Goal: Task Accomplishment & Management: Use online tool/utility

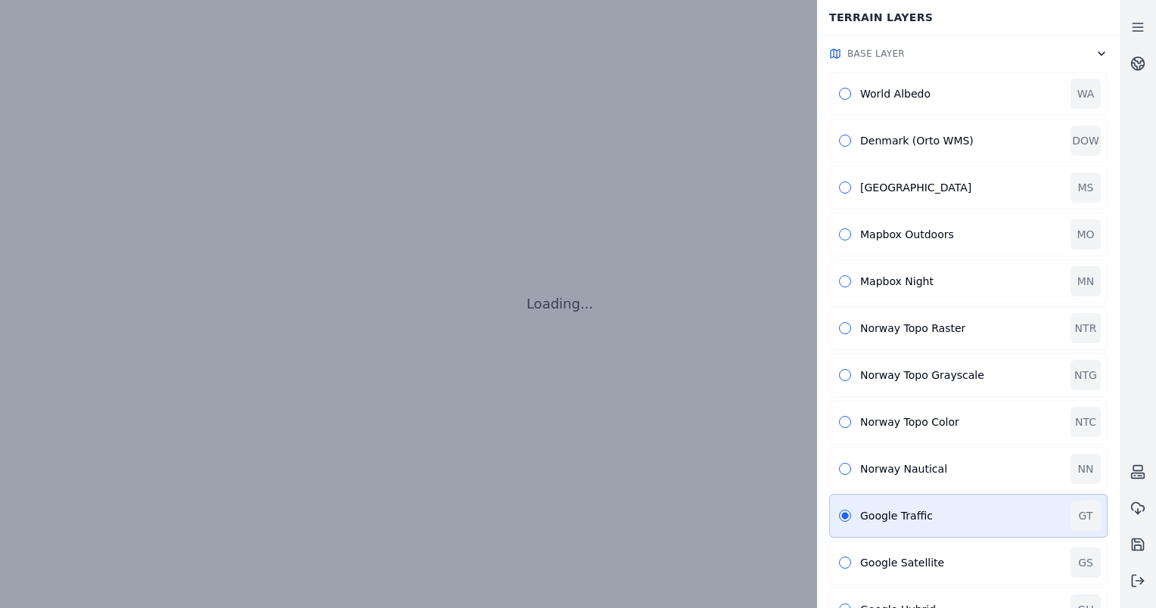
click at [849, 107] on div "World Albedo WA" at bounding box center [968, 94] width 278 height 44
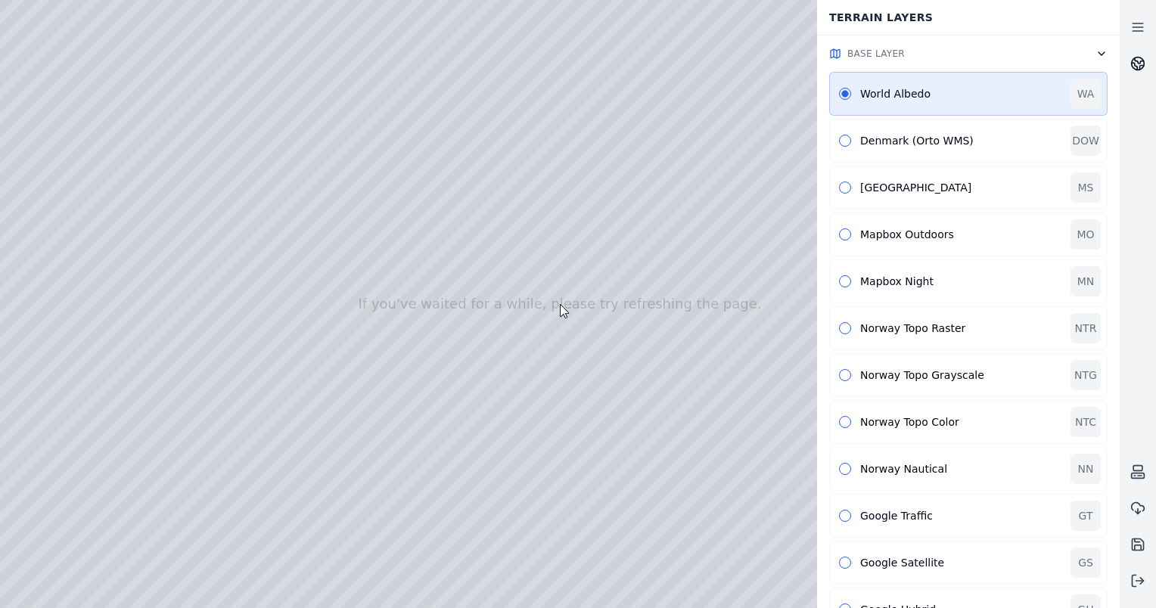
click at [1136, 56] on icon at bounding box center [1137, 63] width 15 height 15
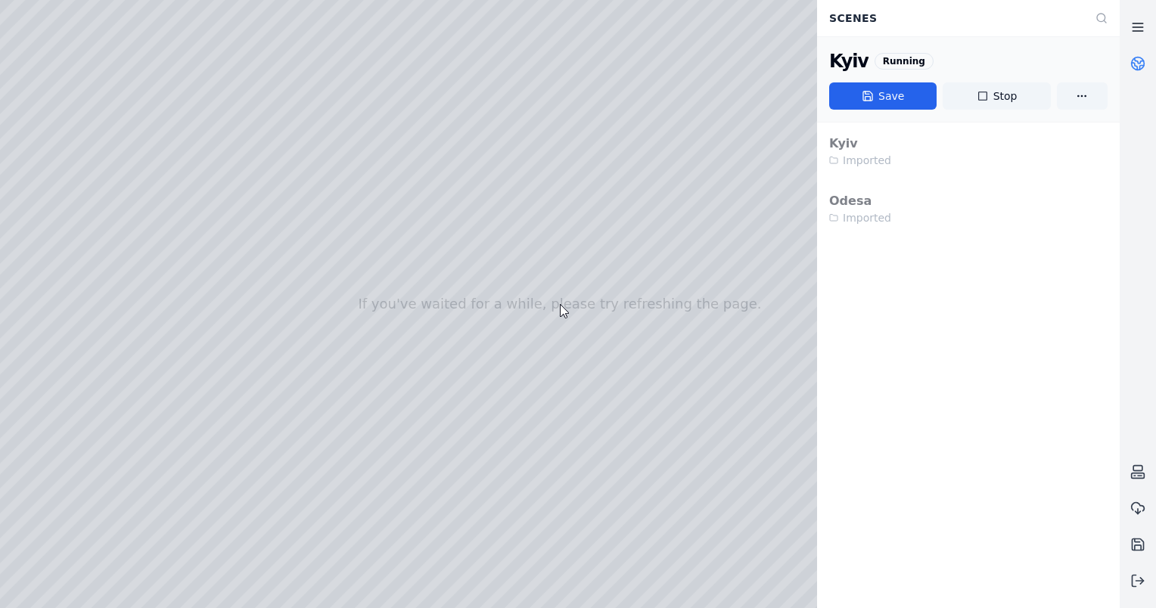
click at [1142, 21] on icon at bounding box center [1137, 27] width 15 height 15
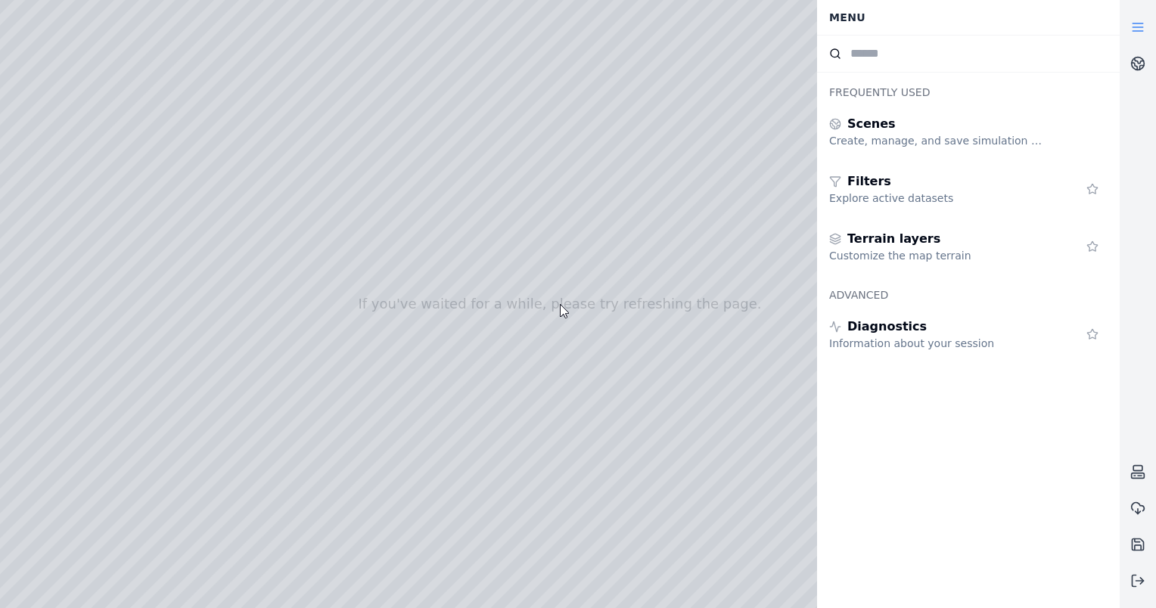
click at [1142, 21] on icon at bounding box center [1137, 27] width 15 height 15
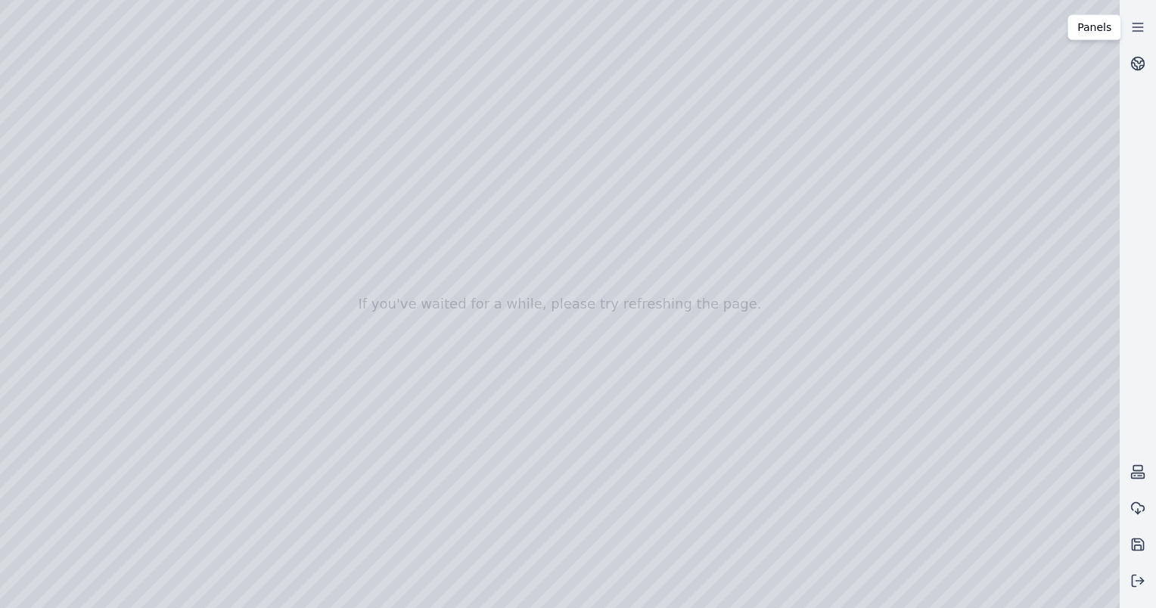
click at [60, 191] on div at bounding box center [560, 304] width 1120 height 608
drag, startPoint x: 517, startPoint y: 387, endPoint x: 588, endPoint y: 385, distance: 70.4
drag, startPoint x: 575, startPoint y: 390, endPoint x: 645, endPoint y: 382, distance: 70.9
drag, startPoint x: 487, startPoint y: 384, endPoint x: 379, endPoint y: 228, distance: 190.3
click at [54, 333] on div at bounding box center [560, 304] width 1120 height 608
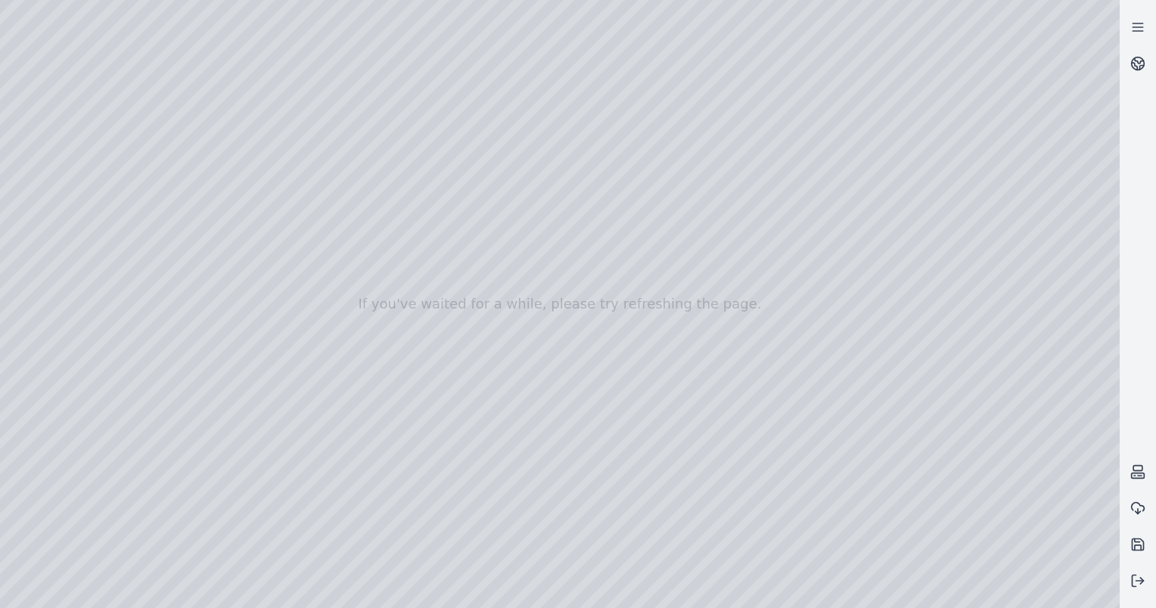
click at [157, 221] on div at bounding box center [560, 304] width 1120 height 608
click at [120, 118] on div at bounding box center [560, 304] width 1120 height 608
drag, startPoint x: 683, startPoint y: 354, endPoint x: 685, endPoint y: 319, distance: 34.8
drag, startPoint x: 581, startPoint y: 409, endPoint x: 623, endPoint y: 309, distance: 108.5
drag, startPoint x: 508, startPoint y: 461, endPoint x: 557, endPoint y: 409, distance: 71.2
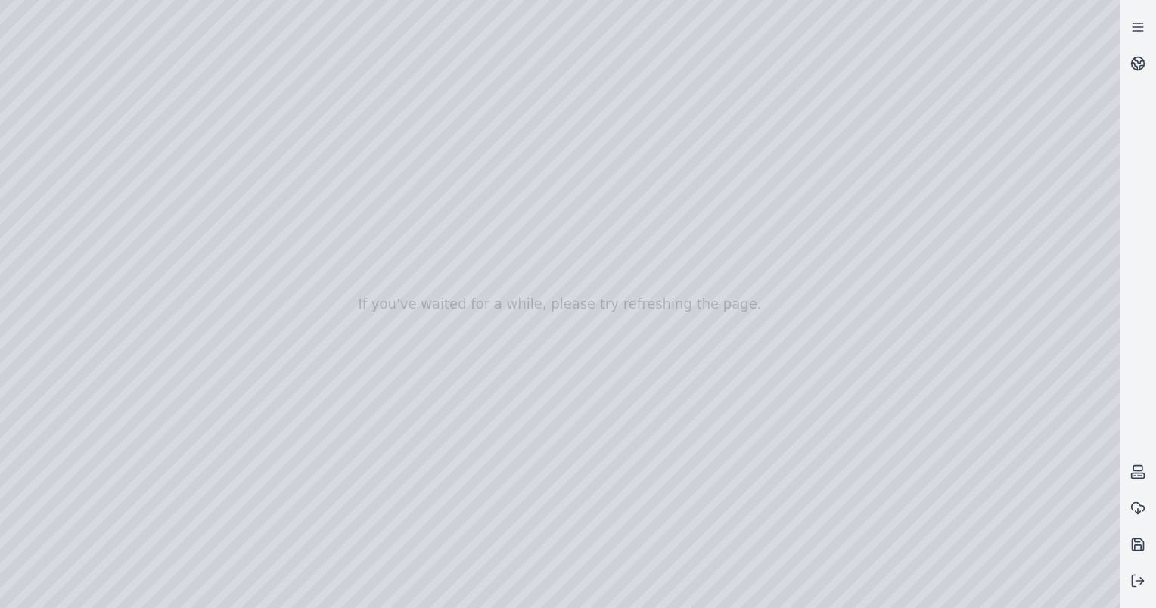
drag, startPoint x: 348, startPoint y: 170, endPoint x: 845, endPoint y: 396, distance: 546.1
drag, startPoint x: 399, startPoint y: 176, endPoint x: 752, endPoint y: 548, distance: 513.2
drag, startPoint x: 405, startPoint y: 279, endPoint x: 542, endPoint y: 460, distance: 227.3
drag, startPoint x: 542, startPoint y: 474, endPoint x: 485, endPoint y: 418, distance: 80.3
drag, startPoint x: 562, startPoint y: 454, endPoint x: 560, endPoint y: 406, distance: 48.5
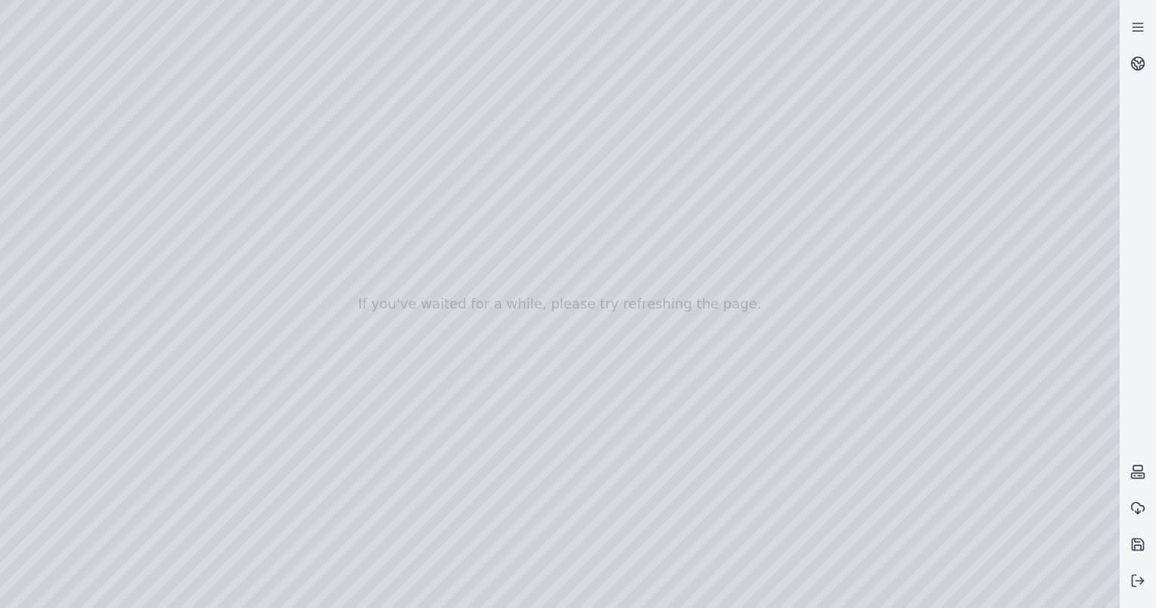
drag, startPoint x: 371, startPoint y: 342, endPoint x: 405, endPoint y: 341, distance: 33.3
drag, startPoint x: 524, startPoint y: 399, endPoint x: 638, endPoint y: 394, distance: 114.4
drag, startPoint x: 723, startPoint y: 109, endPoint x: 617, endPoint y: 325, distance: 239.9
click at [60, 331] on div at bounding box center [560, 304] width 1120 height 608
click at [196, 166] on div at bounding box center [560, 304] width 1120 height 608
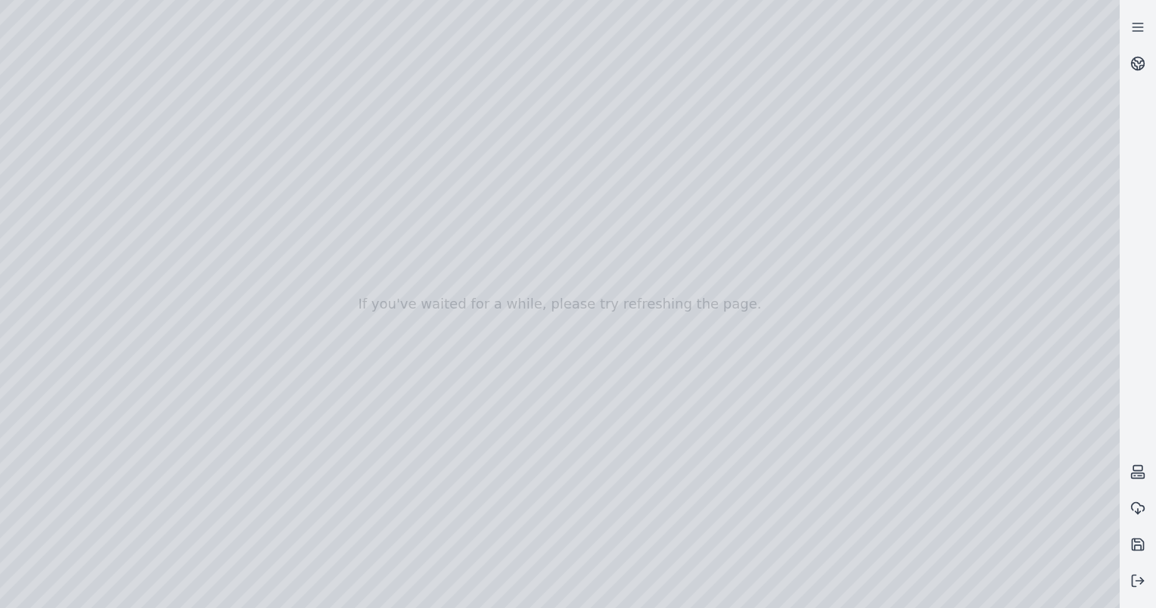
click at [157, 197] on div at bounding box center [560, 304] width 1120 height 608
drag, startPoint x: 590, startPoint y: 380, endPoint x: 623, endPoint y: 346, distance: 47.6
drag, startPoint x: 627, startPoint y: 325, endPoint x: 636, endPoint y: 315, distance: 12.9
drag, startPoint x: 651, startPoint y: 287, endPoint x: 716, endPoint y: 216, distance: 97.5
drag, startPoint x: 630, startPoint y: 314, endPoint x: 662, endPoint y: 266, distance: 57.9
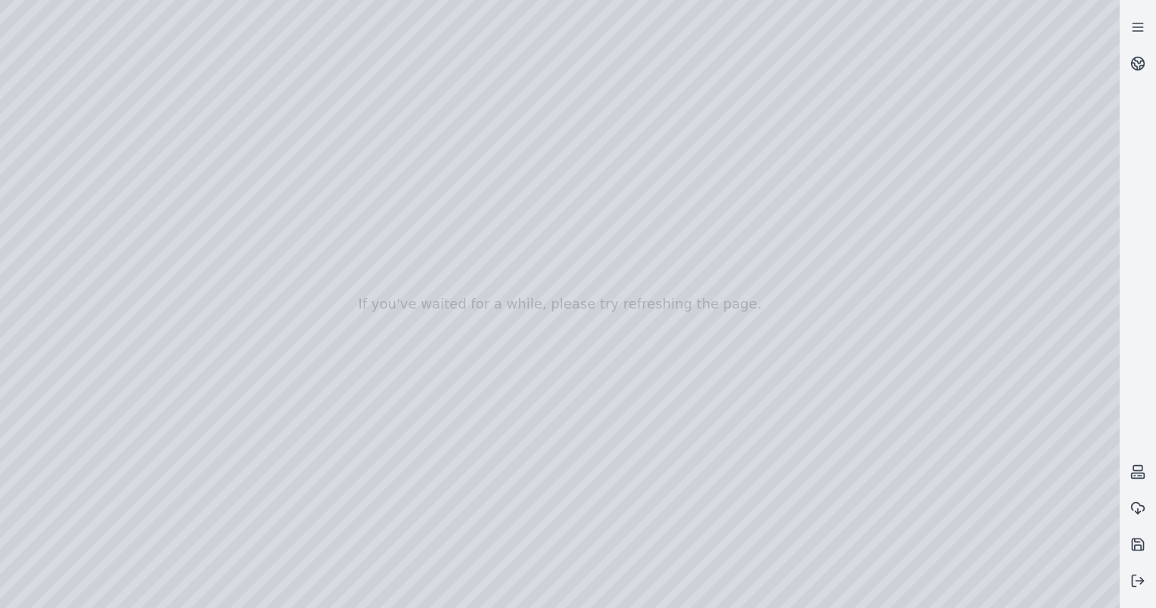
drag, startPoint x: 664, startPoint y: 297, endPoint x: 636, endPoint y: 290, distance: 29.0
drag, startPoint x: 642, startPoint y: 406, endPoint x: 651, endPoint y: 328, distance: 79.2
drag, startPoint x: 654, startPoint y: 434, endPoint x: 659, endPoint y: 418, distance: 16.7
click at [593, 406] on div at bounding box center [560, 304] width 1120 height 608
click at [603, 309] on div at bounding box center [560, 304] width 1120 height 608
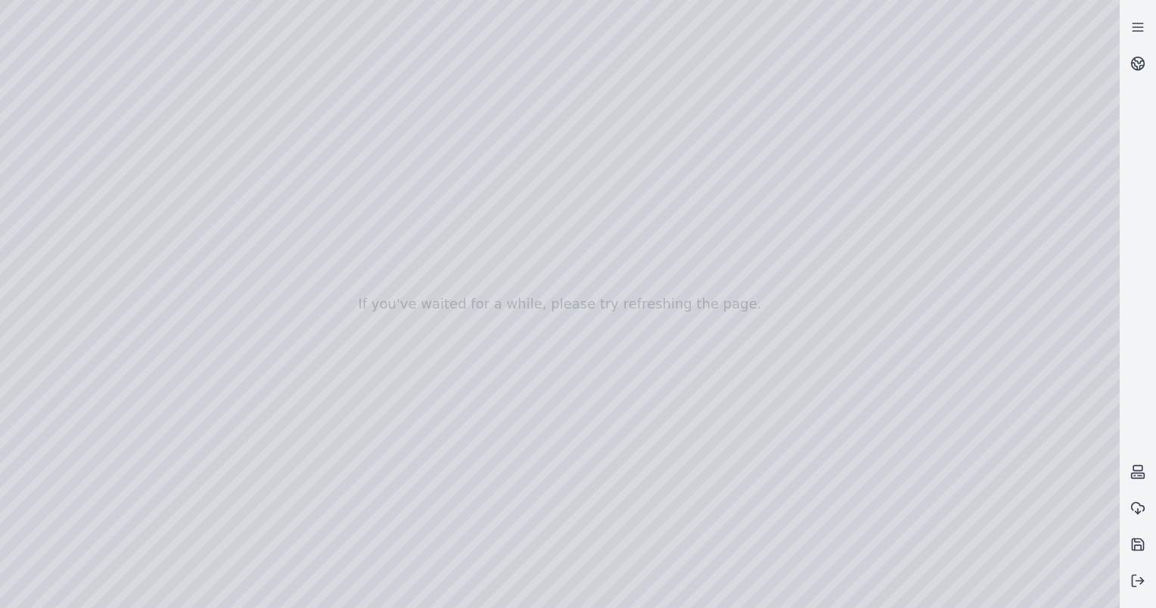
click at [117, 119] on div at bounding box center [560, 304] width 1120 height 608
drag, startPoint x: 567, startPoint y: 309, endPoint x: 594, endPoint y: 325, distance: 31.3
click at [339, 266] on div at bounding box center [560, 304] width 1120 height 608
drag, startPoint x: 459, startPoint y: 390, endPoint x: 467, endPoint y: 427, distance: 38.6
click at [1140, 580] on icon at bounding box center [1137, 580] width 15 height 15
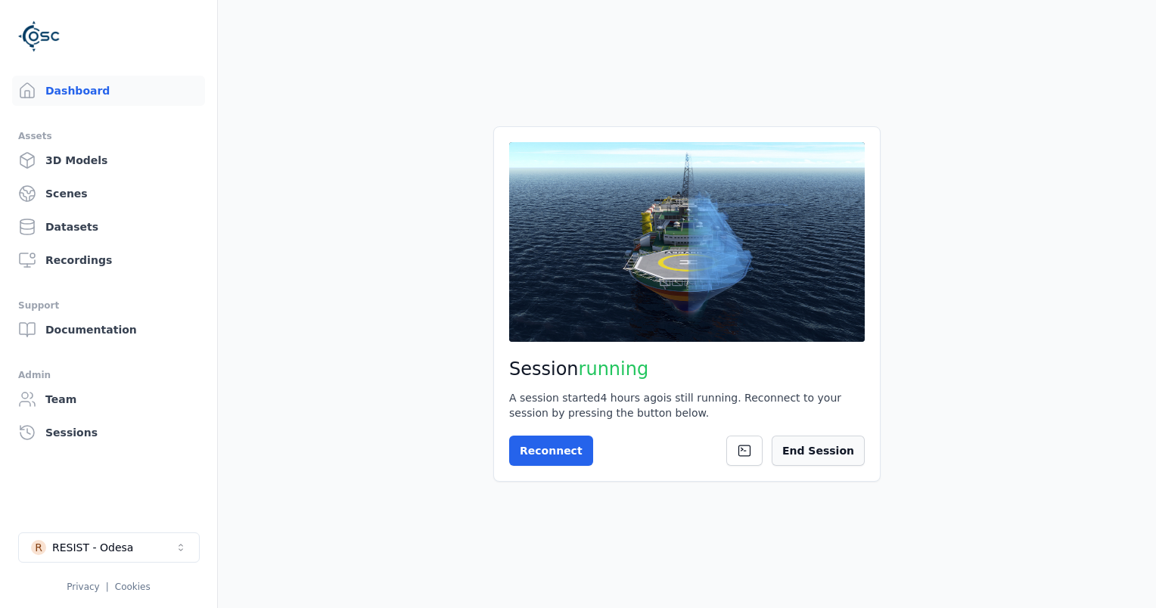
click at [842, 461] on button "End Session" at bounding box center [818, 451] width 93 height 30
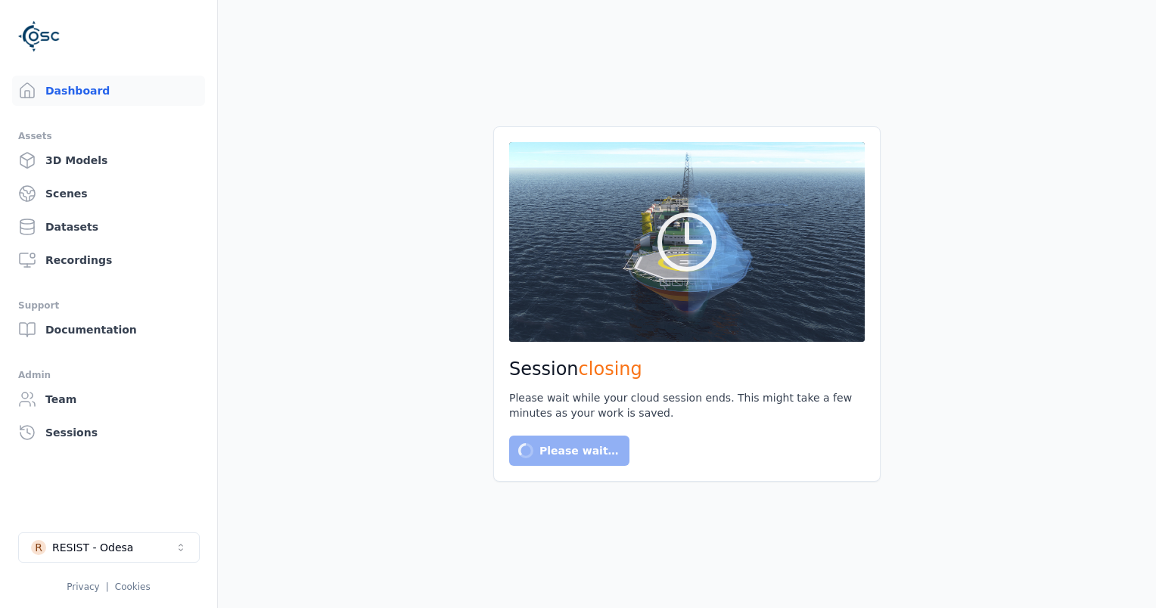
click at [168, 538] on button "R RESIST - Odesa" at bounding box center [109, 548] width 182 height 30
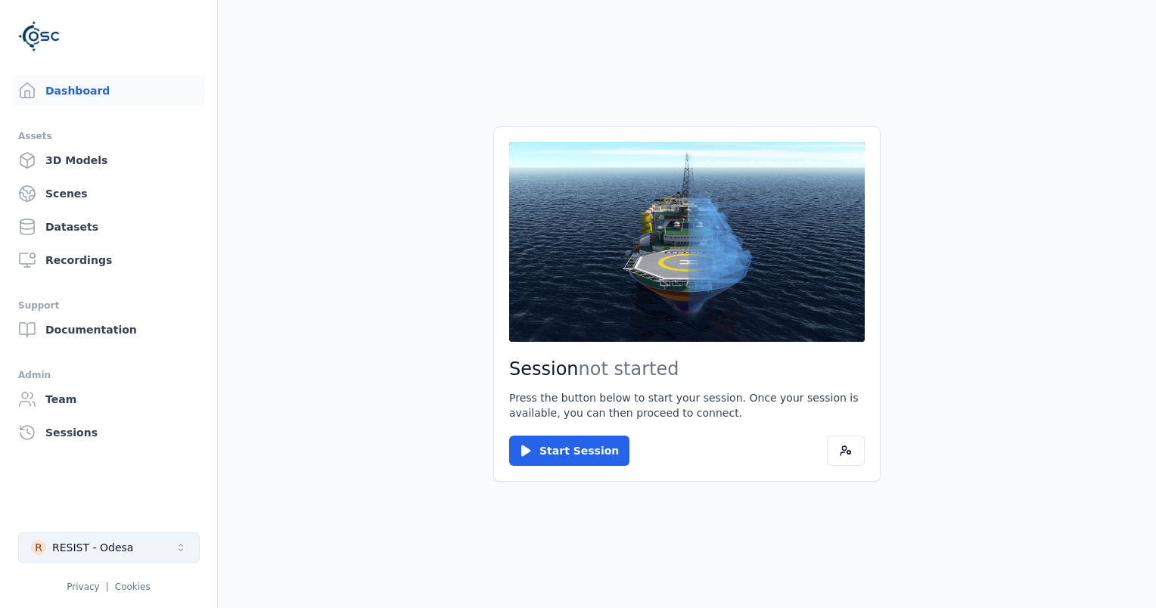
click at [145, 548] on button "R RESIST - Odesa" at bounding box center [109, 548] width 182 height 30
type input "****"
click at [128, 517] on div "RESIST LSD2 - Zemgale" at bounding box center [112, 514] width 126 height 15
click at [551, 458] on html "Dashboard Assets 3D Models Scenes Datasets Recordings Support Documentation Adm…" at bounding box center [578, 304] width 1156 height 608
click at [542, 448] on button "Start Session" at bounding box center [569, 451] width 120 height 30
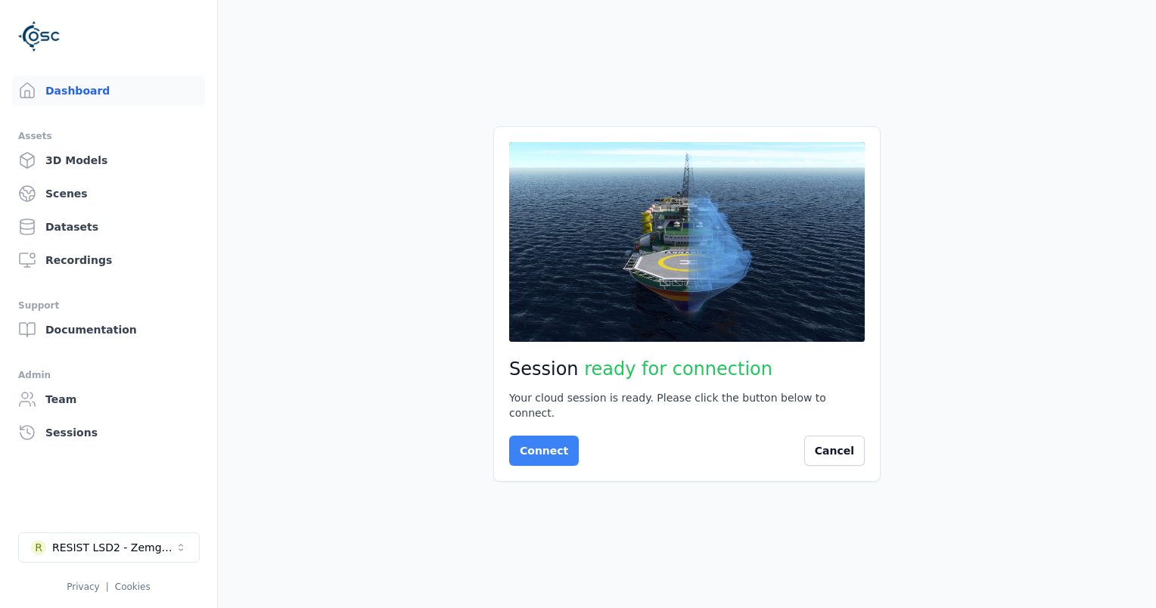
click at [558, 449] on button "Connect" at bounding box center [544, 451] width 70 height 30
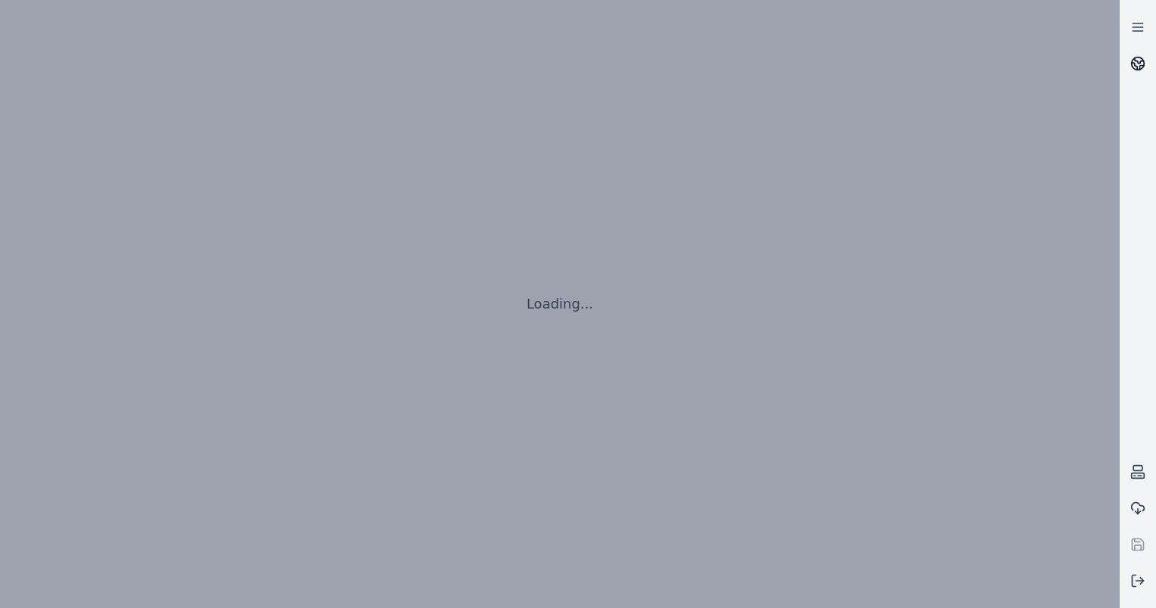
click at [1122, 70] on link at bounding box center [1138, 63] width 36 height 36
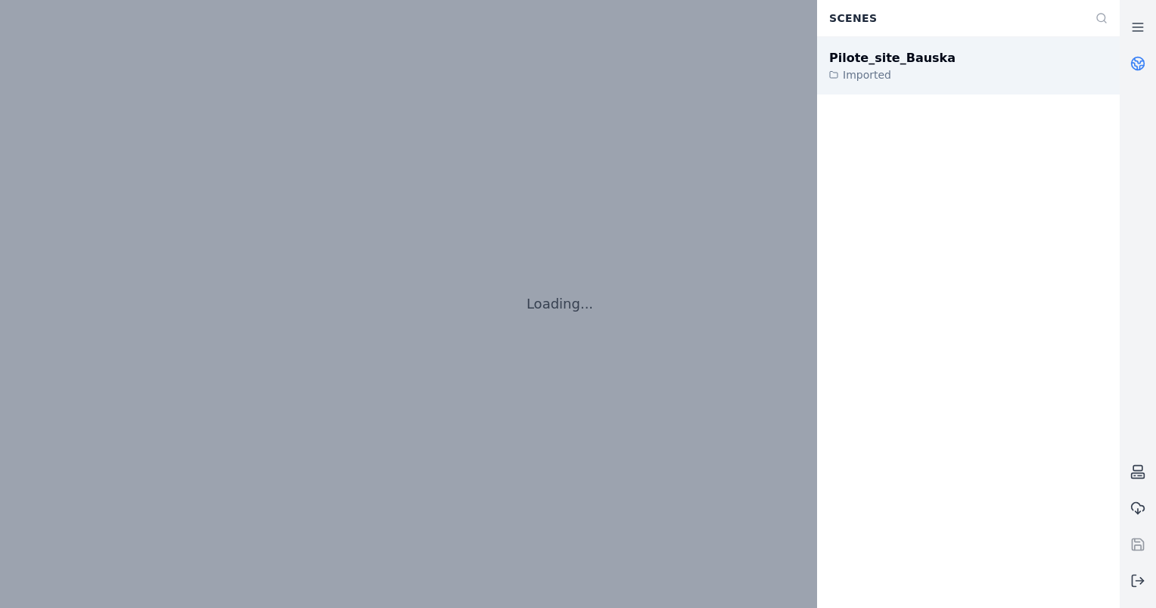
click at [948, 69] on div "Pilote_site_Bauska Imported" at bounding box center [968, 65] width 303 height 57
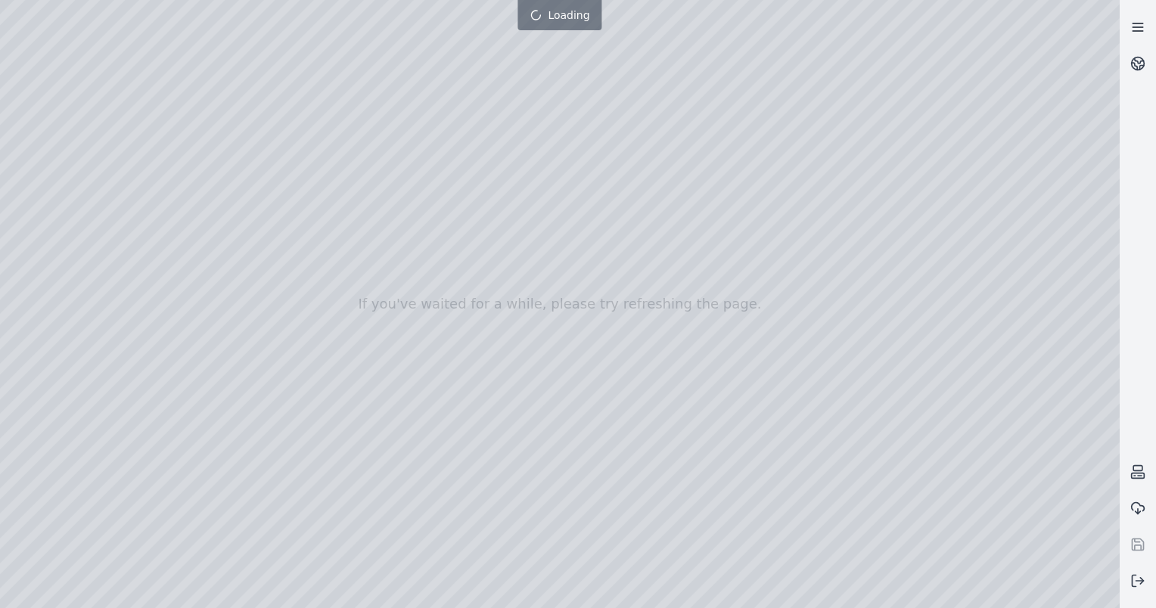
click at [1133, 27] on line at bounding box center [1138, 27] width 10 height 0
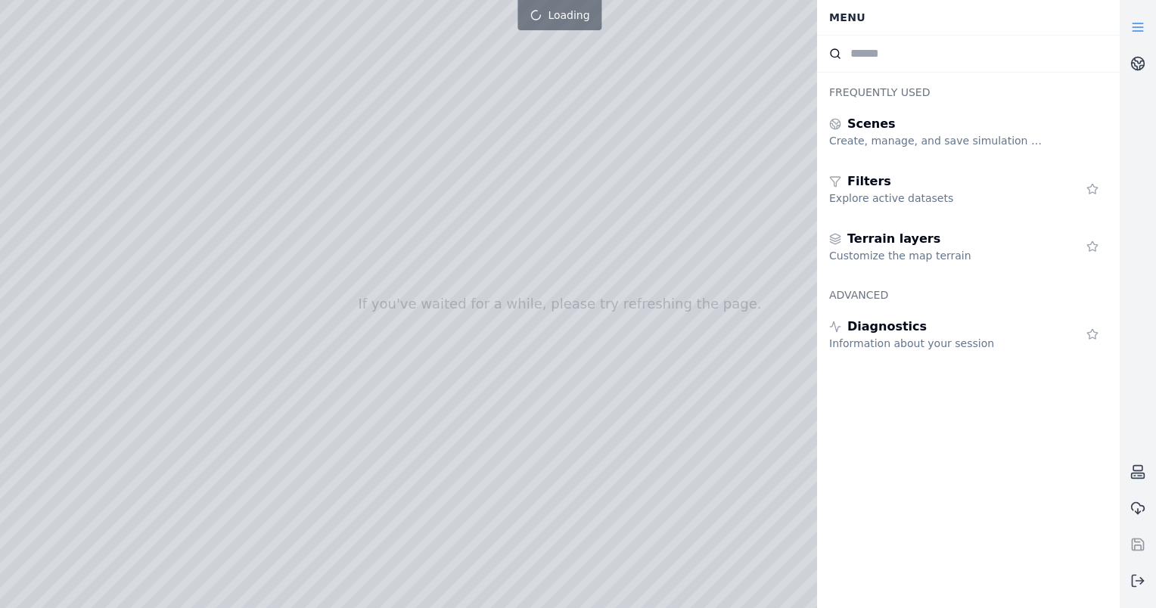
click at [572, 184] on div at bounding box center [560, 304] width 1120 height 608
drag, startPoint x: 457, startPoint y: 373, endPoint x: 462, endPoint y: 415, distance: 41.9
drag, startPoint x: 515, startPoint y: 377, endPoint x: 564, endPoint y: 410, distance: 59.4
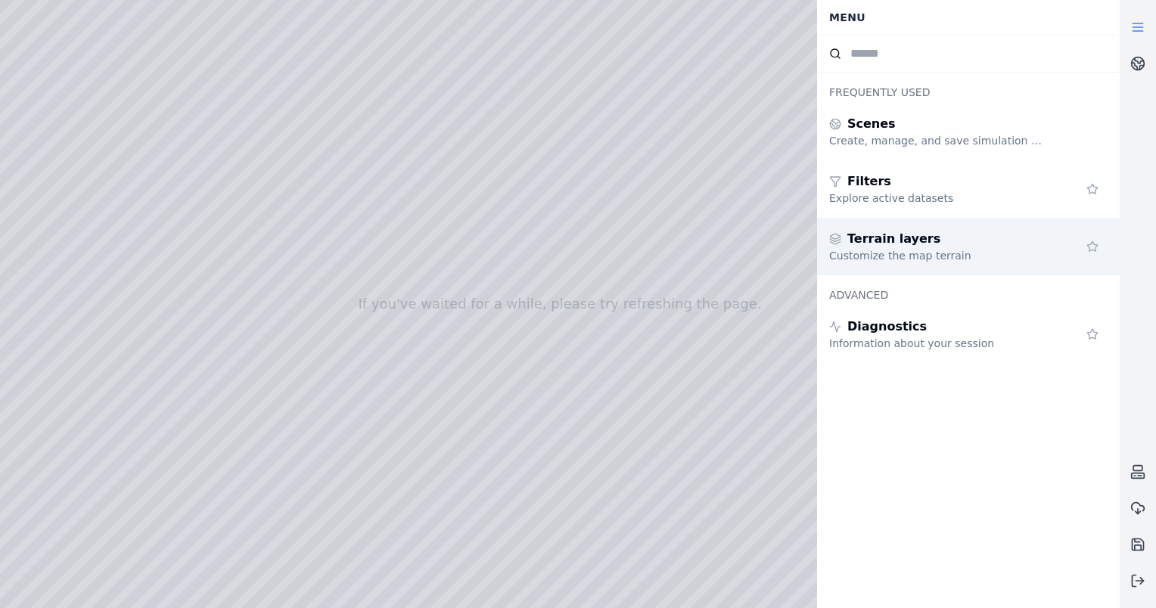
click at [879, 255] on div "Customize the map terrain" at bounding box center [938, 255] width 218 height 15
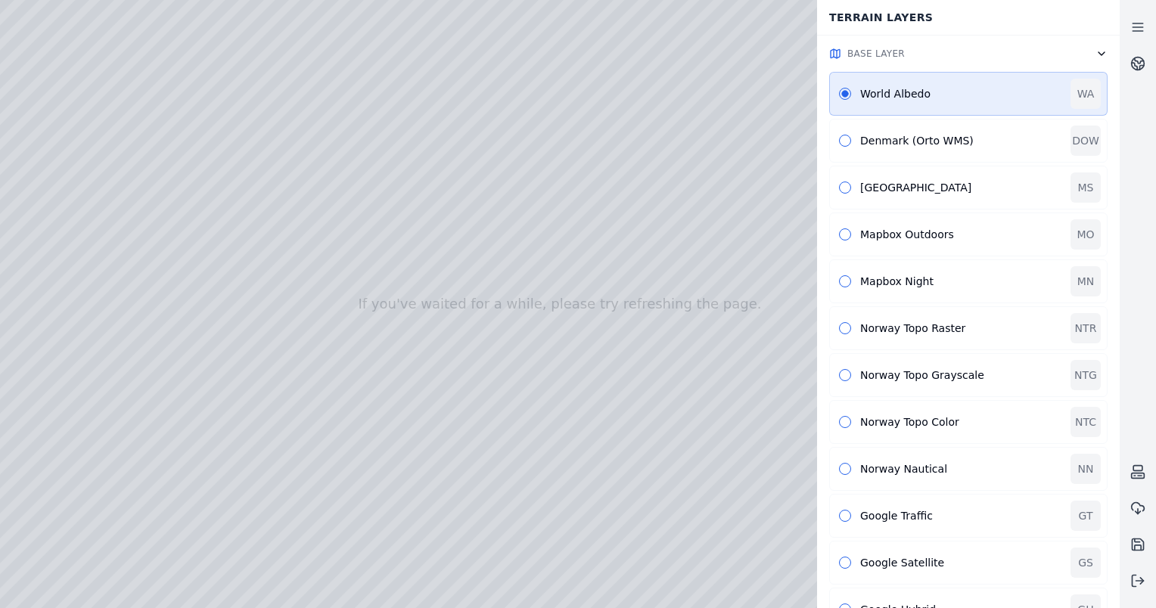
click at [1089, 44] on button "Base Layer" at bounding box center [968, 54] width 303 height 36
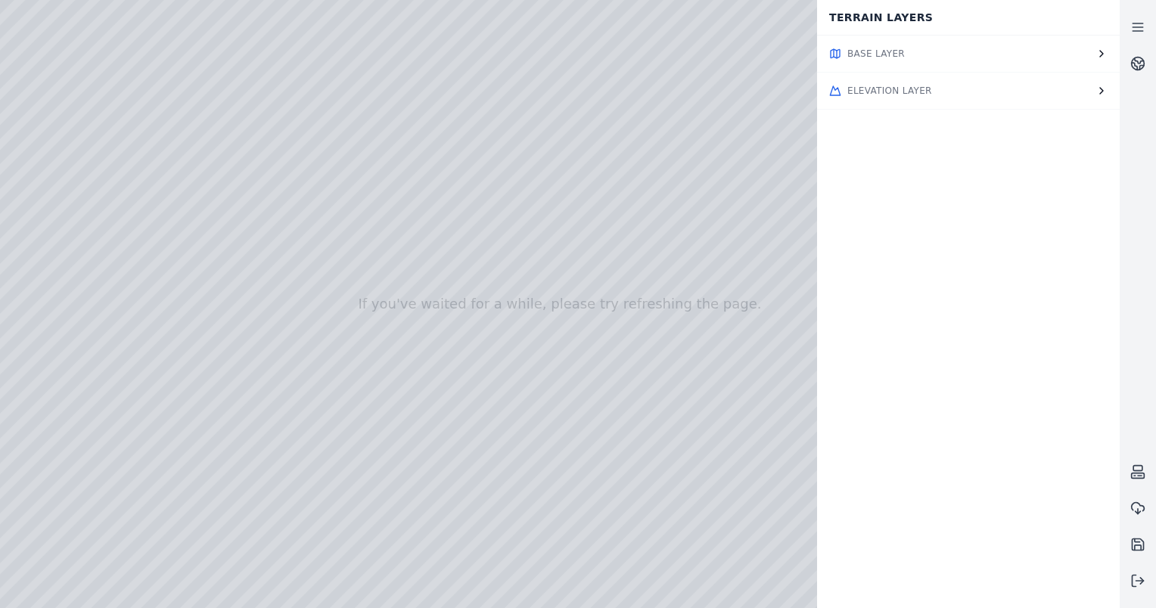
click at [1035, 79] on button "Elevation Layer" at bounding box center [968, 91] width 303 height 36
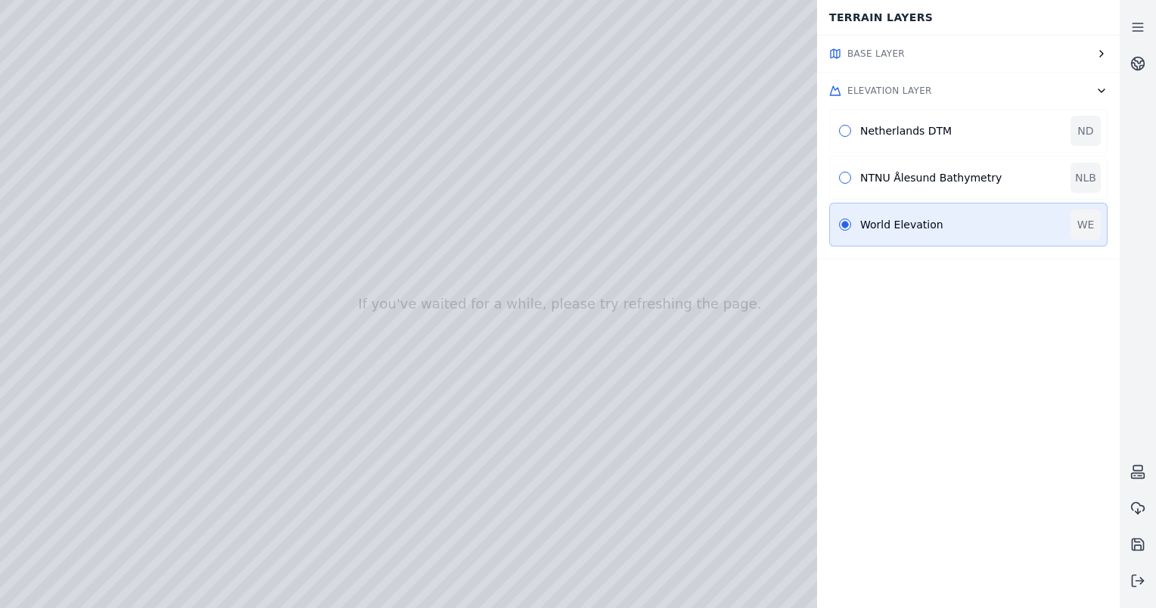
click at [1058, 61] on button "Base Layer" at bounding box center [968, 54] width 303 height 36
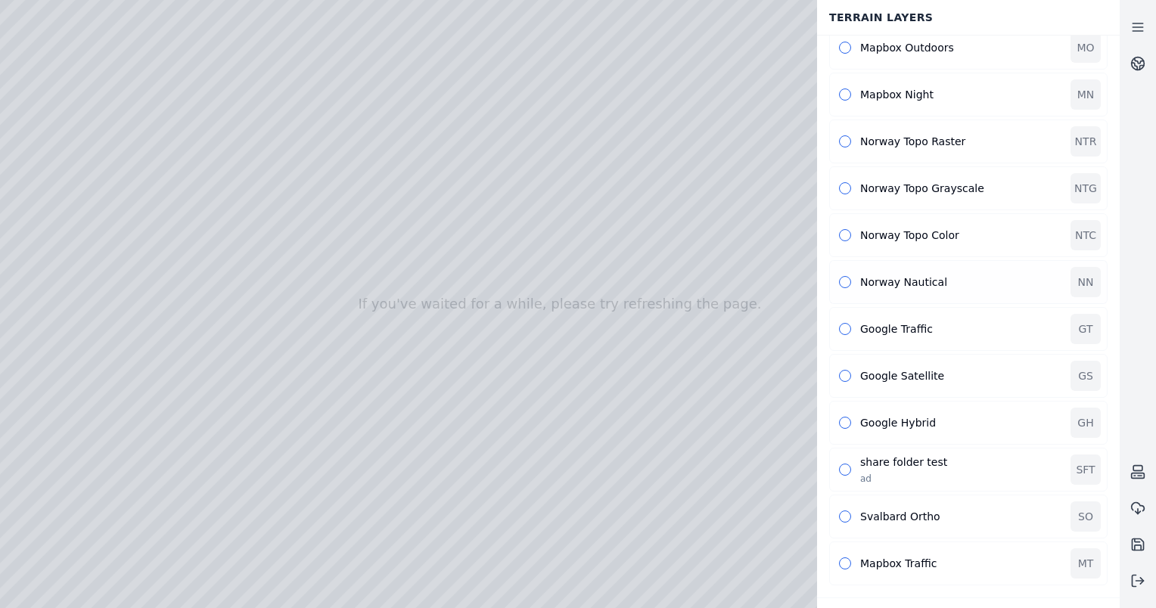
scroll to position [209, 0]
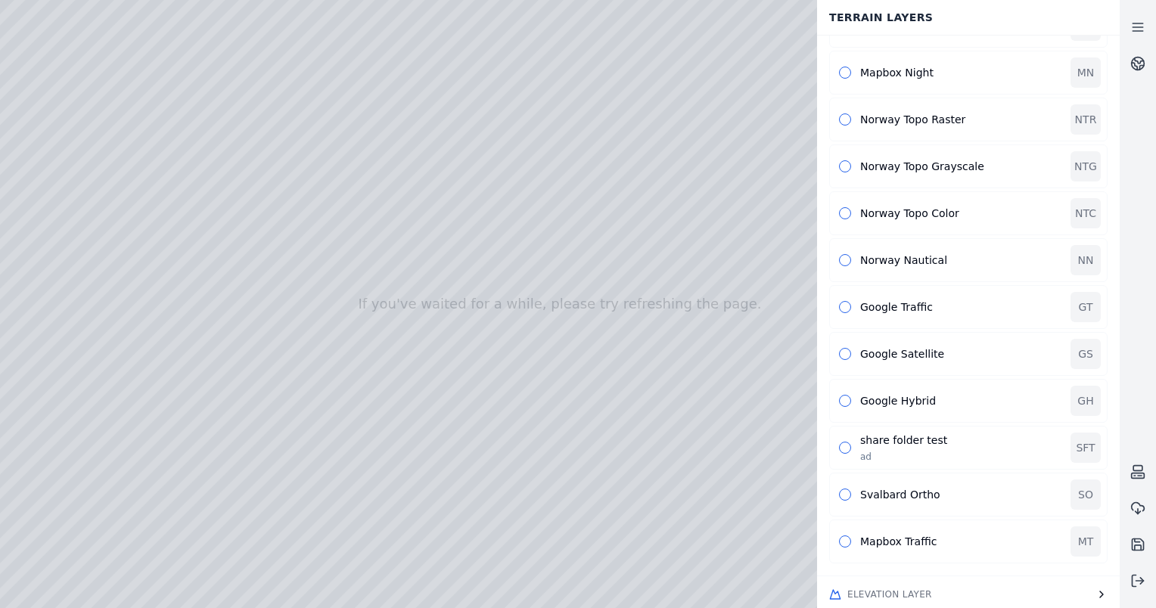
drag, startPoint x: 495, startPoint y: 314, endPoint x: 645, endPoint y: 539, distance: 270.5
drag, startPoint x: 515, startPoint y: 306, endPoint x: 599, endPoint y: 475, distance: 189.1
click at [64, 127] on div at bounding box center [560, 304] width 1120 height 608
click at [63, 174] on div at bounding box center [560, 304] width 1120 height 608
click at [270, 374] on div at bounding box center [560, 304] width 1120 height 608
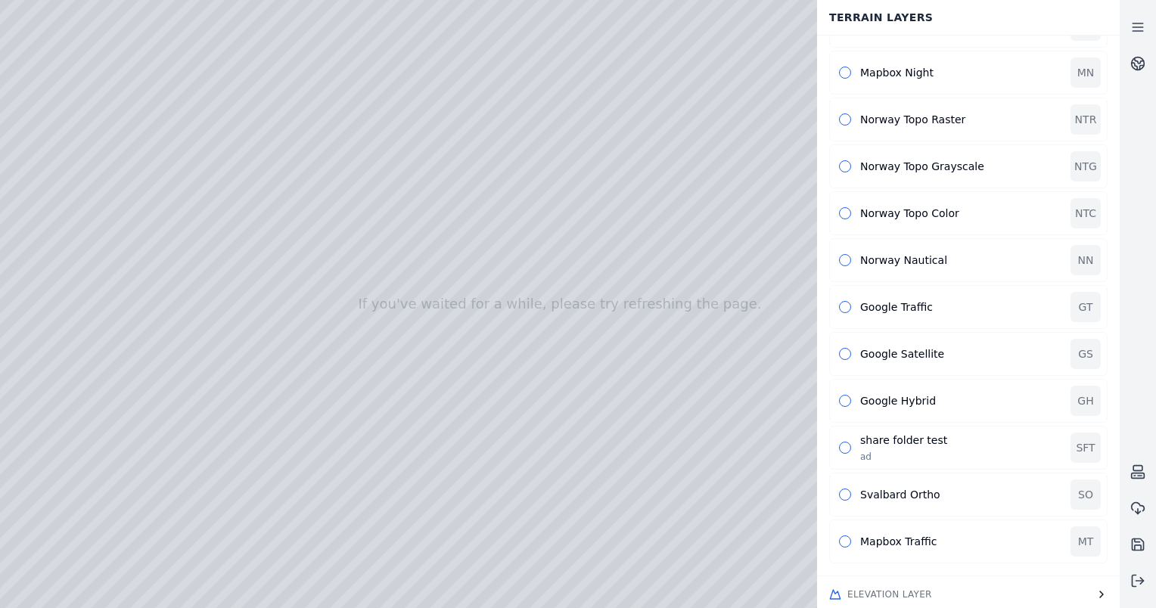
drag, startPoint x: 524, startPoint y: 426, endPoint x: 533, endPoint y: 481, distance: 55.9
drag, startPoint x: 584, startPoint y: 306, endPoint x: 751, endPoint y: 201, distance: 196.9
drag, startPoint x: 461, startPoint y: 354, endPoint x: 703, endPoint y: 205, distance: 284.3
drag, startPoint x: 583, startPoint y: 334, endPoint x: 587, endPoint y: 379, distance: 45.6
drag, startPoint x: 643, startPoint y: 242, endPoint x: 671, endPoint y: 404, distance: 164.3
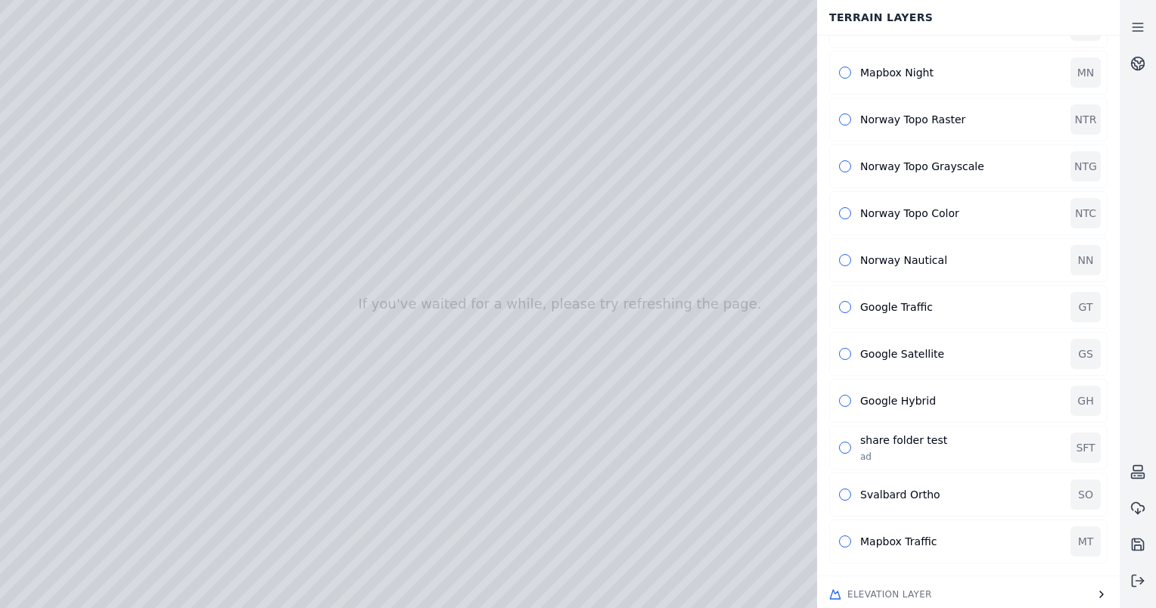
drag, startPoint x: 509, startPoint y: 328, endPoint x: 482, endPoint y: 445, distance: 119.7
drag, startPoint x: 455, startPoint y: 434, endPoint x: 744, endPoint y: 438, distance: 289.0
drag, startPoint x: 509, startPoint y: 442, endPoint x: 727, endPoint y: 275, distance: 274.2
drag, startPoint x: 569, startPoint y: 415, endPoint x: 473, endPoint y: 372, distance: 105.3
click at [278, 371] on div at bounding box center [560, 304] width 1120 height 608
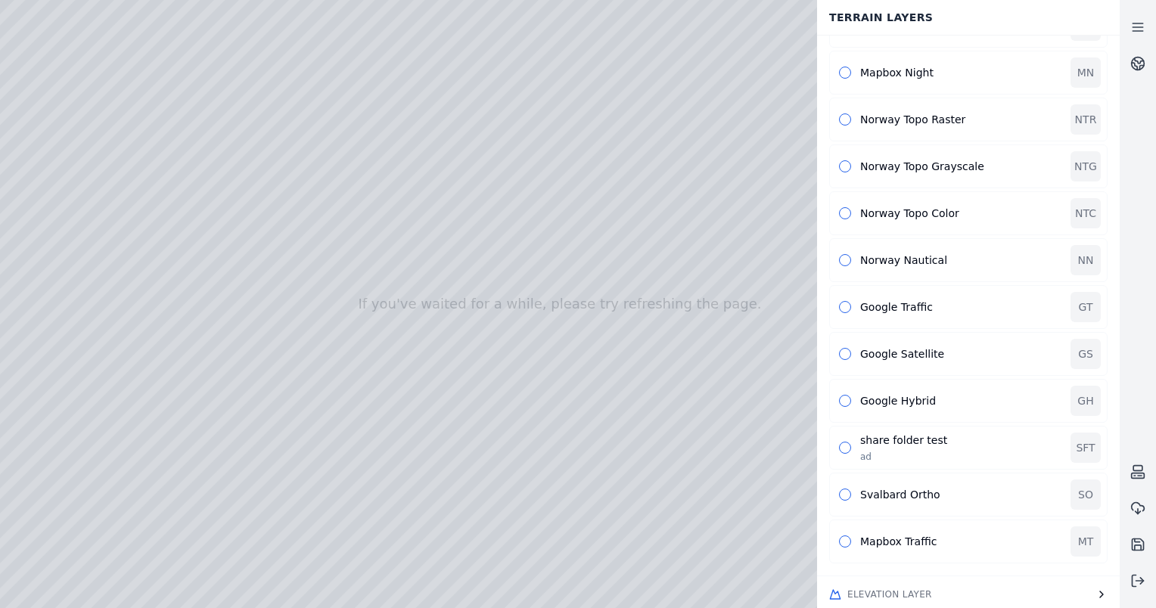
click at [278, 371] on div at bounding box center [560, 304] width 1120 height 608
click at [542, 335] on div at bounding box center [560, 304] width 1120 height 608
click at [11, 48] on div at bounding box center [560, 304] width 1120 height 608
click at [157, 10] on div at bounding box center [560, 304] width 1120 height 608
click at [315, 24] on div at bounding box center [560, 304] width 1120 height 608
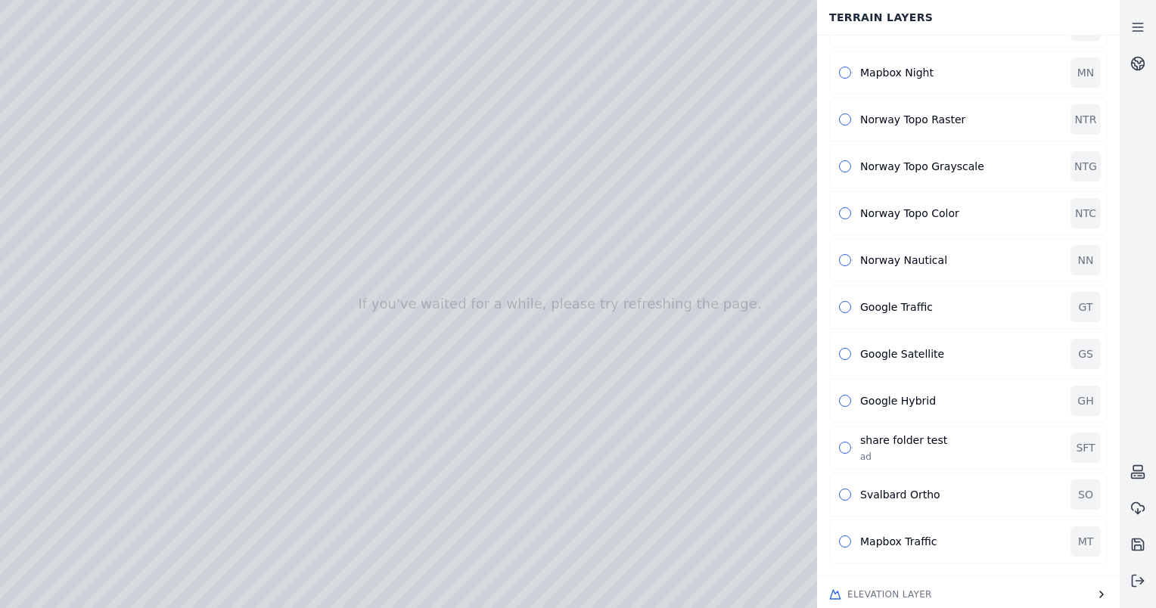
click at [333, 51] on div at bounding box center [560, 304] width 1120 height 608
click at [552, 210] on div at bounding box center [560, 304] width 1120 height 608
click at [116, 36] on div at bounding box center [560, 304] width 1120 height 608
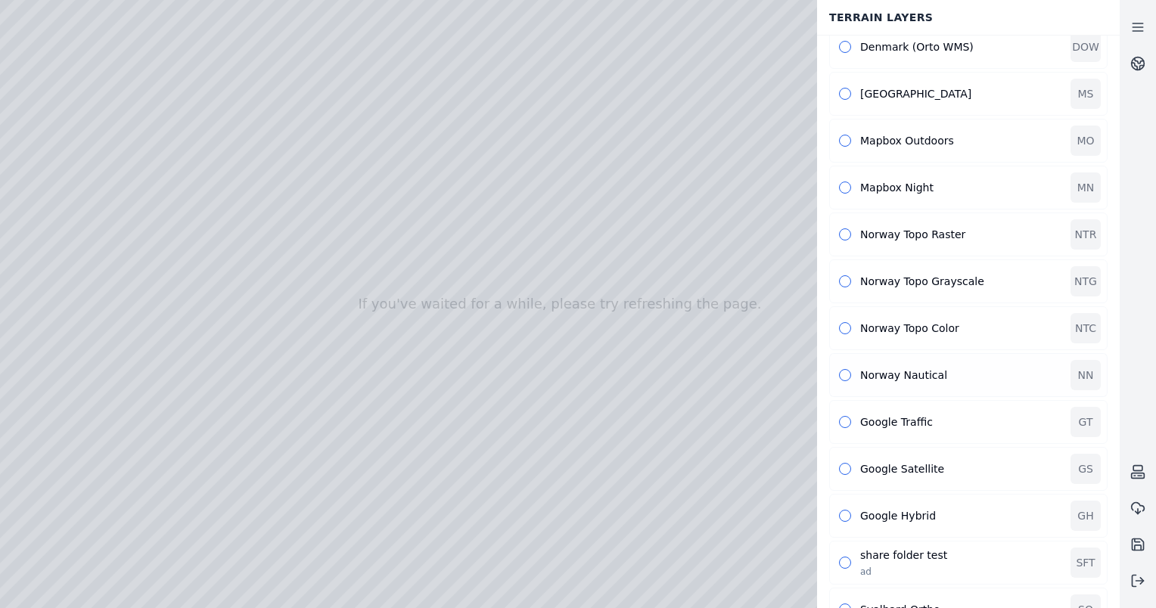
scroll to position [0, 0]
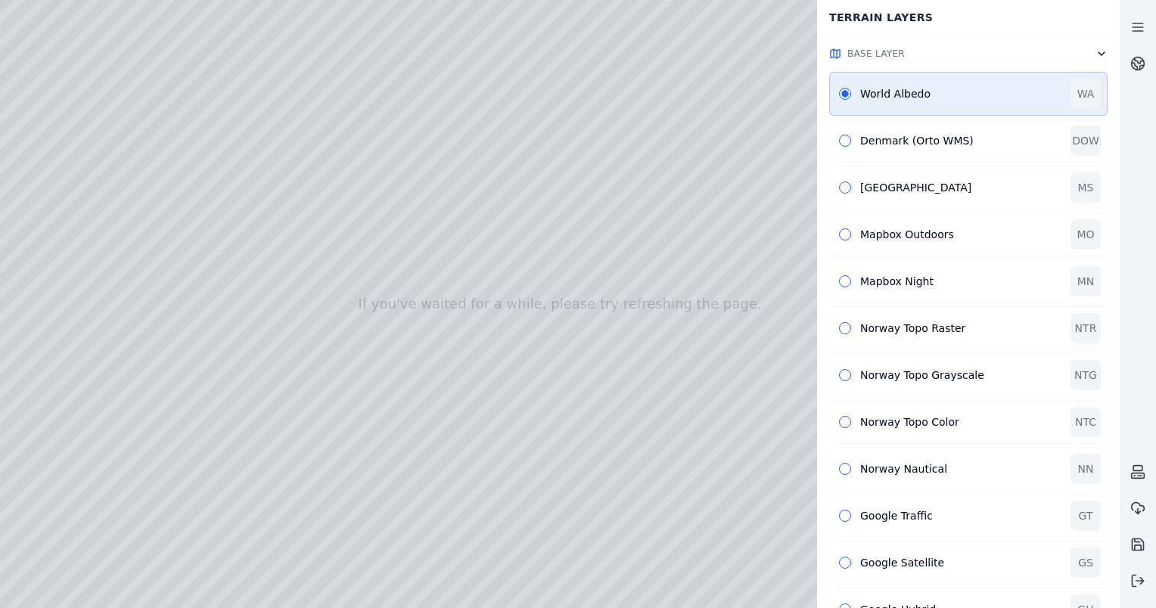
click at [1105, 51] on icon "button" at bounding box center [1101, 54] width 12 height 12
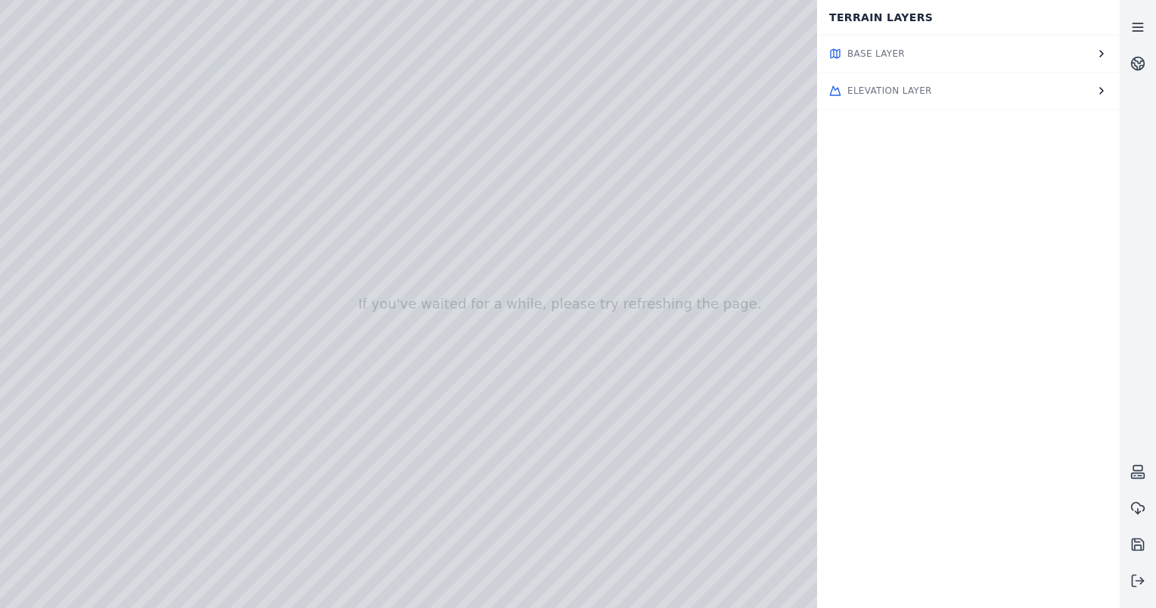
click at [1135, 18] on link at bounding box center [1138, 27] width 36 height 36
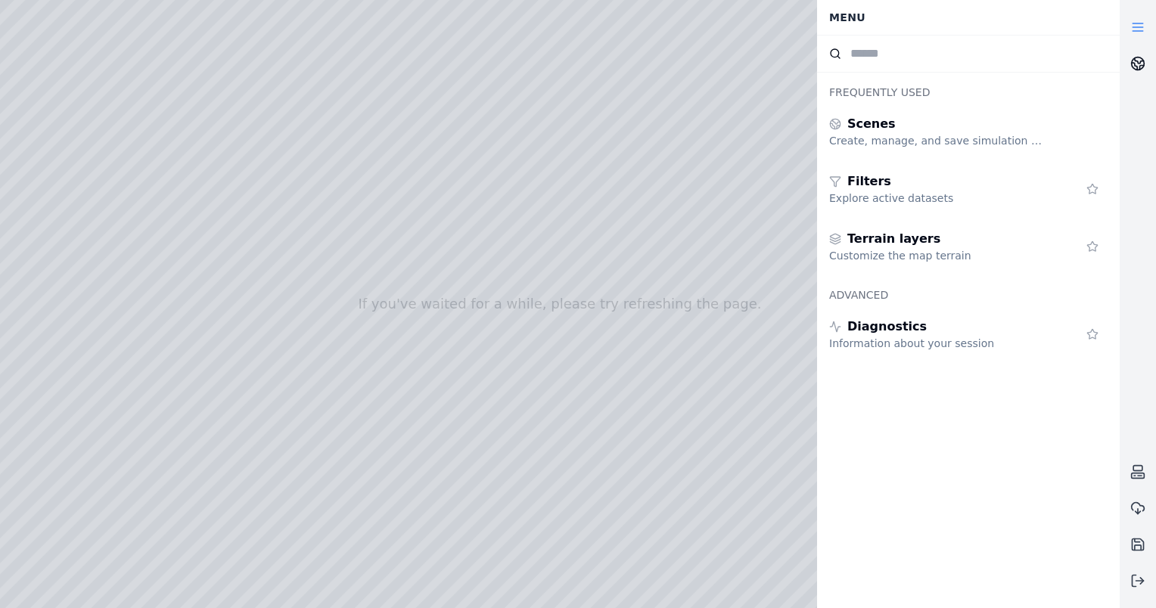
click at [1146, 51] on link at bounding box center [1138, 63] width 36 height 36
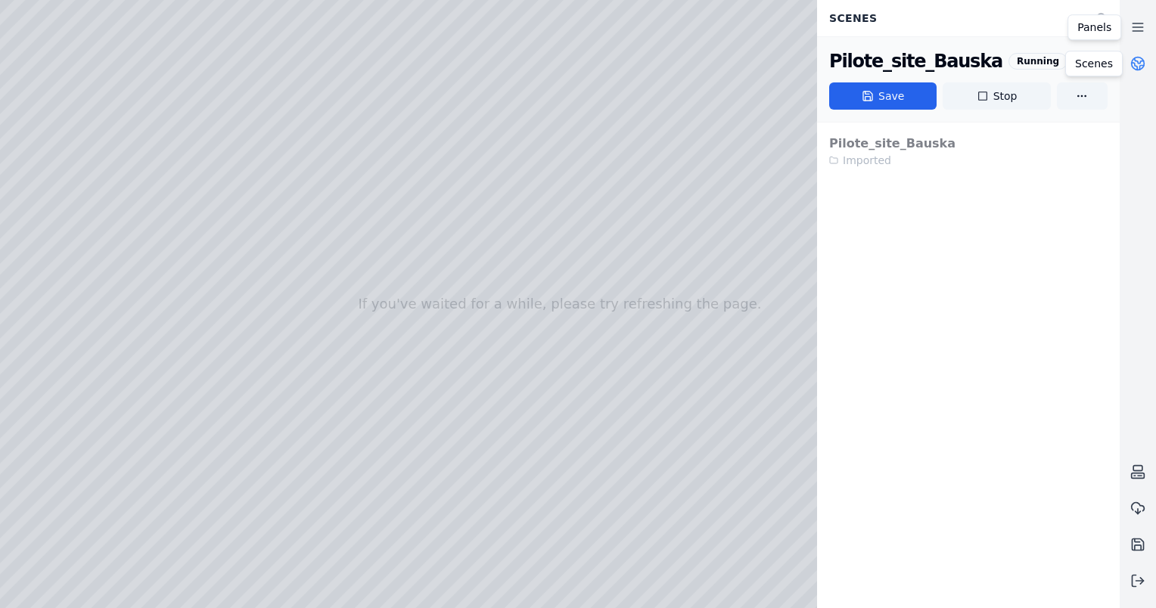
click at [1141, 61] on icon at bounding box center [1139, 60] width 9 height 5
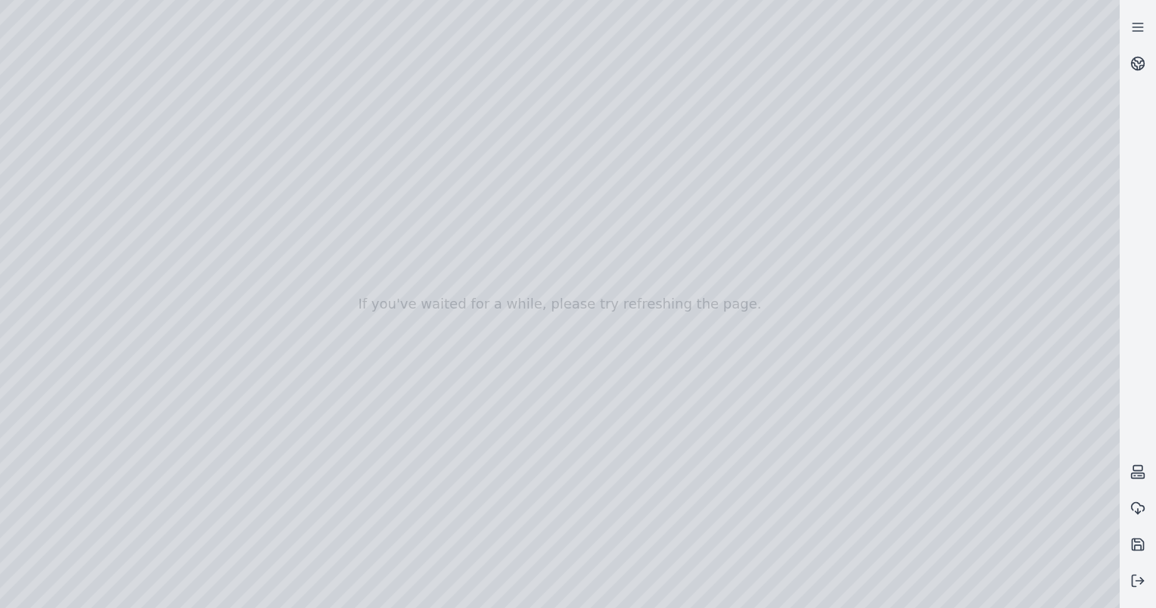
drag, startPoint x: 564, startPoint y: 376, endPoint x: 575, endPoint y: 306, distance: 71.2
drag, startPoint x: 524, startPoint y: 456, endPoint x: 528, endPoint y: 409, distance: 47.9
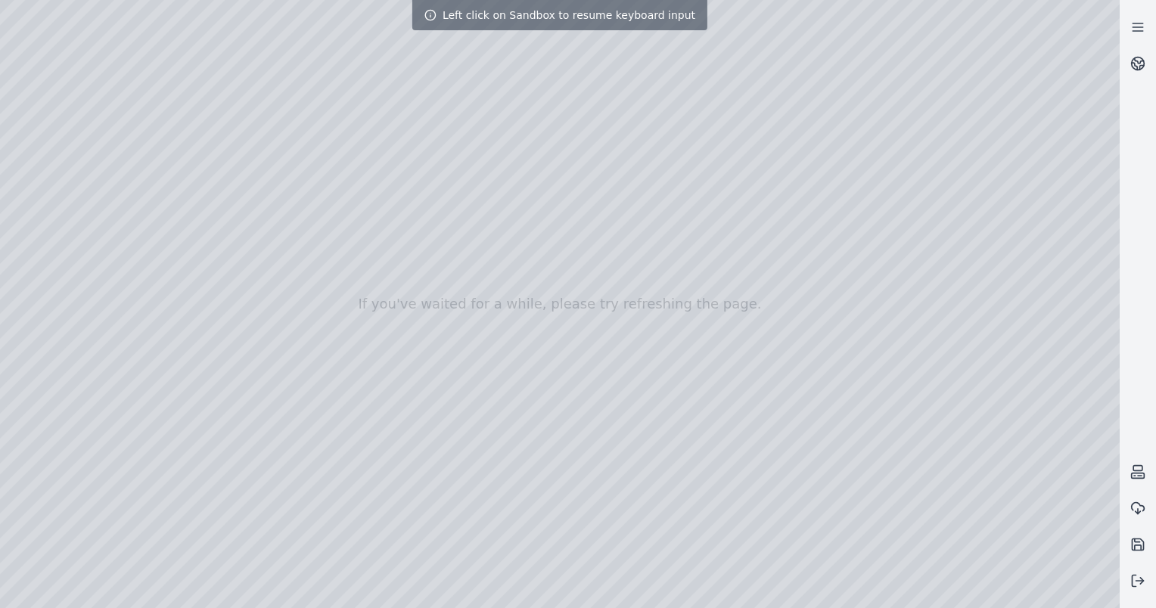
click at [309, 197] on div at bounding box center [560, 304] width 1120 height 608
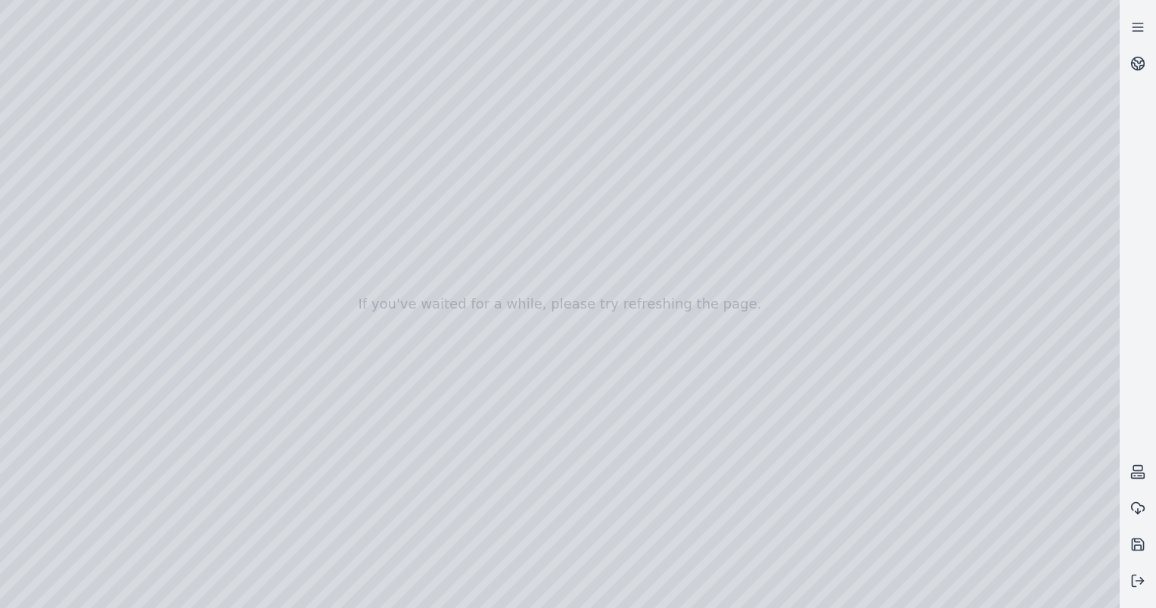
click at [231, 12] on div at bounding box center [560, 304] width 1120 height 608
drag, startPoint x: 567, startPoint y: 398, endPoint x: 536, endPoint y: 406, distance: 32.1
click at [564, 252] on div at bounding box center [560, 304] width 1120 height 608
drag, startPoint x: 525, startPoint y: 235, endPoint x: 643, endPoint y: 367, distance: 176.8
drag, startPoint x: 611, startPoint y: 402, endPoint x: 614, endPoint y: 390, distance: 13.4
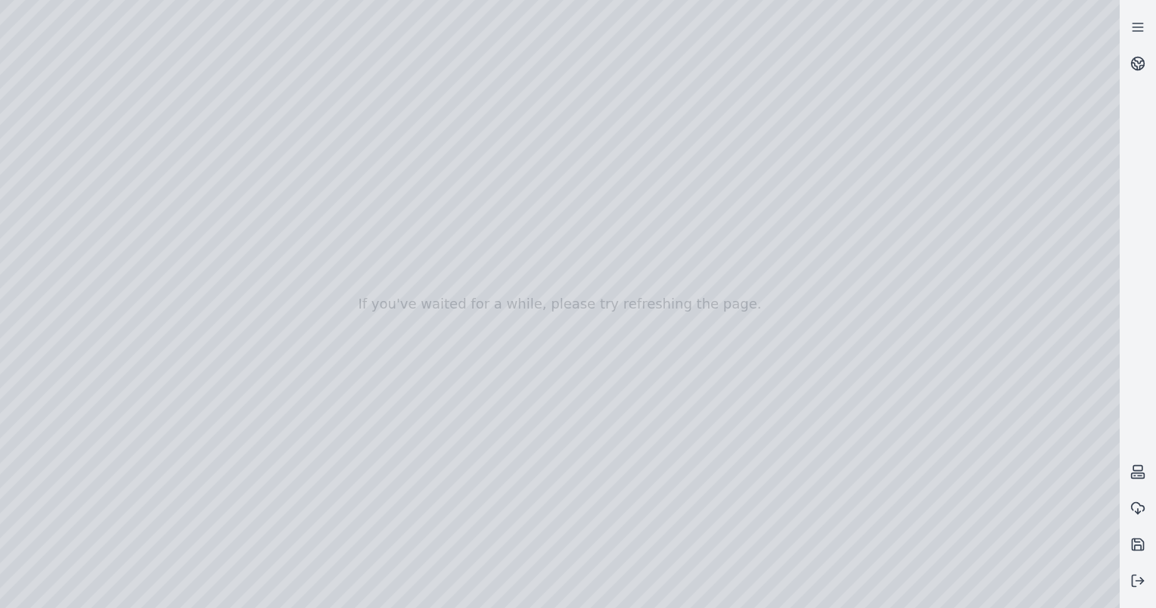
drag, startPoint x: 601, startPoint y: 395, endPoint x: 586, endPoint y: 345, distance: 52.0
click at [617, 326] on div at bounding box center [560, 304] width 1120 height 608
click at [387, 84] on div at bounding box center [560, 304] width 1120 height 608
click at [383, 63] on div at bounding box center [560, 304] width 1120 height 608
drag, startPoint x: 617, startPoint y: 313, endPoint x: 620, endPoint y: 331, distance: 17.7
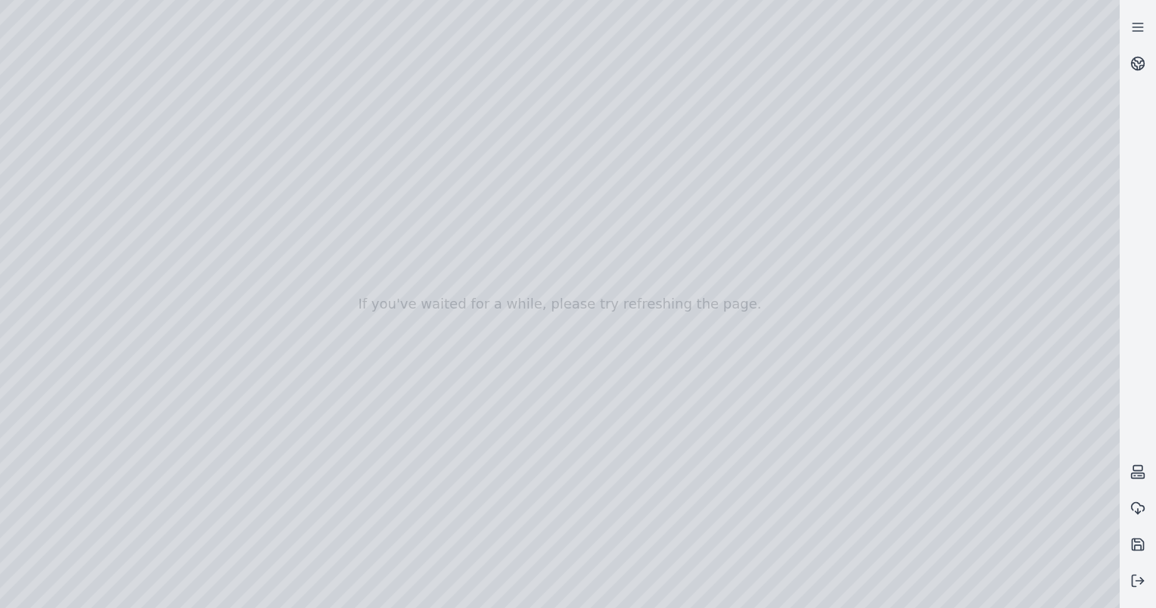
click at [611, 297] on div at bounding box center [560, 304] width 1120 height 608
drag, startPoint x: 617, startPoint y: 322, endPoint x: 615, endPoint y: 344, distance: 22.8
drag, startPoint x: 614, startPoint y: 261, endPoint x: 638, endPoint y: 402, distance: 142.7
drag, startPoint x: 575, startPoint y: 412, endPoint x: 573, endPoint y: 345, distance: 66.6
drag, startPoint x: 572, startPoint y: 263, endPoint x: 599, endPoint y: 400, distance: 139.6
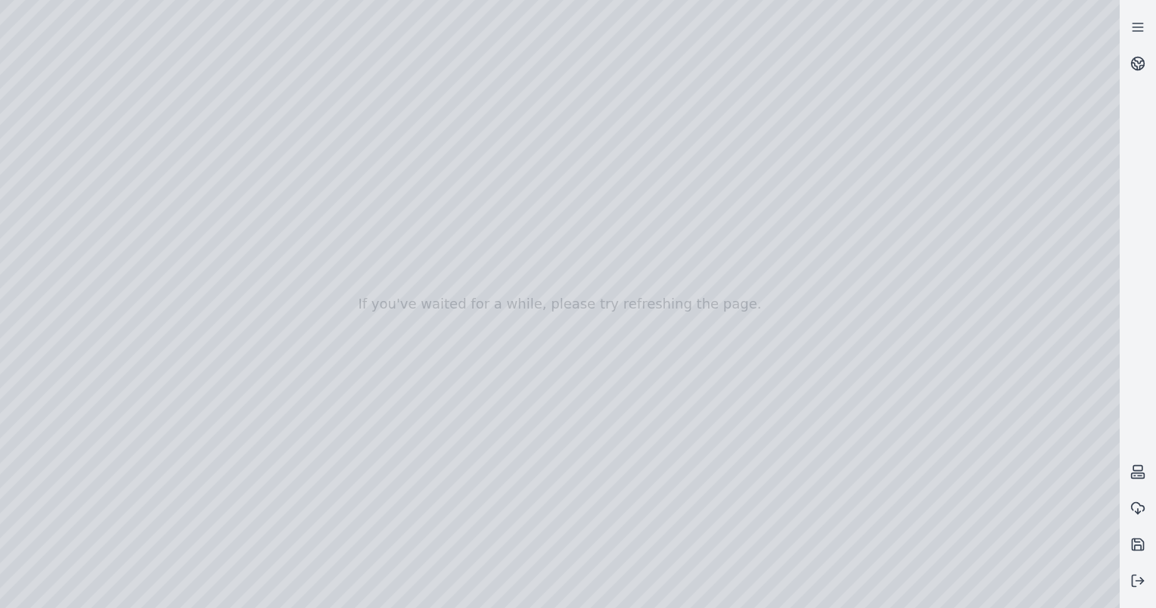
drag, startPoint x: 560, startPoint y: 415, endPoint x: 524, endPoint y: 381, distance: 49.8
drag, startPoint x: 521, startPoint y: 336, endPoint x: 632, endPoint y: 237, distance: 149.5
drag, startPoint x: 736, startPoint y: 387, endPoint x: 676, endPoint y: 365, distance: 64.1
drag, startPoint x: 717, startPoint y: 425, endPoint x: 781, endPoint y: 483, distance: 86.2
drag, startPoint x: 693, startPoint y: 387, endPoint x: 735, endPoint y: 337, distance: 66.1
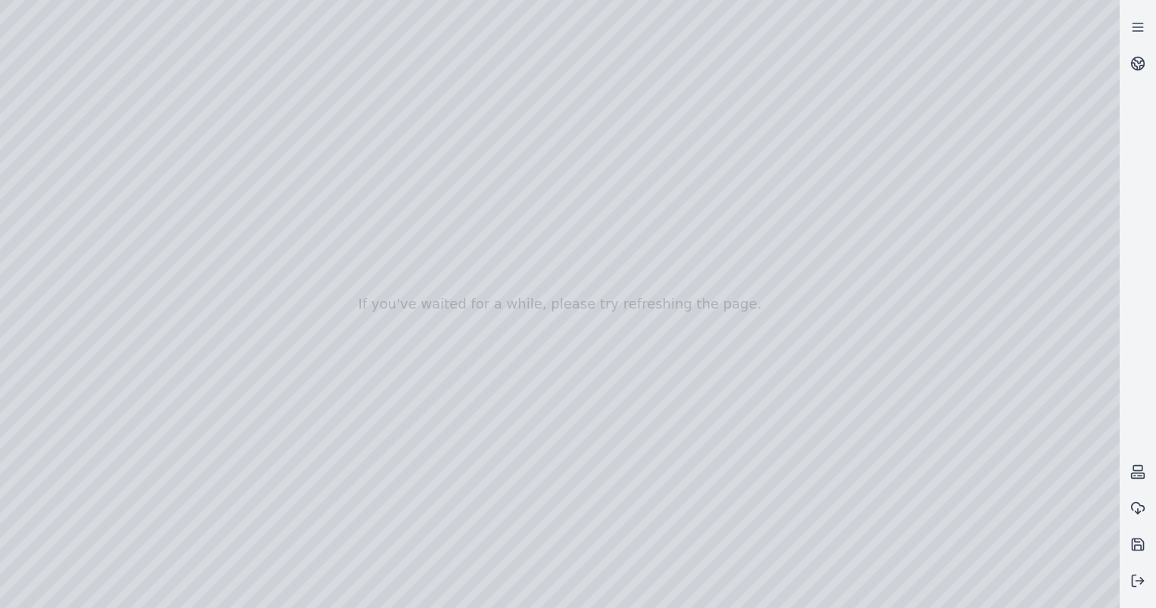
drag, startPoint x: 675, startPoint y: 317, endPoint x: 576, endPoint y: 479, distance: 189.8
drag, startPoint x: 600, startPoint y: 332, endPoint x: 687, endPoint y: 178, distance: 177.2
drag, startPoint x: 676, startPoint y: 351, endPoint x: 524, endPoint y: 235, distance: 191.7
drag, startPoint x: 448, startPoint y: 344, endPoint x: 968, endPoint y: 320, distance: 521.1
drag, startPoint x: 825, startPoint y: 386, endPoint x: 844, endPoint y: 381, distance: 19.6
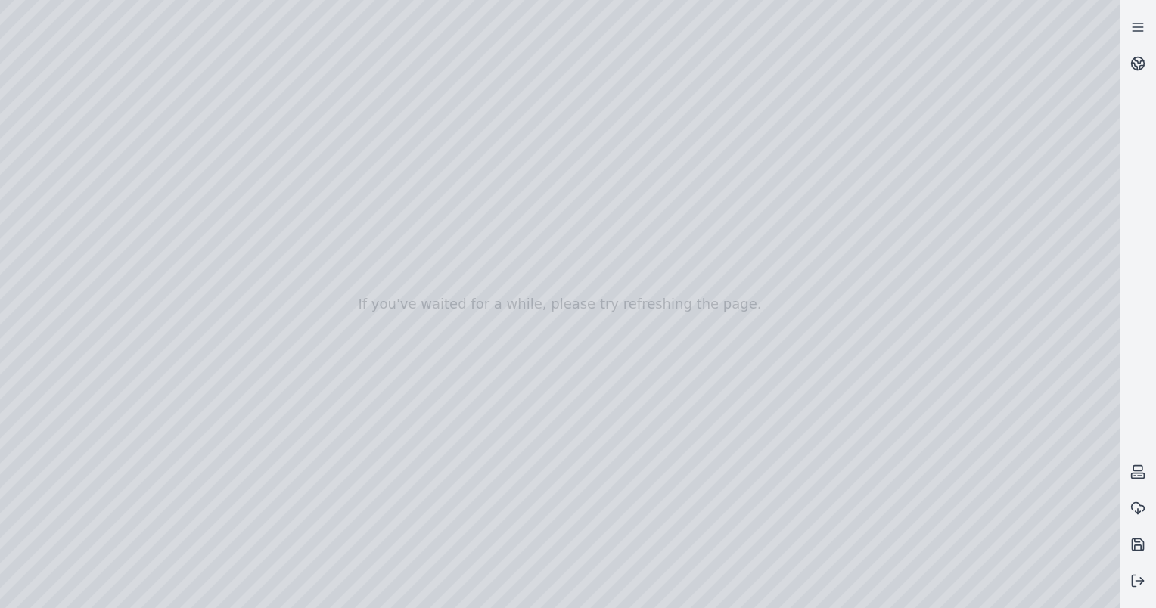
drag, startPoint x: 806, startPoint y: 402, endPoint x: 717, endPoint y: 297, distance: 137.5
drag, startPoint x: 604, startPoint y: 341, endPoint x: 605, endPoint y: 361, distance: 19.7
drag, startPoint x: 539, startPoint y: 307, endPoint x: 568, endPoint y: 409, distance: 106.3
drag, startPoint x: 569, startPoint y: 417, endPoint x: 345, endPoint y: 378, distance: 227.4
drag, startPoint x: 675, startPoint y: 318, endPoint x: 614, endPoint y: 339, distance: 64.8
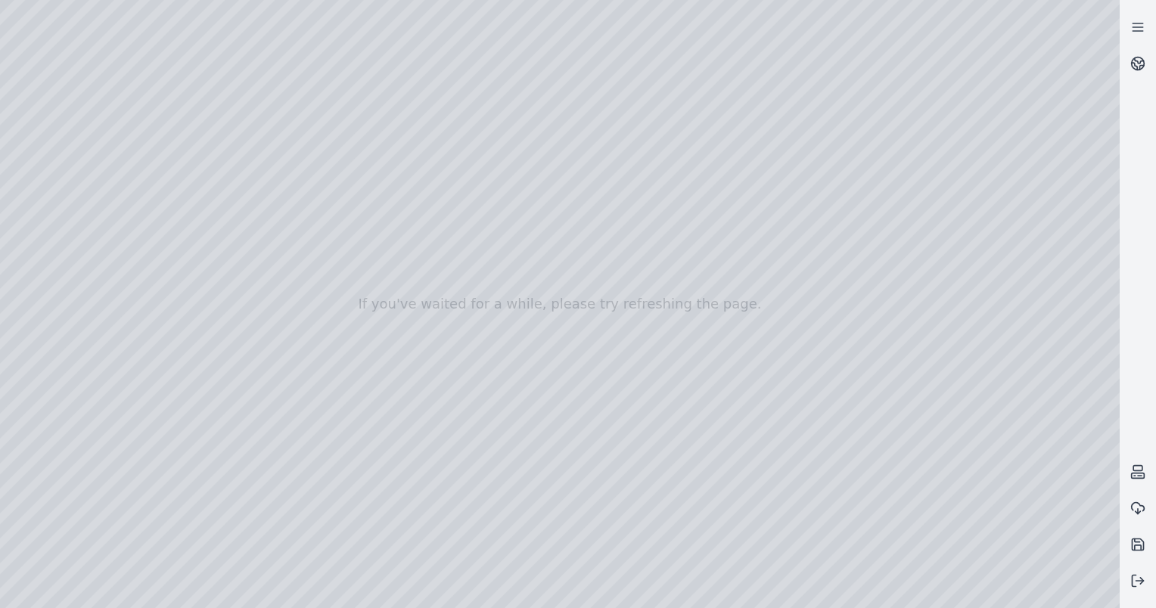
drag, startPoint x: 569, startPoint y: 366, endPoint x: 572, endPoint y: 322, distance: 44.7
drag, startPoint x: 605, startPoint y: 309, endPoint x: 664, endPoint y: 202, distance: 122.6
drag, startPoint x: 649, startPoint y: 435, endPoint x: 668, endPoint y: 366, distance: 71.4
drag, startPoint x: 496, startPoint y: 473, endPoint x: 502, endPoint y: 484, distance: 12.9
drag, startPoint x: 469, startPoint y: 347, endPoint x: 545, endPoint y: 424, distance: 107.5
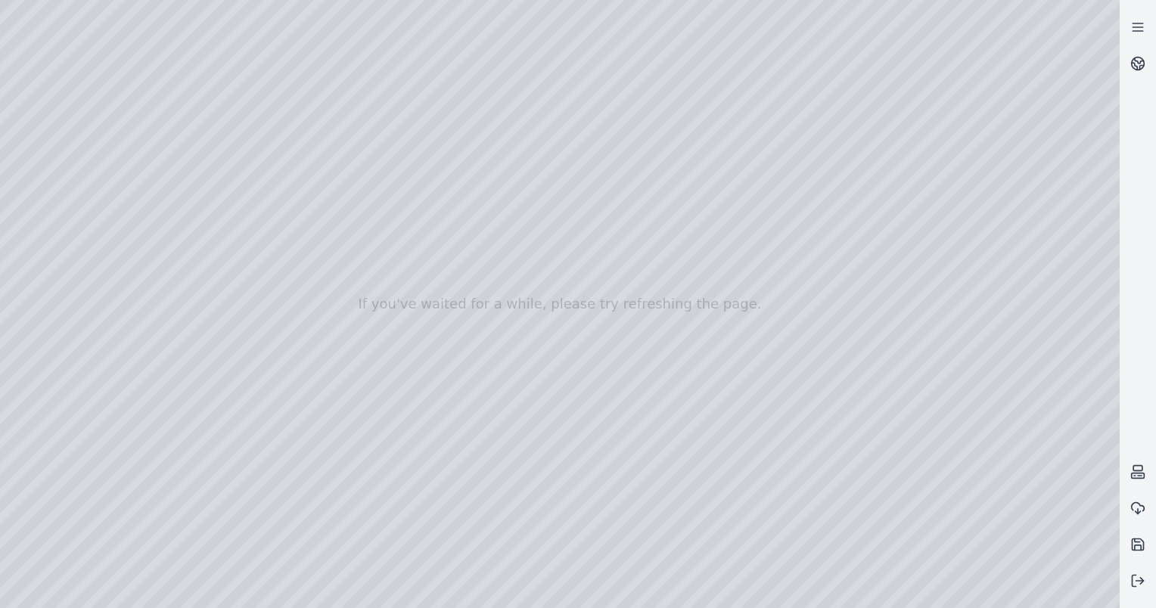
click at [353, 258] on div at bounding box center [560, 304] width 1120 height 608
click at [315, 85] on div at bounding box center [560, 304] width 1120 height 608
click at [292, 85] on div at bounding box center [560, 304] width 1120 height 608
click at [295, 88] on div at bounding box center [560, 304] width 1120 height 608
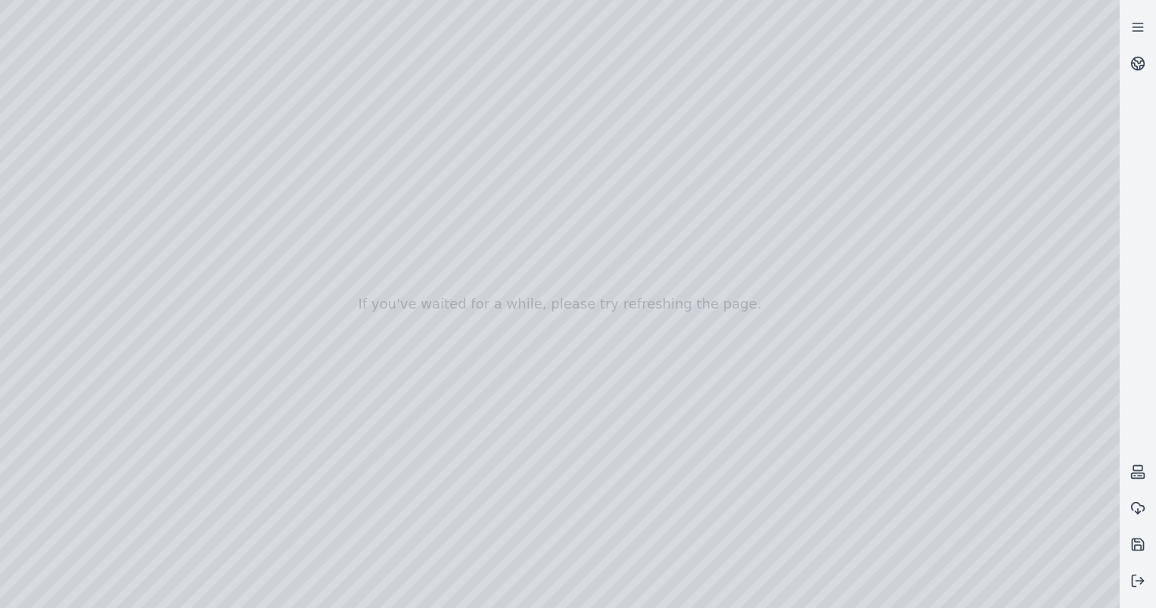
click at [345, 64] on div at bounding box center [560, 304] width 1120 height 608
click at [322, 8] on div at bounding box center [560, 304] width 1120 height 608
drag, startPoint x: 599, startPoint y: 363, endPoint x: 775, endPoint y: 278, distance: 195.2
click at [1132, 64] on circle at bounding box center [1138, 63] width 13 height 13
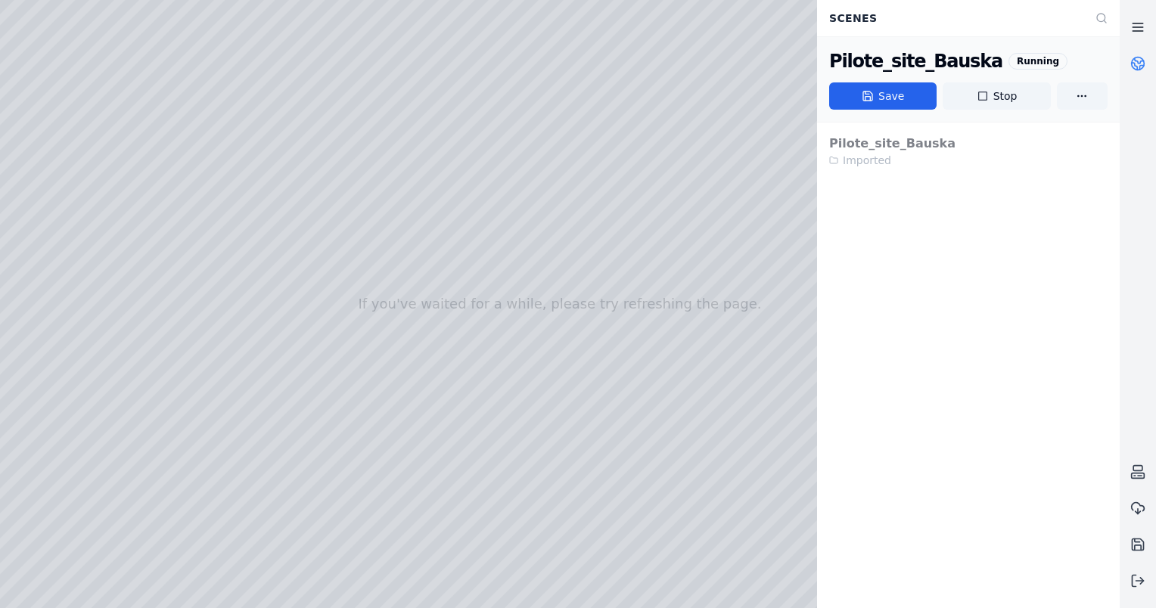
click at [1135, 23] on line at bounding box center [1138, 23] width 10 height 0
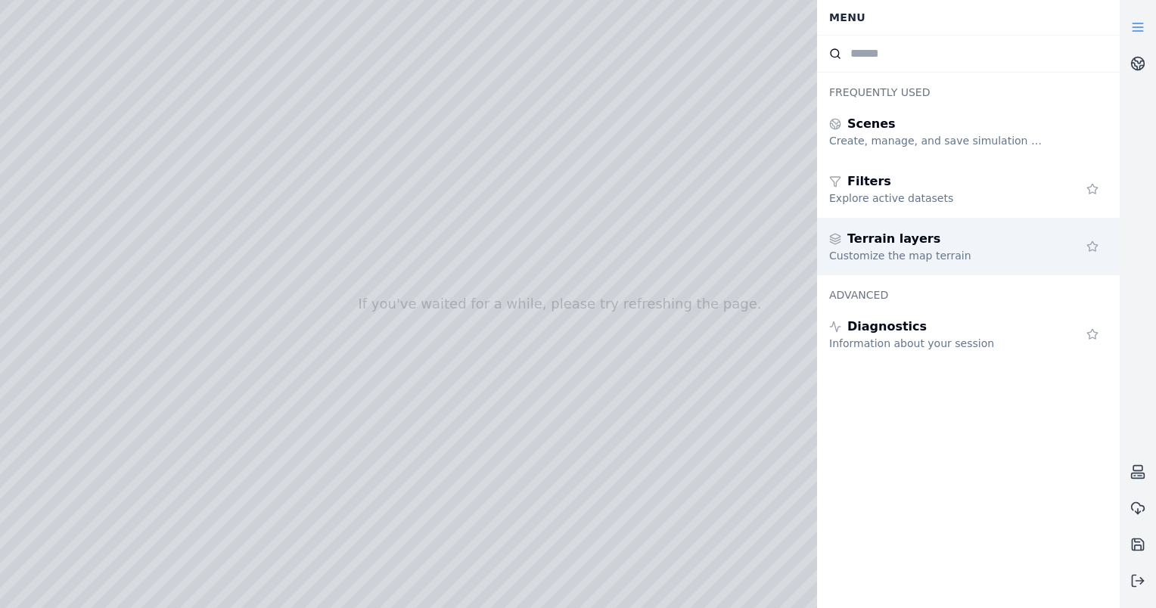
click at [958, 243] on div "Terrain layers" at bounding box center [938, 239] width 218 height 18
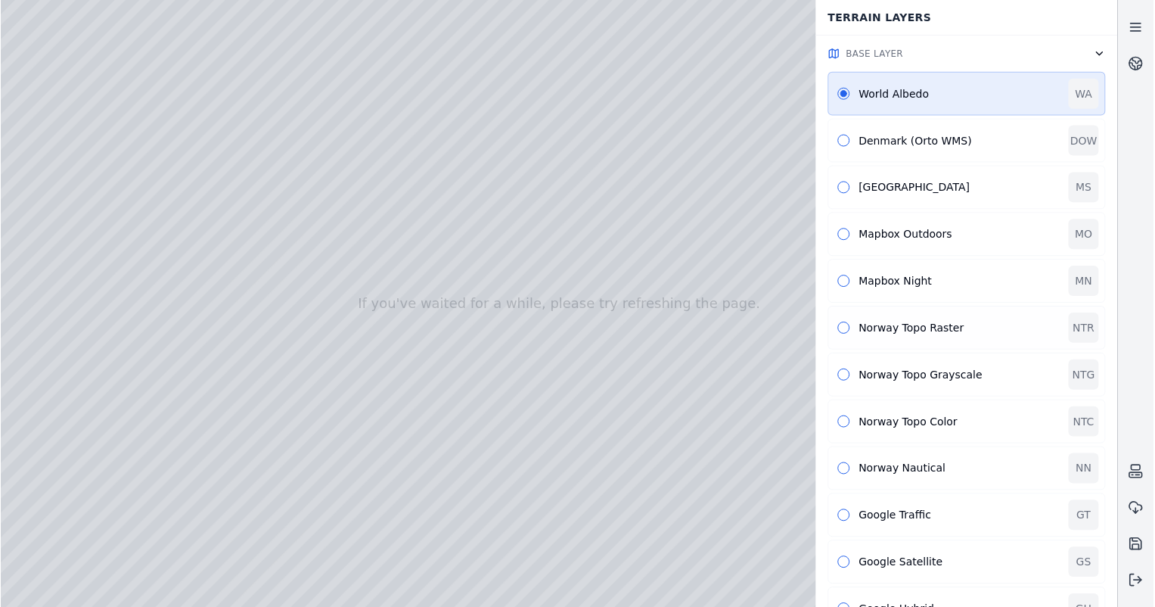
scroll to position [209, 0]
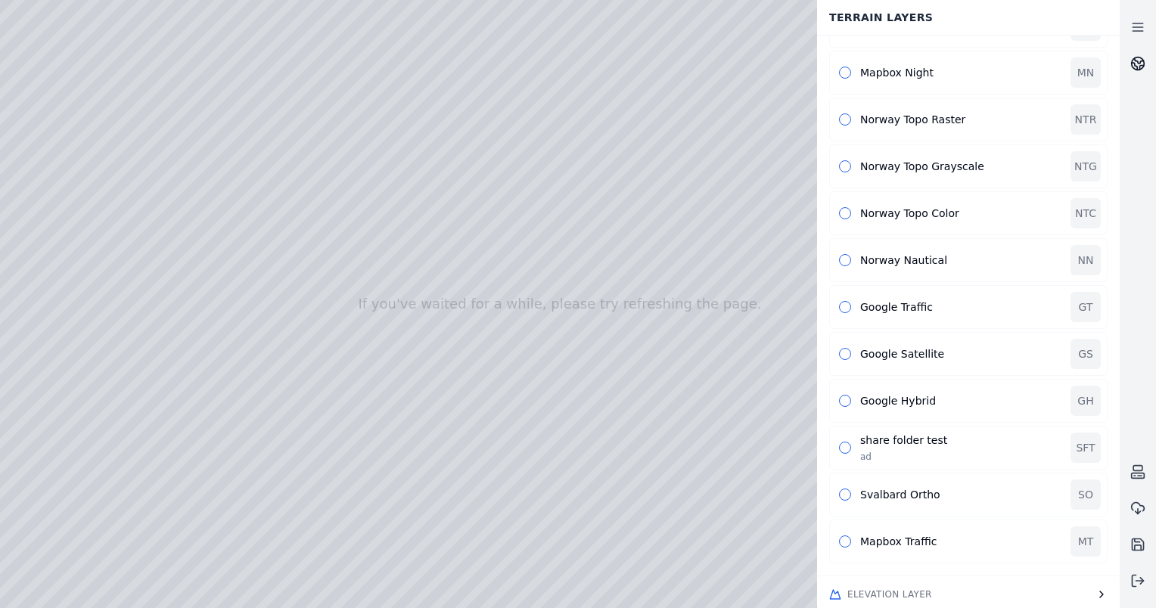
click at [1138, 64] on icon at bounding box center [1139, 60] width 9 height 5
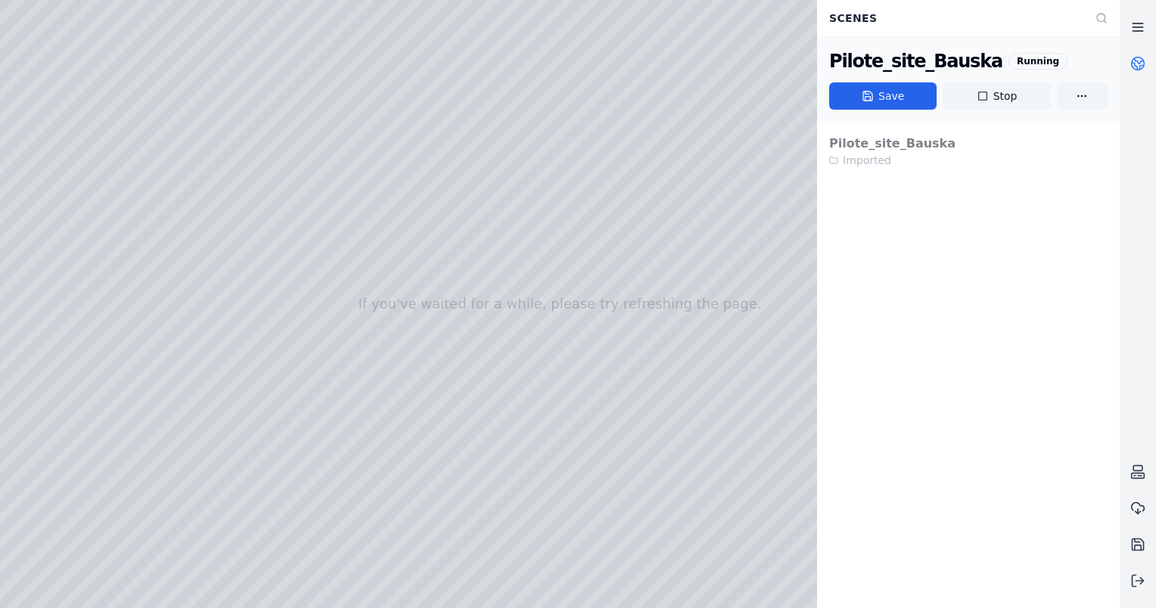
click at [1146, 18] on link at bounding box center [1138, 27] width 36 height 36
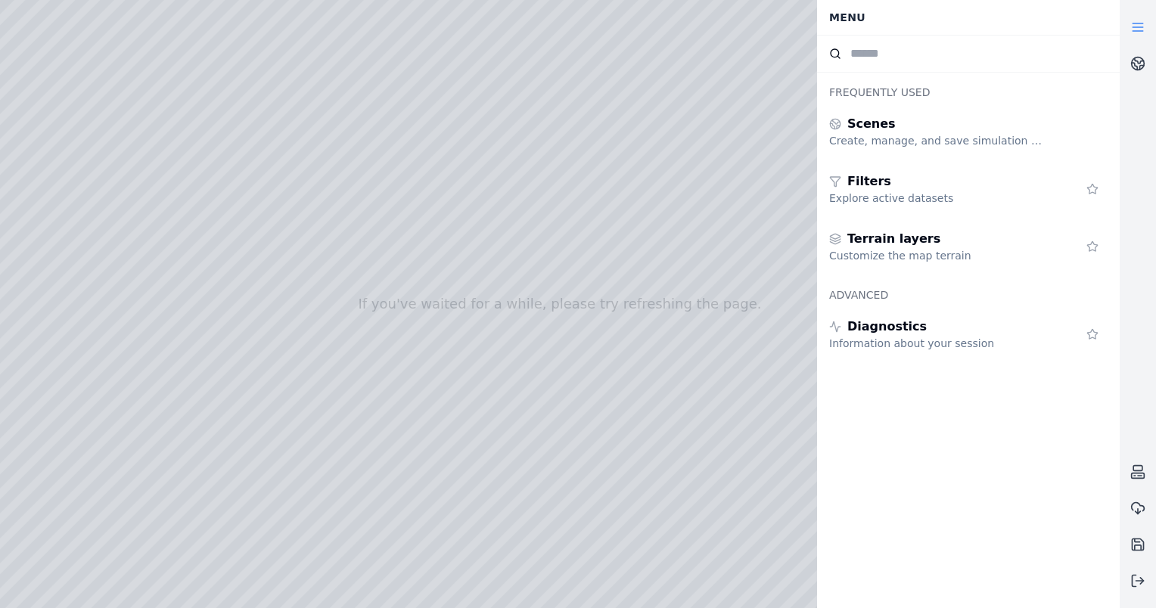
click at [904, 514] on div "Frequently Used Scenes Create, manage, and save simulation scenes Filters Explo…" at bounding box center [968, 340] width 303 height 536
drag, startPoint x: 496, startPoint y: 383, endPoint x: 672, endPoint y: 303, distance: 193.0
drag, startPoint x: 538, startPoint y: 357, endPoint x: 640, endPoint y: 309, distance: 112.7
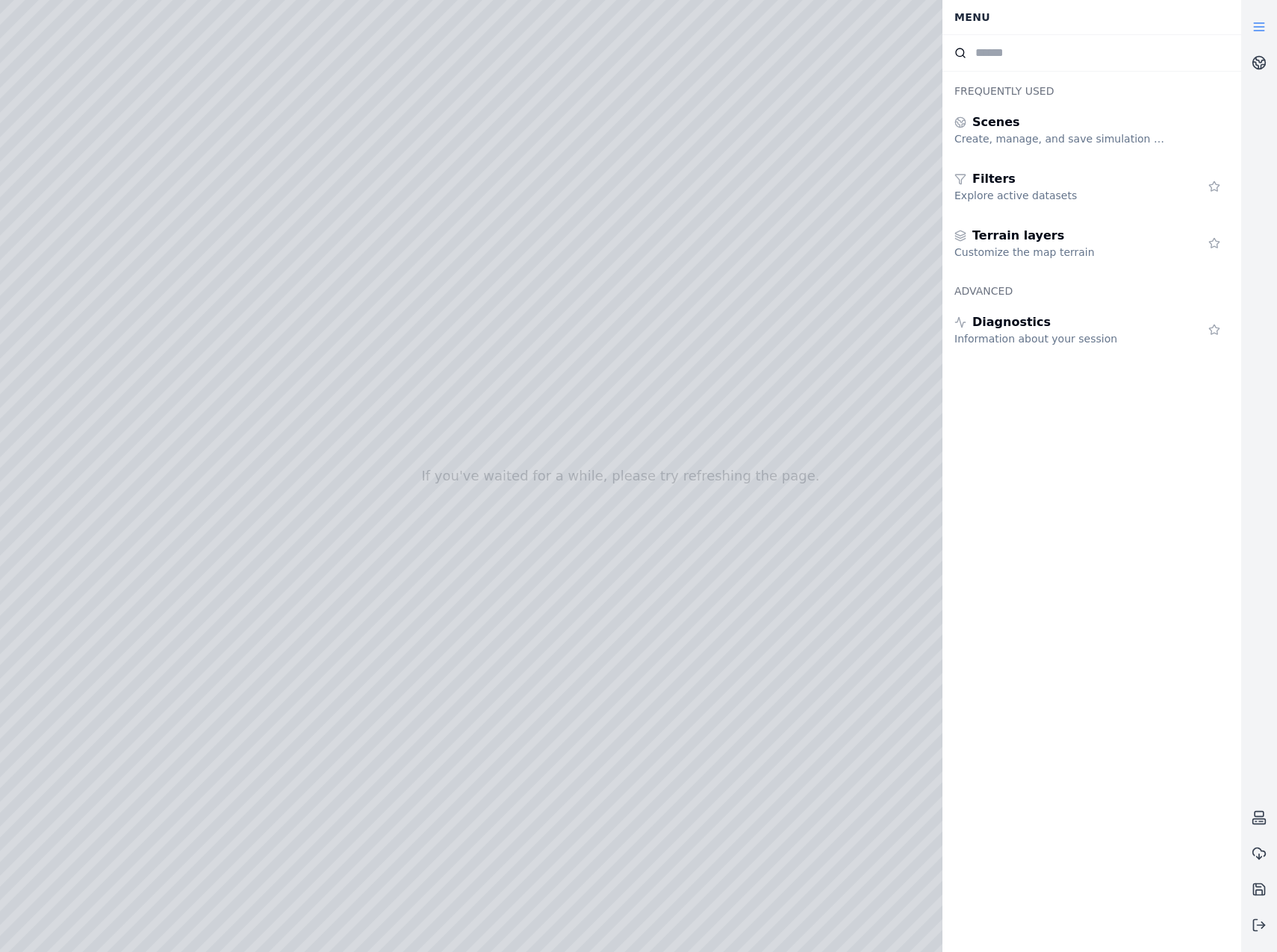
click at [228, 17] on div at bounding box center [620, 476] width 1240 height 952
click at [631, 141] on div at bounding box center [620, 476] width 1240 height 952
click at [624, 111] on div at bounding box center [620, 476] width 1240 height 952
click at [584, 136] on div at bounding box center [620, 476] width 1240 height 952
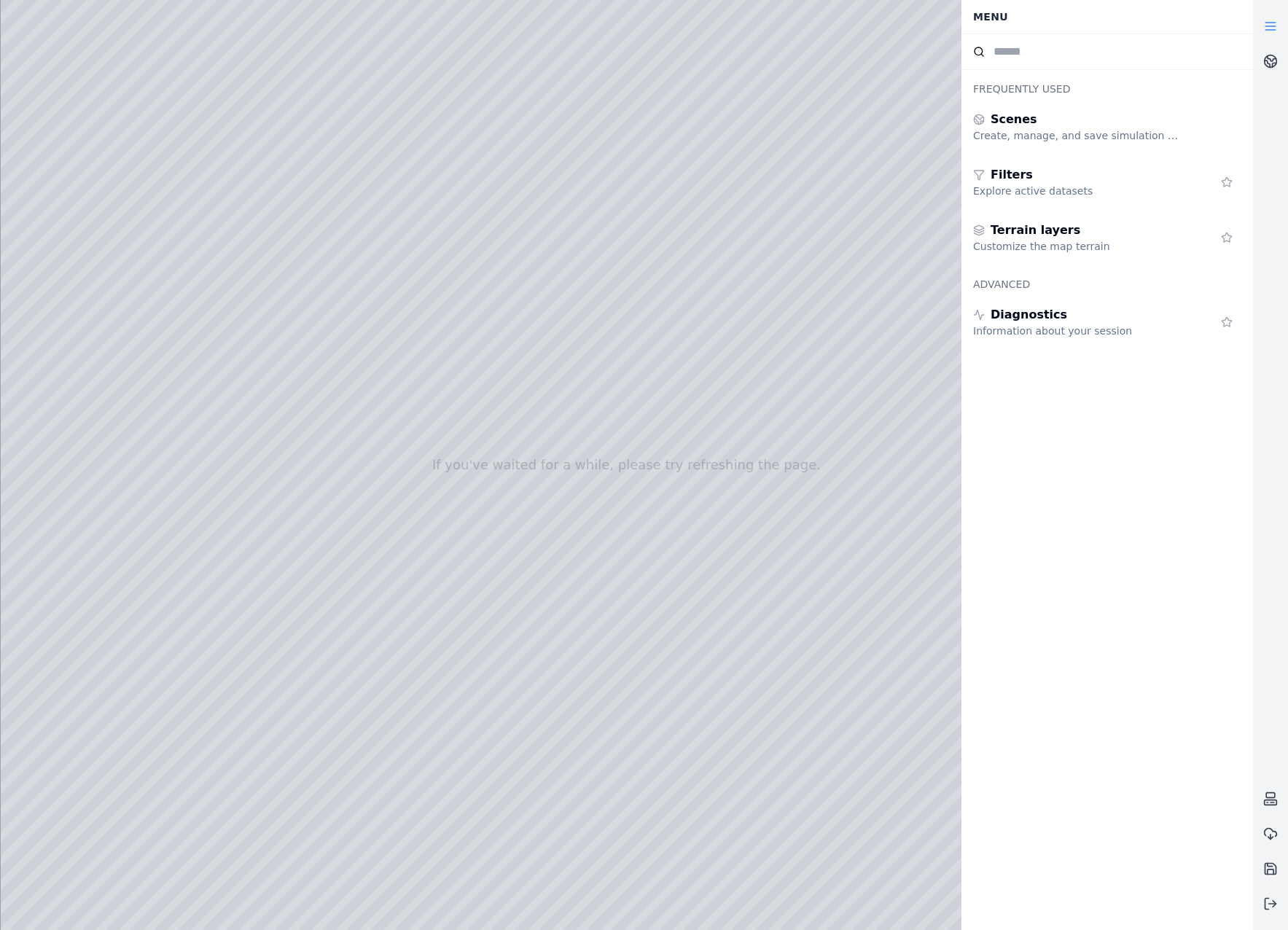
click at [794, 387] on div at bounding box center [627, 465] width 1252 height 930
click at [1113, 21] on icon at bounding box center [1270, 26] width 14 height 14
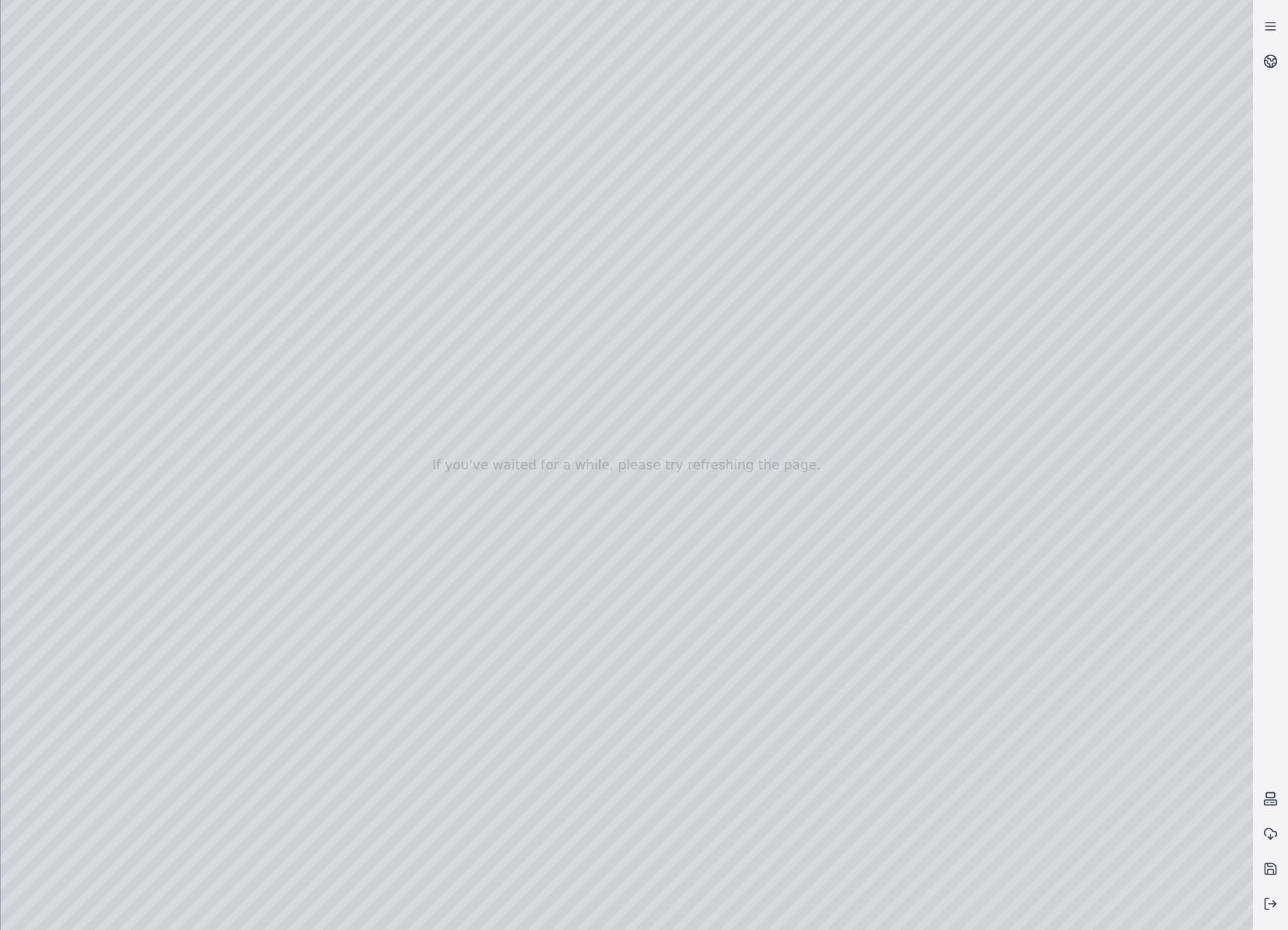
click at [1113, 25] on div at bounding box center [627, 465] width 1252 height 930
click at [844, 49] on div at bounding box center [627, 465] width 1252 height 930
drag, startPoint x: 753, startPoint y: 509, endPoint x: 753, endPoint y: 549, distance: 40.0
drag, startPoint x: 722, startPoint y: 392, endPoint x: 726, endPoint y: 418, distance: 26.3
drag, startPoint x: 718, startPoint y: 570, endPoint x: 765, endPoint y: 370, distance: 205.4
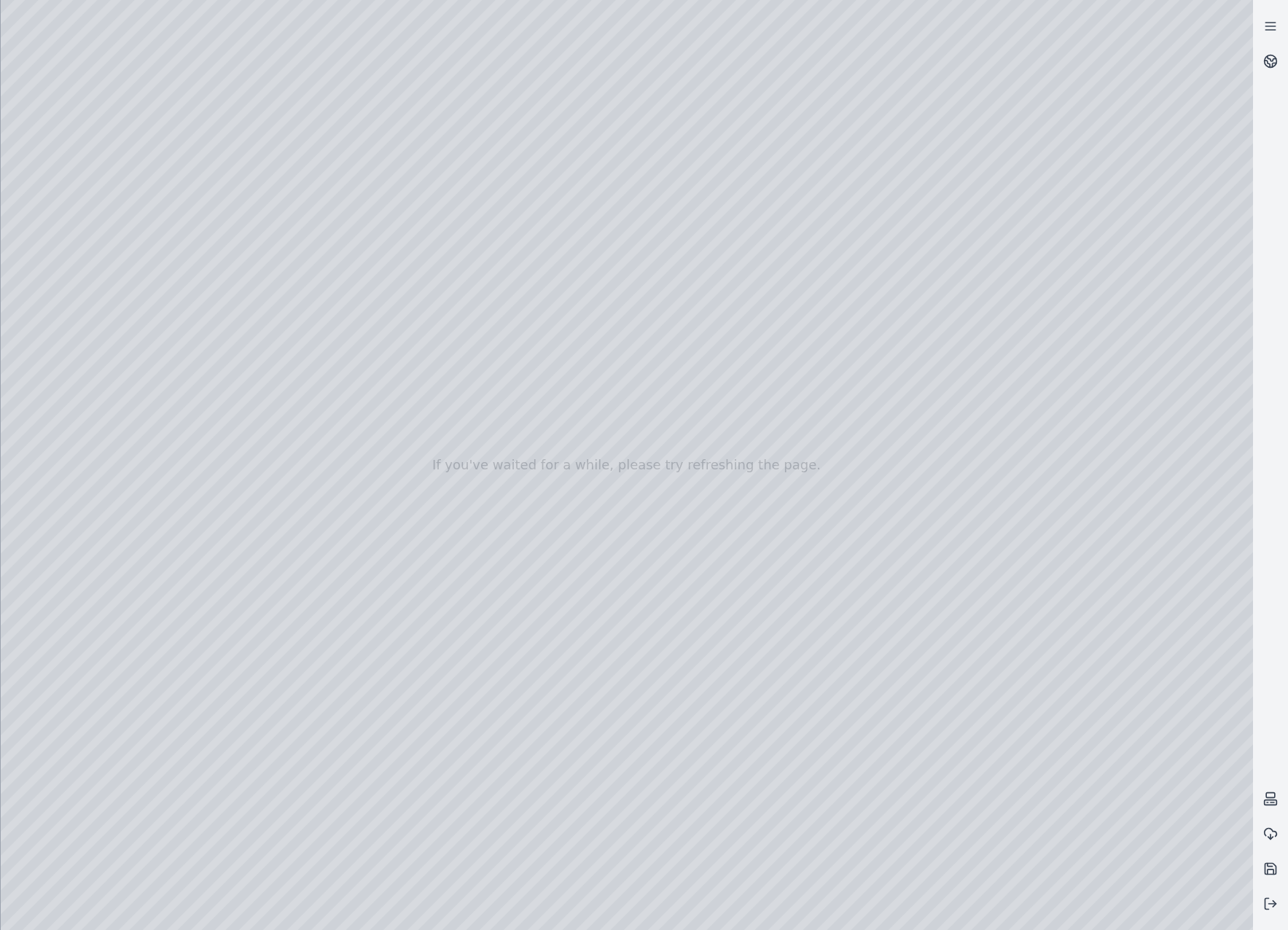
drag, startPoint x: 817, startPoint y: 708, endPoint x: 763, endPoint y: 625, distance: 99.0
drag, startPoint x: 803, startPoint y: 591, endPoint x: 803, endPoint y: 610, distance: 19.0
drag, startPoint x: 828, startPoint y: 601, endPoint x: 854, endPoint y: 535, distance: 70.9
drag, startPoint x: 809, startPoint y: 543, endPoint x: 854, endPoint y: 459, distance: 95.3
drag, startPoint x: 820, startPoint y: 570, endPoint x: 1145, endPoint y: 605, distance: 326.9
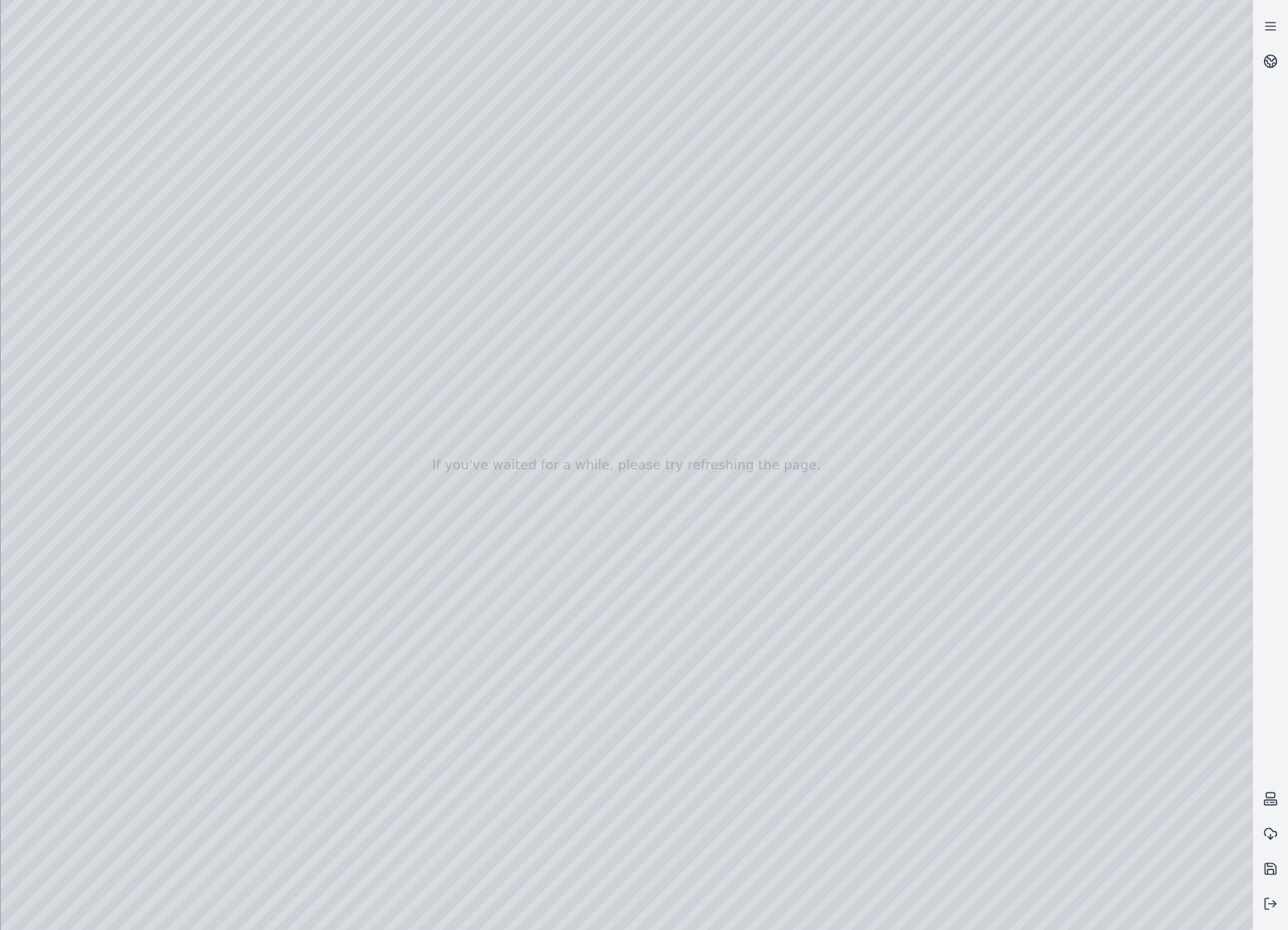
drag, startPoint x: 726, startPoint y: 395, endPoint x: 842, endPoint y: 709, distance: 334.7
drag, startPoint x: 1073, startPoint y: 499, endPoint x: 879, endPoint y: 623, distance: 230.2
drag, startPoint x: 891, startPoint y: 653, endPoint x: 906, endPoint y: 705, distance: 54.1
drag, startPoint x: 814, startPoint y: 512, endPoint x: 843, endPoint y: 738, distance: 227.9
drag, startPoint x: 836, startPoint y: 777, endPoint x: 924, endPoint y: 798, distance: 90.5
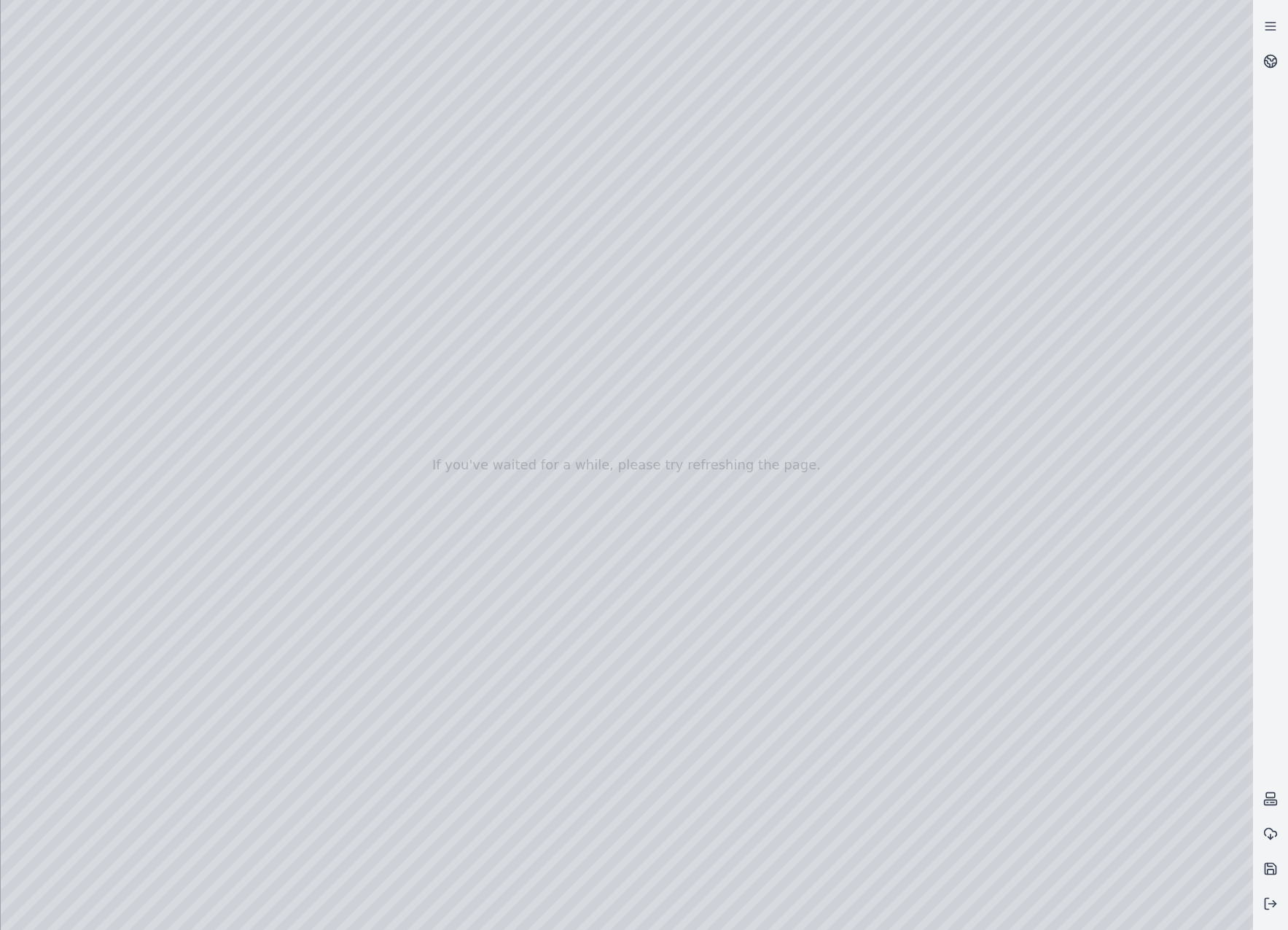
drag, startPoint x: 865, startPoint y: 457, endPoint x: 860, endPoint y: 757, distance: 300.0
click at [813, 522] on div at bounding box center [627, 465] width 1252 height 930
drag, startPoint x: 801, startPoint y: 468, endPoint x: 834, endPoint y: 427, distance: 52.6
drag, startPoint x: 833, startPoint y: 432, endPoint x: 817, endPoint y: 514, distance: 83.5
drag, startPoint x: 834, startPoint y: 659, endPoint x: 840, endPoint y: 610, distance: 49.4
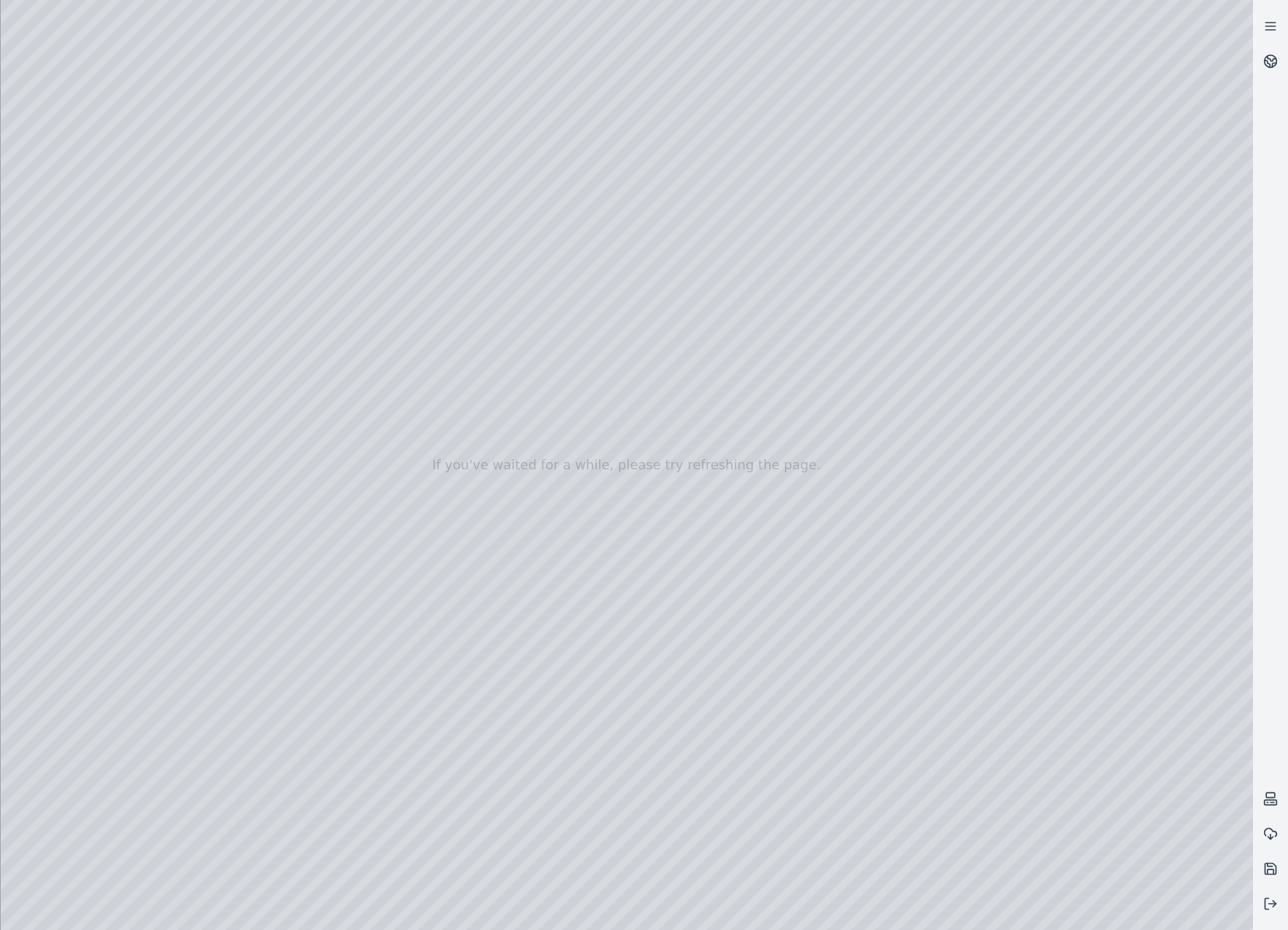
drag, startPoint x: 840, startPoint y: 610, endPoint x: 759, endPoint y: 386, distance: 238.2
drag, startPoint x: 962, startPoint y: 646, endPoint x: 1083, endPoint y: 519, distance: 175.4
drag, startPoint x: 980, startPoint y: 620, endPoint x: 989, endPoint y: 562, distance: 58.7
drag, startPoint x: 843, startPoint y: 761, endPoint x: 828, endPoint y: 632, distance: 129.9
drag, startPoint x: 804, startPoint y: 654, endPoint x: 887, endPoint y: 603, distance: 97.4
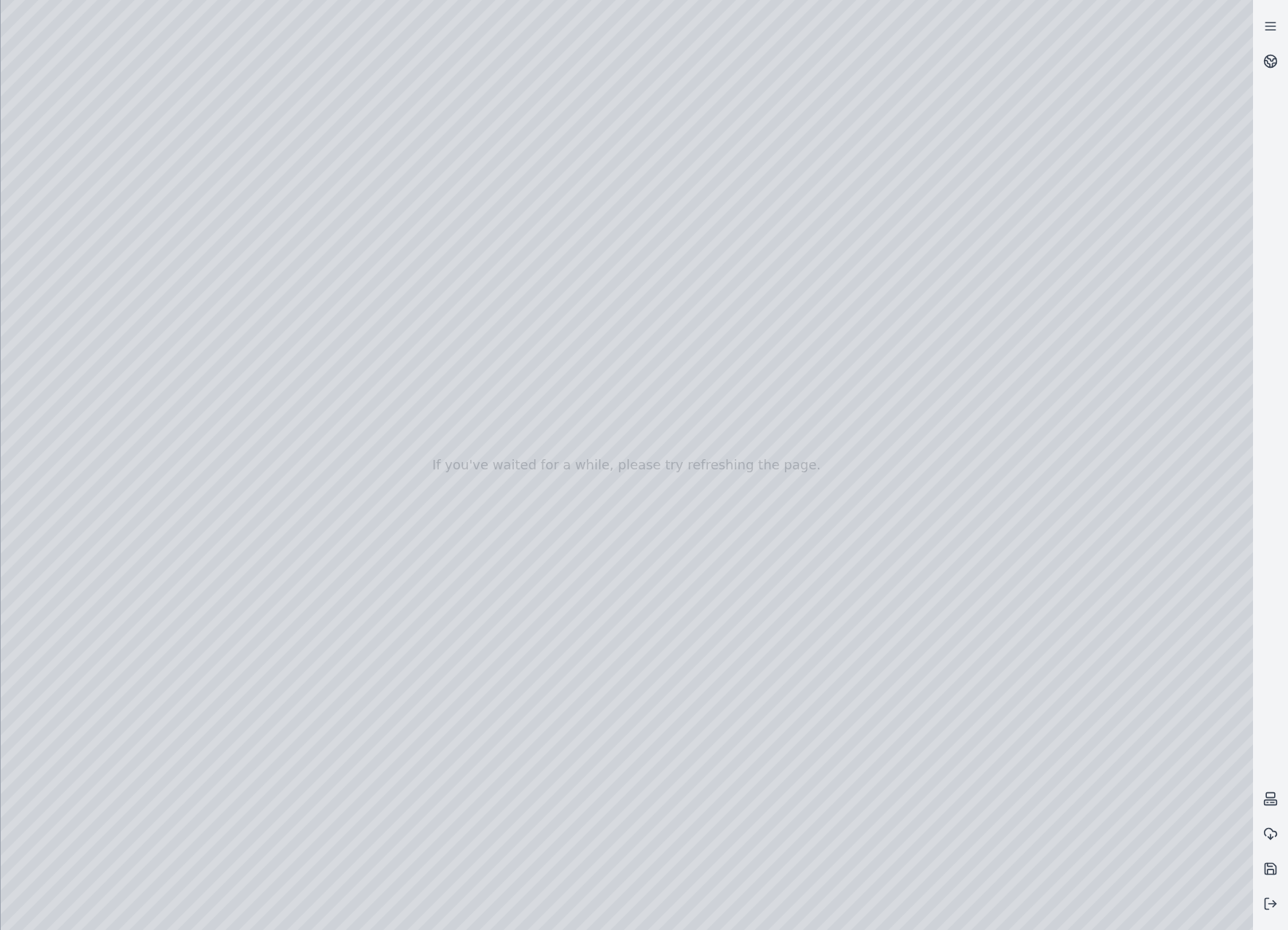
drag, startPoint x: 930, startPoint y: 749, endPoint x: 873, endPoint y: 700, distance: 75.2
drag, startPoint x: 813, startPoint y: 670, endPoint x: 1004, endPoint y: 661, distance: 191.2
drag, startPoint x: 1005, startPoint y: 622, endPoint x: 690, endPoint y: 427, distance: 370.5
drag, startPoint x: 941, startPoint y: 528, endPoint x: 1136, endPoint y: 538, distance: 195.3
drag, startPoint x: 1106, startPoint y: 530, endPoint x: 1055, endPoint y: 573, distance: 66.7
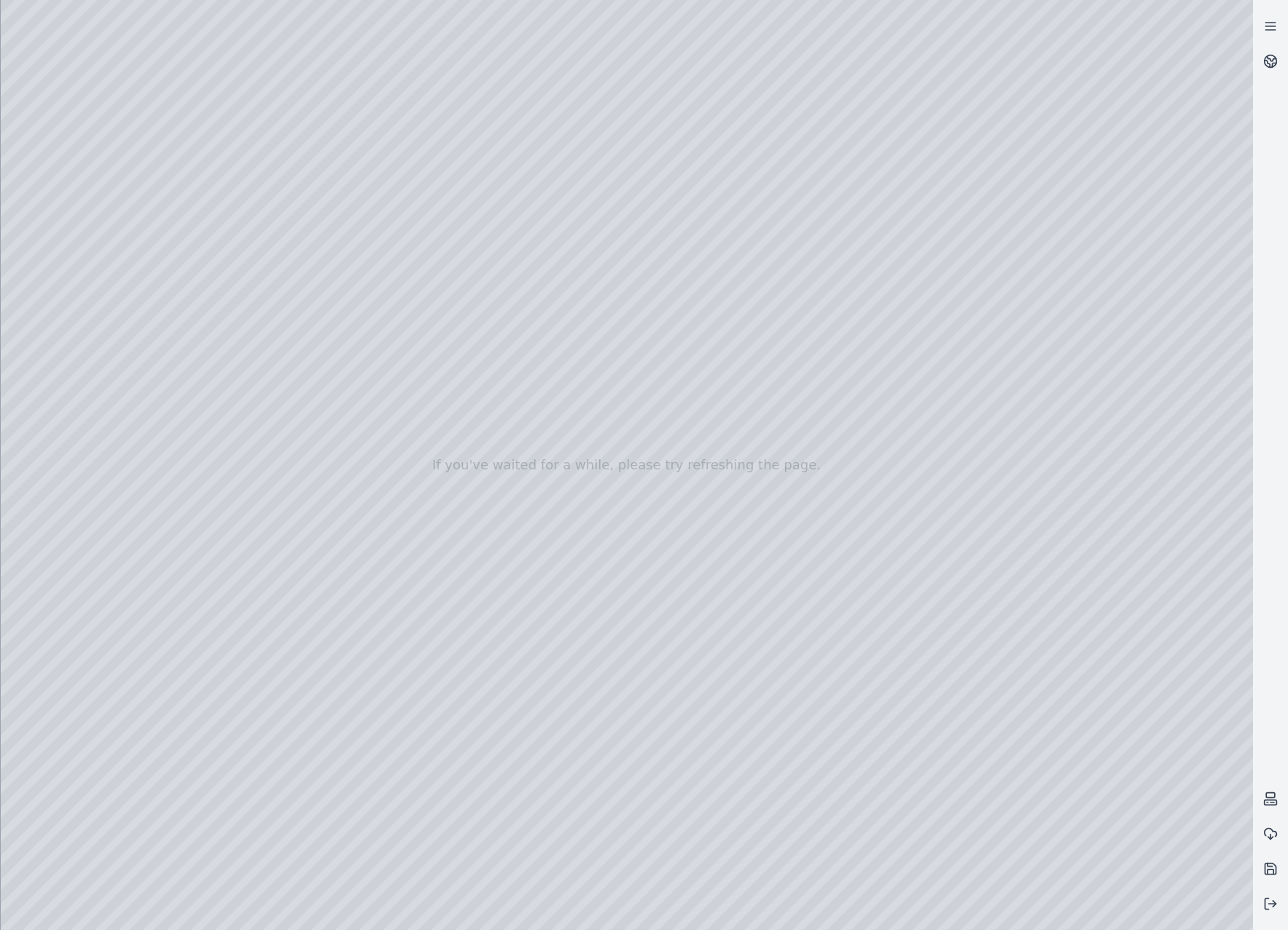
drag, startPoint x: 1081, startPoint y: 464, endPoint x: 780, endPoint y: 511, distance: 304.6
drag, startPoint x: 1040, startPoint y: 507, endPoint x: 592, endPoint y: 614, distance: 460.6
drag, startPoint x: 1019, startPoint y: 495, endPoint x: 820, endPoint y: 567, distance: 211.6
drag, startPoint x: 1048, startPoint y: 445, endPoint x: 677, endPoint y: 614, distance: 407.7
drag, startPoint x: 1038, startPoint y: 603, endPoint x: 939, endPoint y: 571, distance: 104.0
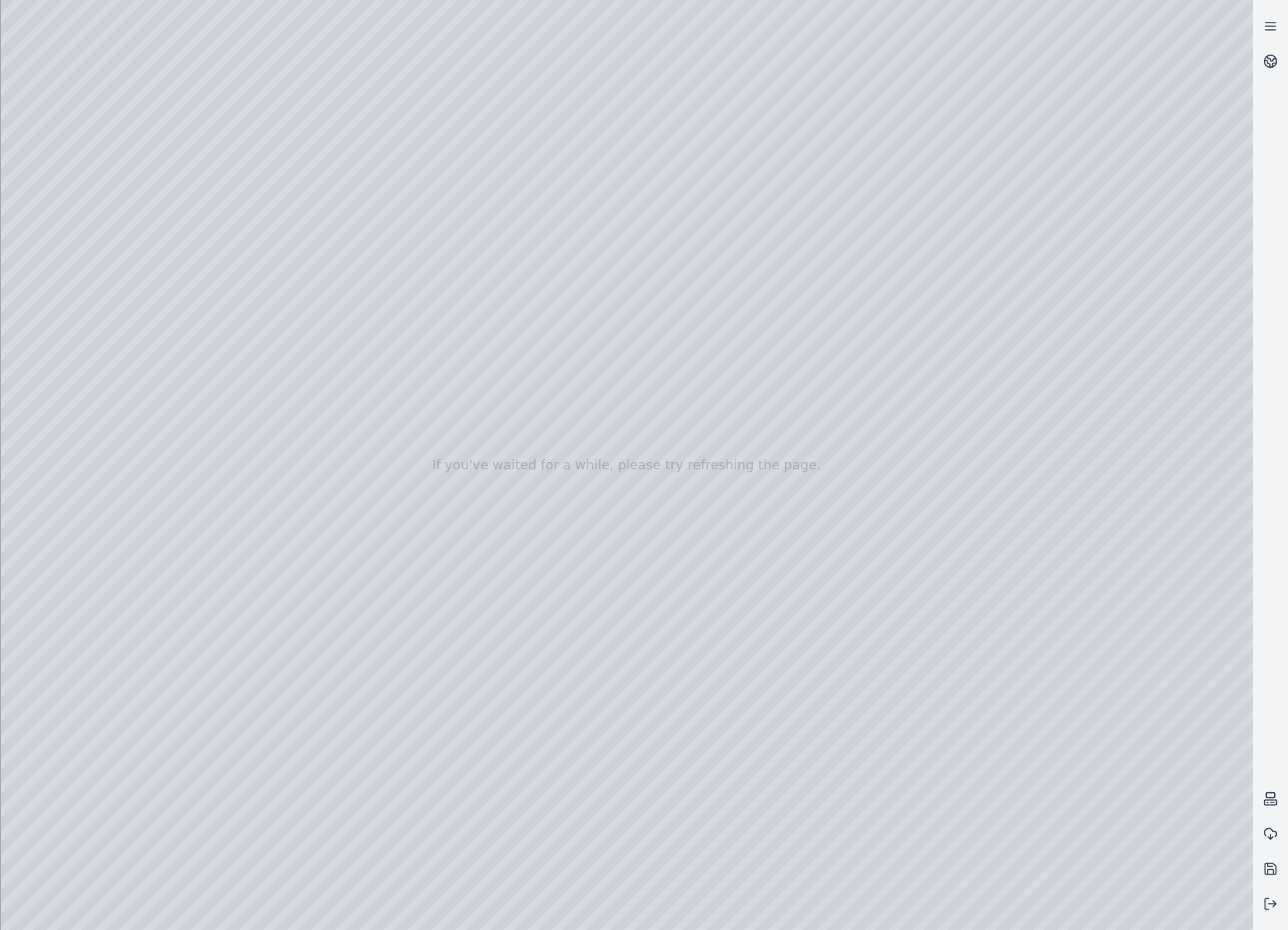
drag, startPoint x: 968, startPoint y: 538, endPoint x: 811, endPoint y: 560, distance: 158.5
click at [712, 487] on div at bounding box center [627, 465] width 1252 height 930
drag, startPoint x: 744, startPoint y: 724, endPoint x: 782, endPoint y: 747, distance: 44.4
click at [75, 256] on div at bounding box center [627, 465] width 1252 height 930
click at [178, 64] on div at bounding box center [627, 465] width 1252 height 930
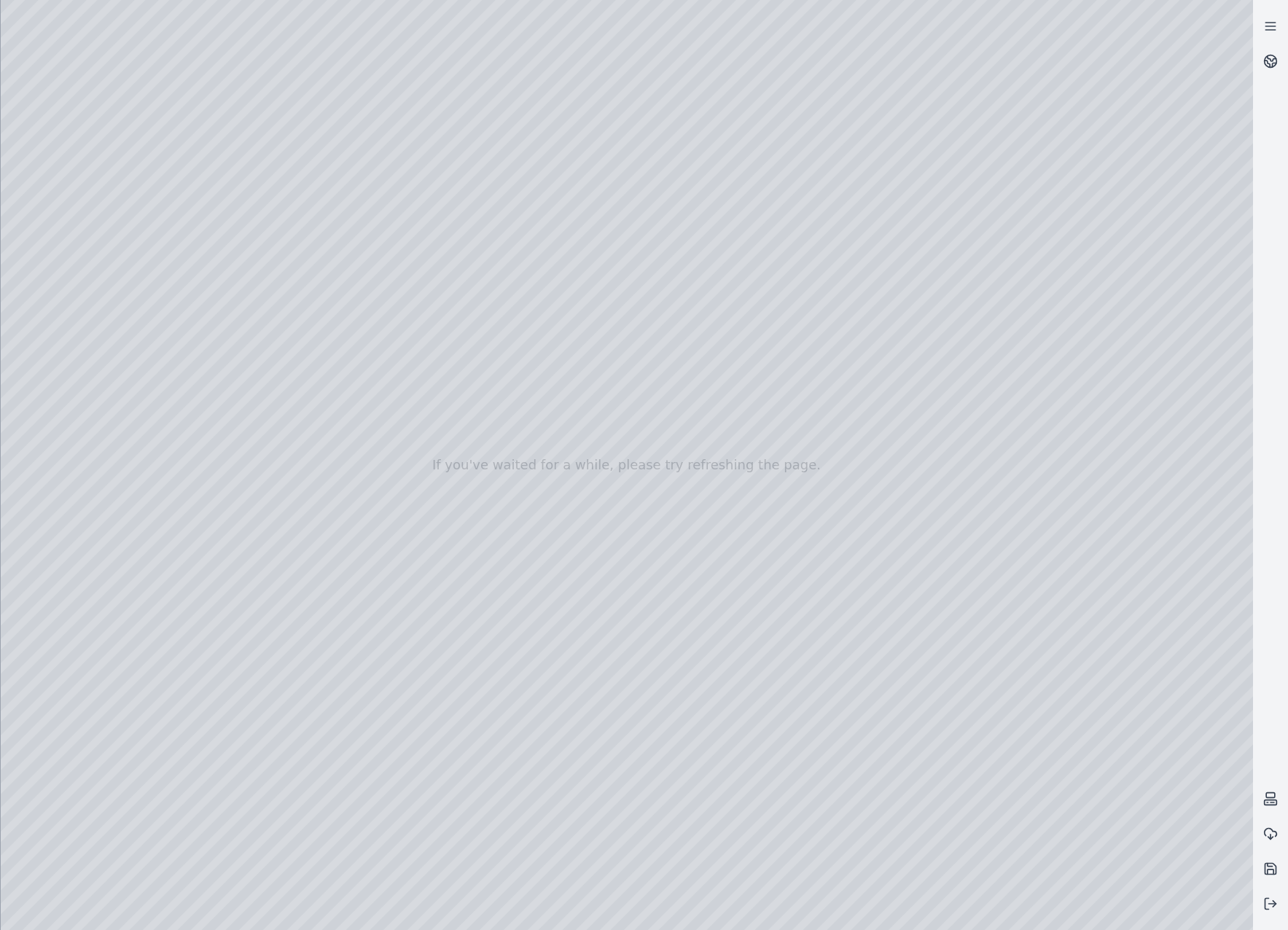
click at [748, 509] on div at bounding box center [627, 465] width 1252 height 930
click at [88, 386] on div at bounding box center [627, 465] width 1252 height 930
click at [90, 520] on div at bounding box center [627, 465] width 1252 height 930
click at [720, 432] on div at bounding box center [627, 465] width 1252 height 930
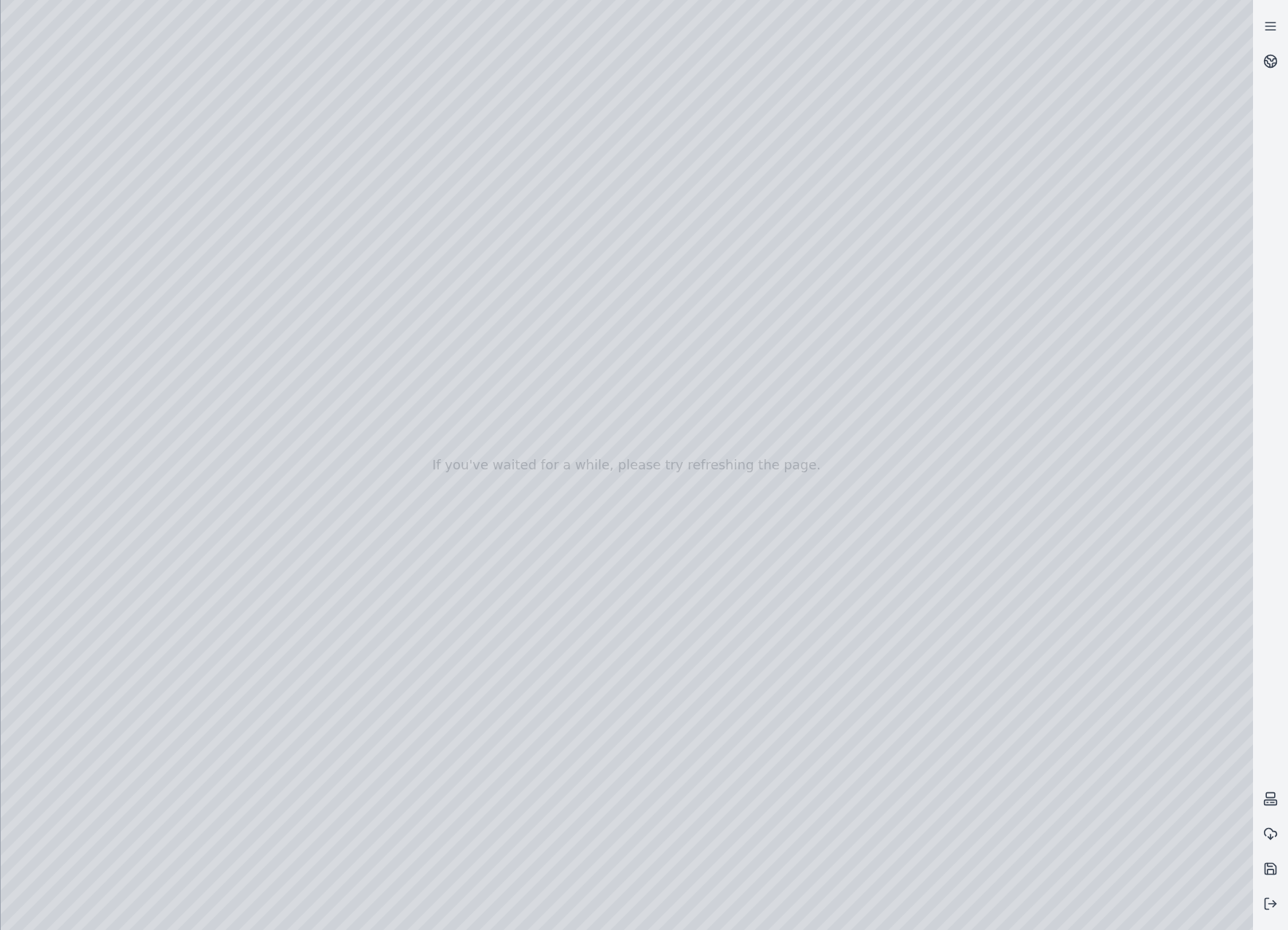
click at [173, 179] on div at bounding box center [627, 465] width 1252 height 930
drag, startPoint x: 796, startPoint y: 592, endPoint x: 883, endPoint y: 456, distance: 161.4
drag, startPoint x: 477, startPoint y: 511, endPoint x: 484, endPoint y: 573, distance: 62.4
drag, startPoint x: 845, startPoint y: 467, endPoint x: 814, endPoint y: 522, distance: 63.1
click at [814, 522] on div at bounding box center [627, 465] width 1252 height 930
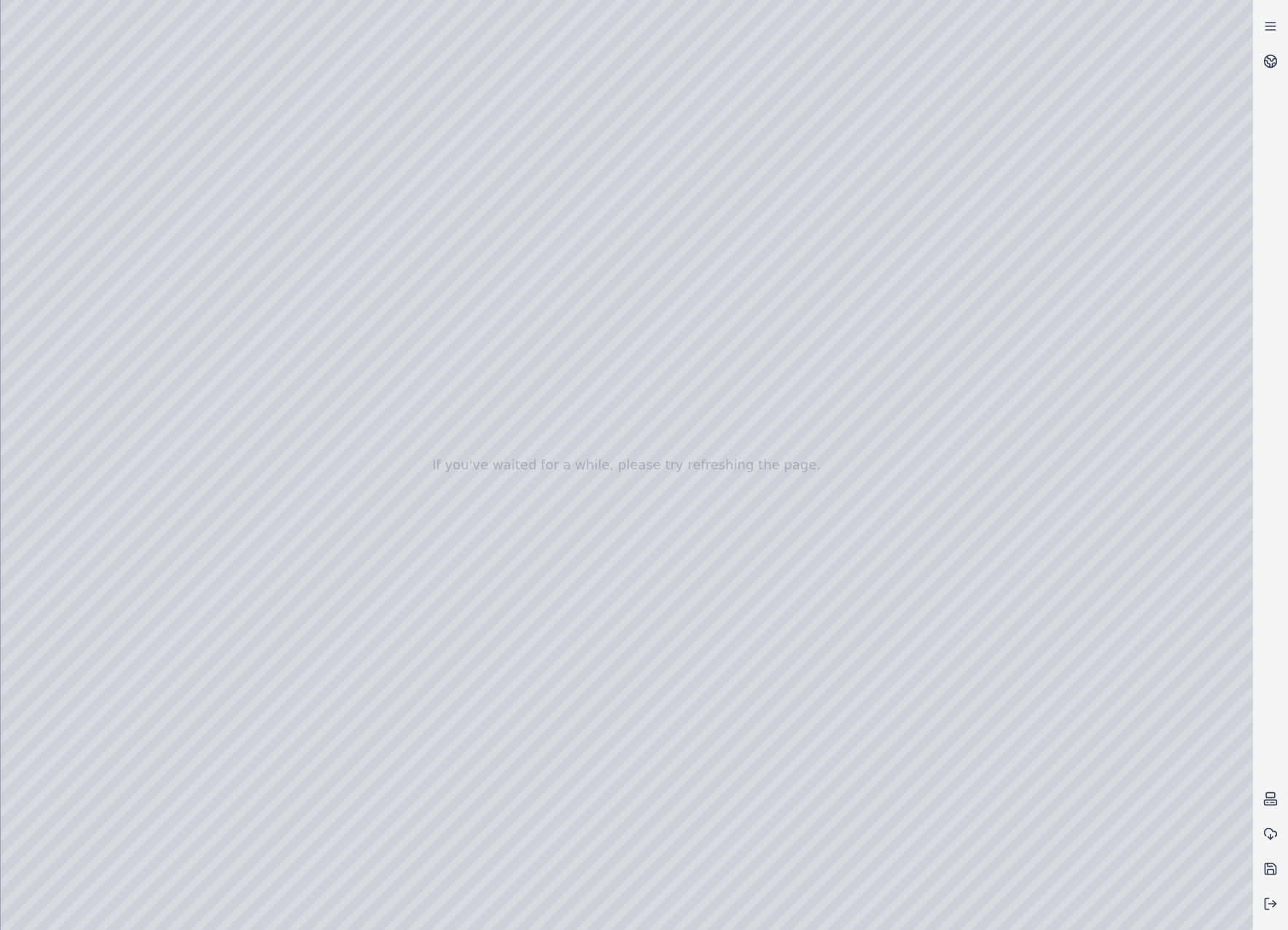
drag, startPoint x: 874, startPoint y: 441, endPoint x: 678, endPoint y: 698, distance: 323.2
drag, startPoint x: 646, startPoint y: 602, endPoint x: 618, endPoint y: 662, distance: 66.2
click at [618, 586] on div at bounding box center [627, 465] width 1252 height 930
drag, startPoint x: 622, startPoint y: 757, endPoint x: 565, endPoint y: 825, distance: 88.7
drag, startPoint x: 697, startPoint y: 598, endPoint x: 725, endPoint y: 736, distance: 140.8
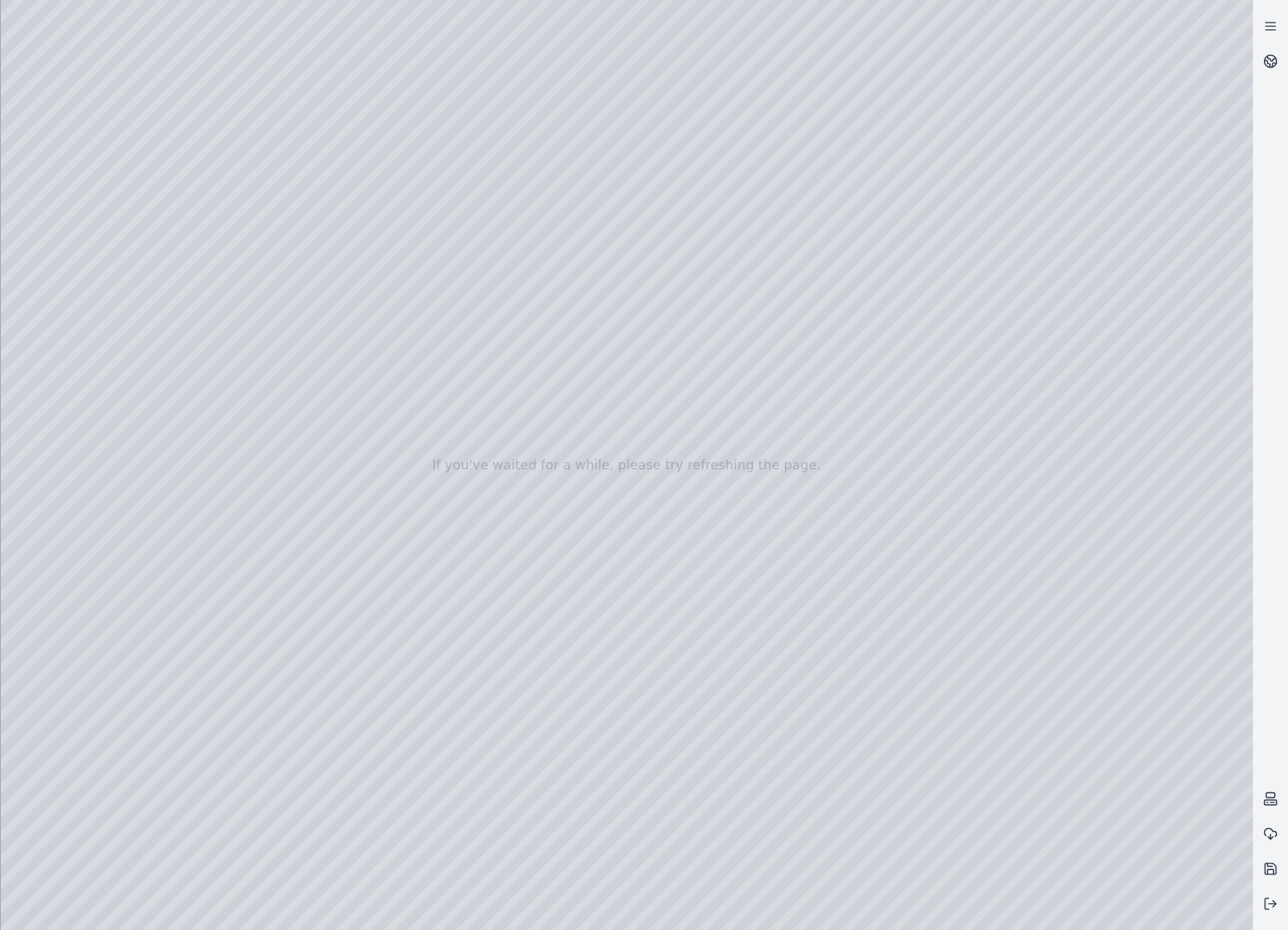
drag, startPoint x: 787, startPoint y: 331, endPoint x: 749, endPoint y: 622, distance: 293.5
drag, startPoint x: 772, startPoint y: 744, endPoint x: 735, endPoint y: 574, distance: 174.0
drag, startPoint x: 650, startPoint y: 518, endPoint x: 819, endPoint y: 313, distance: 265.7
drag, startPoint x: 569, startPoint y: 709, endPoint x: 732, endPoint y: 415, distance: 336.2
drag, startPoint x: 418, startPoint y: 471, endPoint x: 518, endPoint y: 237, distance: 254.5
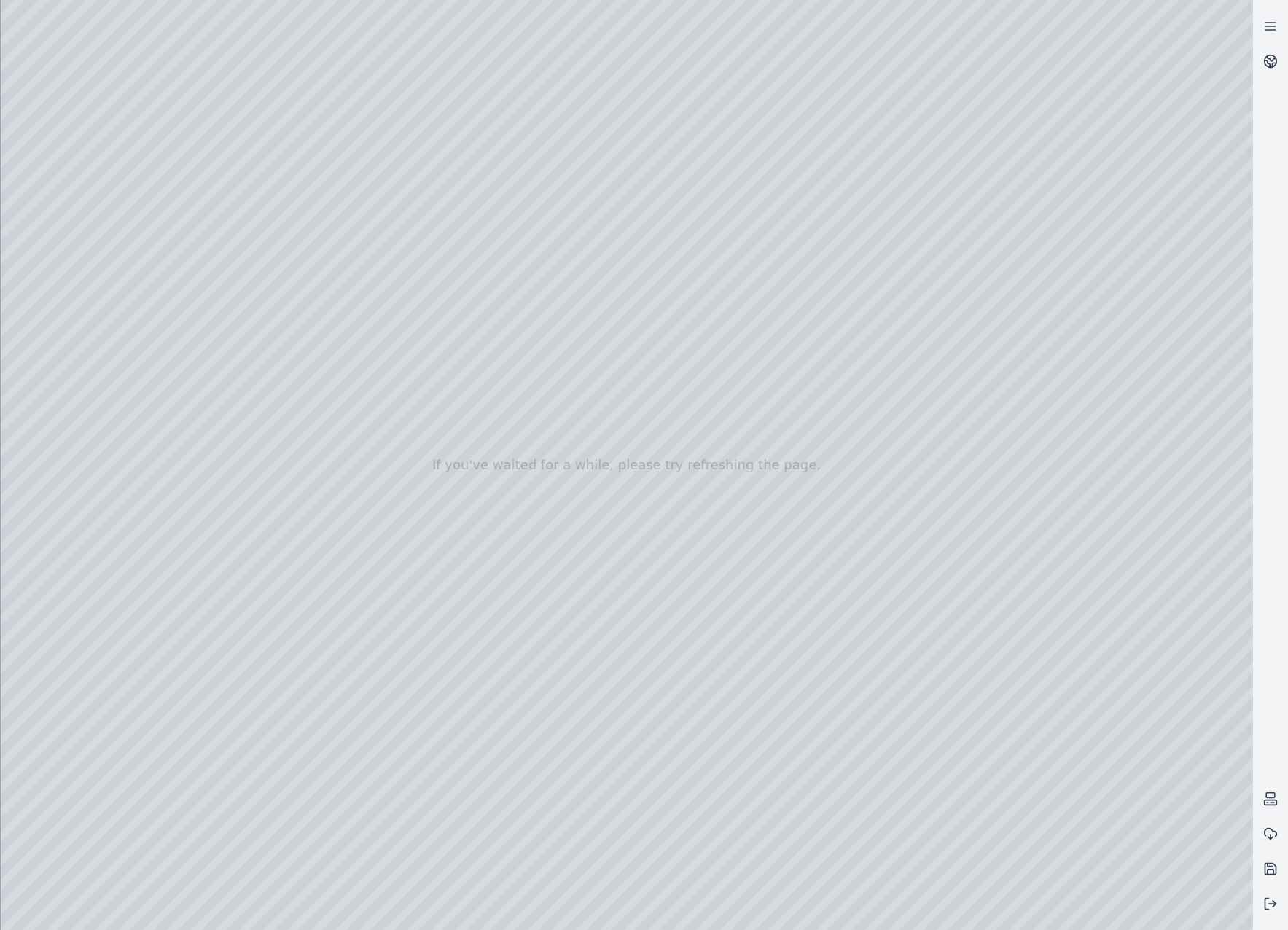
drag, startPoint x: 781, startPoint y: 652, endPoint x: 694, endPoint y: 568, distance: 120.9
click at [373, 6] on div at bounding box center [627, 465] width 1252 height 930
drag, startPoint x: 783, startPoint y: 297, endPoint x: 877, endPoint y: 309, distance: 94.8
click at [876, 309] on div at bounding box center [627, 465] width 1252 height 930
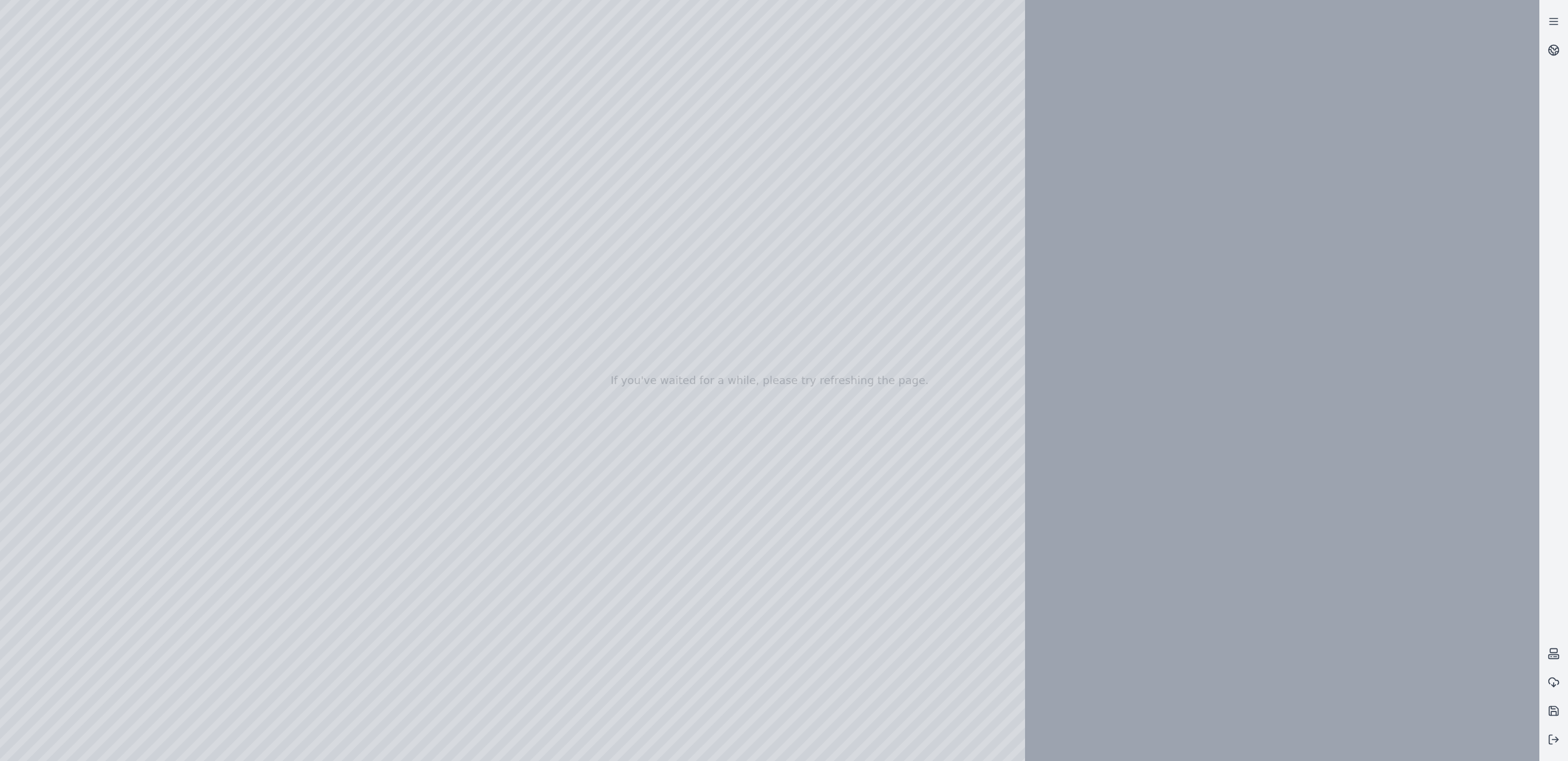
drag, startPoint x: 846, startPoint y: 354, endPoint x: 943, endPoint y: 354, distance: 97.0
click at [911, 354] on div at bounding box center [770, 380] width 1540 height 761
drag, startPoint x: 862, startPoint y: 356, endPoint x: 1046, endPoint y: 370, distance: 184.5
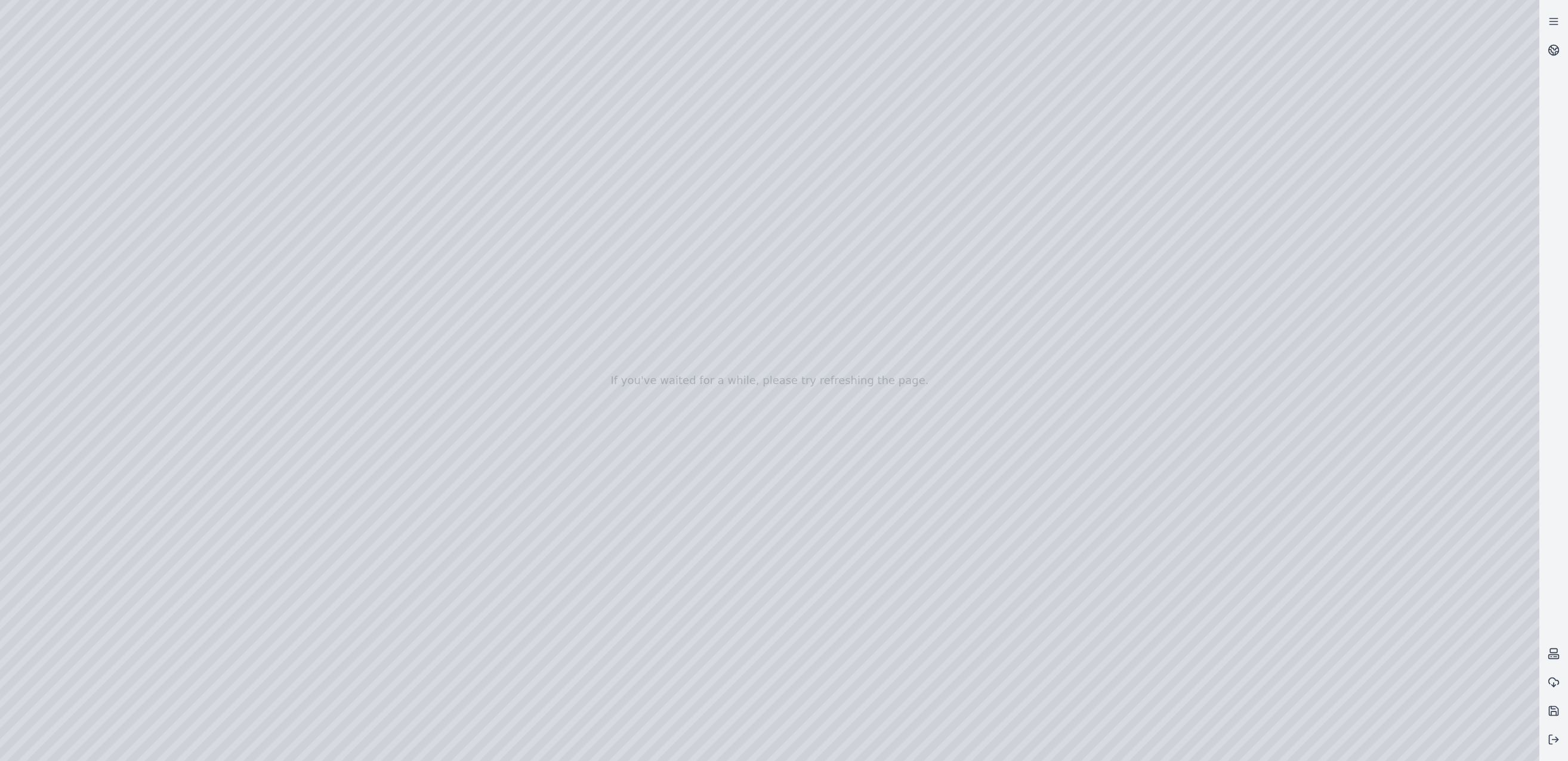
click at [911, 284] on div at bounding box center [770, 380] width 1540 height 761
drag, startPoint x: 896, startPoint y: 331, endPoint x: 830, endPoint y: 326, distance: 66.2
click at [830, 326] on div at bounding box center [770, 380] width 1540 height 761
drag, startPoint x: 858, startPoint y: 339, endPoint x: 803, endPoint y: 313, distance: 60.8
click at [440, 38] on div at bounding box center [770, 380] width 1540 height 761
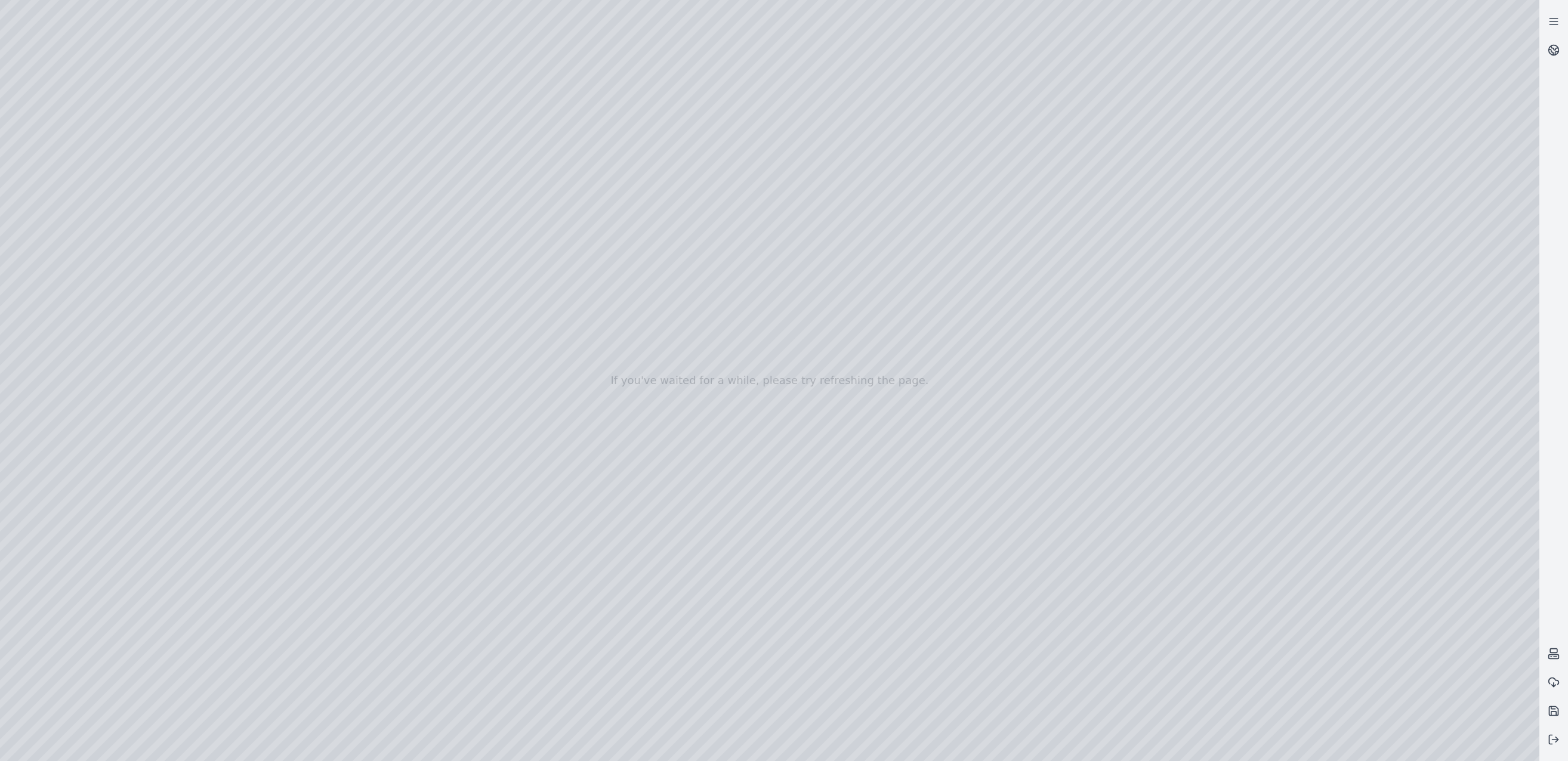
click at [437, 68] on div at bounding box center [770, 380] width 1540 height 761
drag, startPoint x: 795, startPoint y: 394, endPoint x: 814, endPoint y: 436, distance: 46.1
click at [814, 436] on div at bounding box center [770, 380] width 1540 height 761
drag, startPoint x: 805, startPoint y: 408, endPoint x: 808, endPoint y: 431, distance: 23.2
click at [332, 30] on div at bounding box center [770, 380] width 1540 height 761
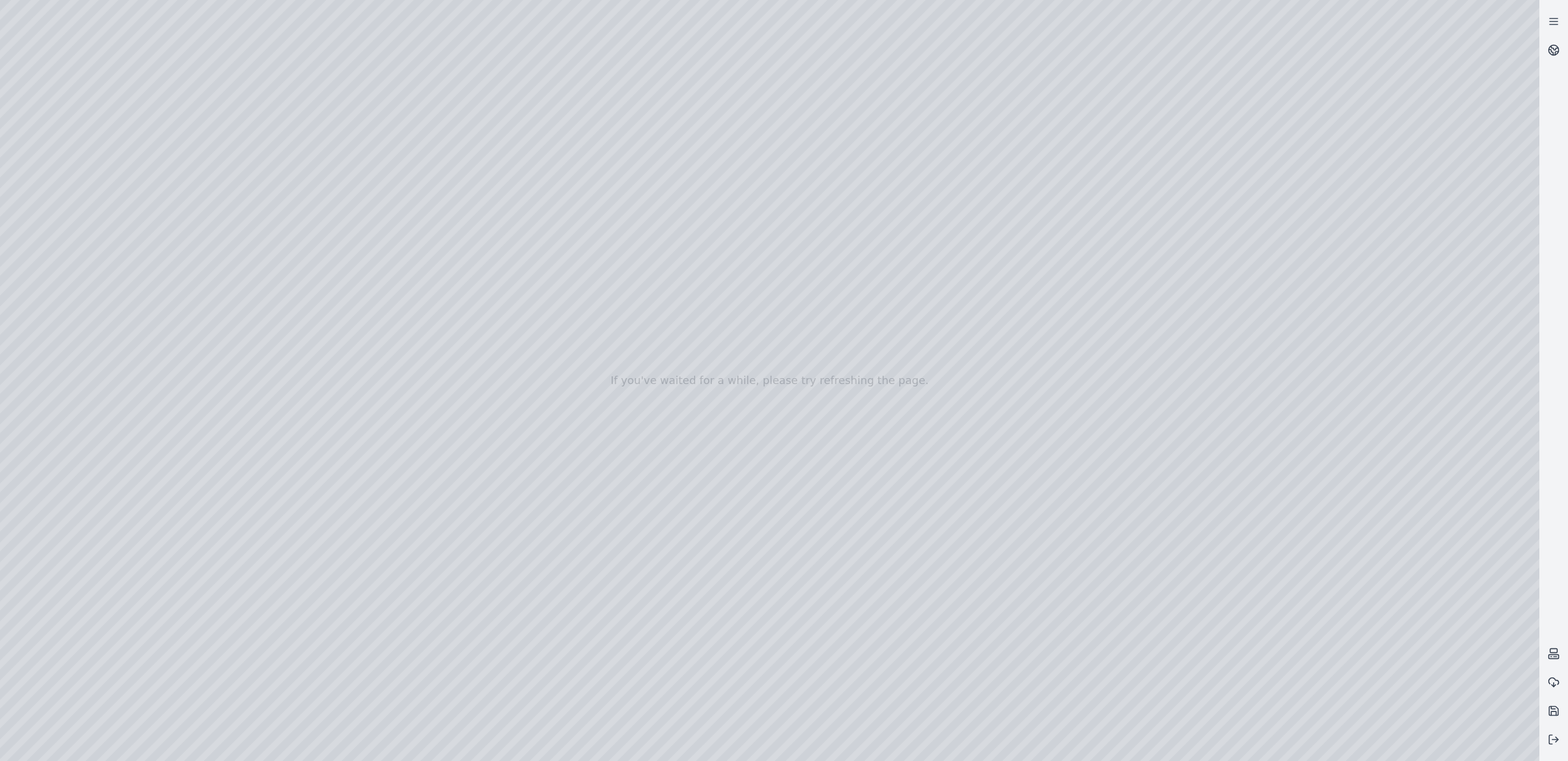
click at [350, 33] on div at bounding box center [770, 380] width 1540 height 761
drag, startPoint x: 820, startPoint y: 310, endPoint x: 813, endPoint y: 308, distance: 7.3
click at [813, 308] on div at bounding box center [770, 380] width 1540 height 761
click at [911, 412] on div at bounding box center [770, 380] width 1540 height 761
click at [911, 408] on div at bounding box center [770, 380] width 1540 height 761
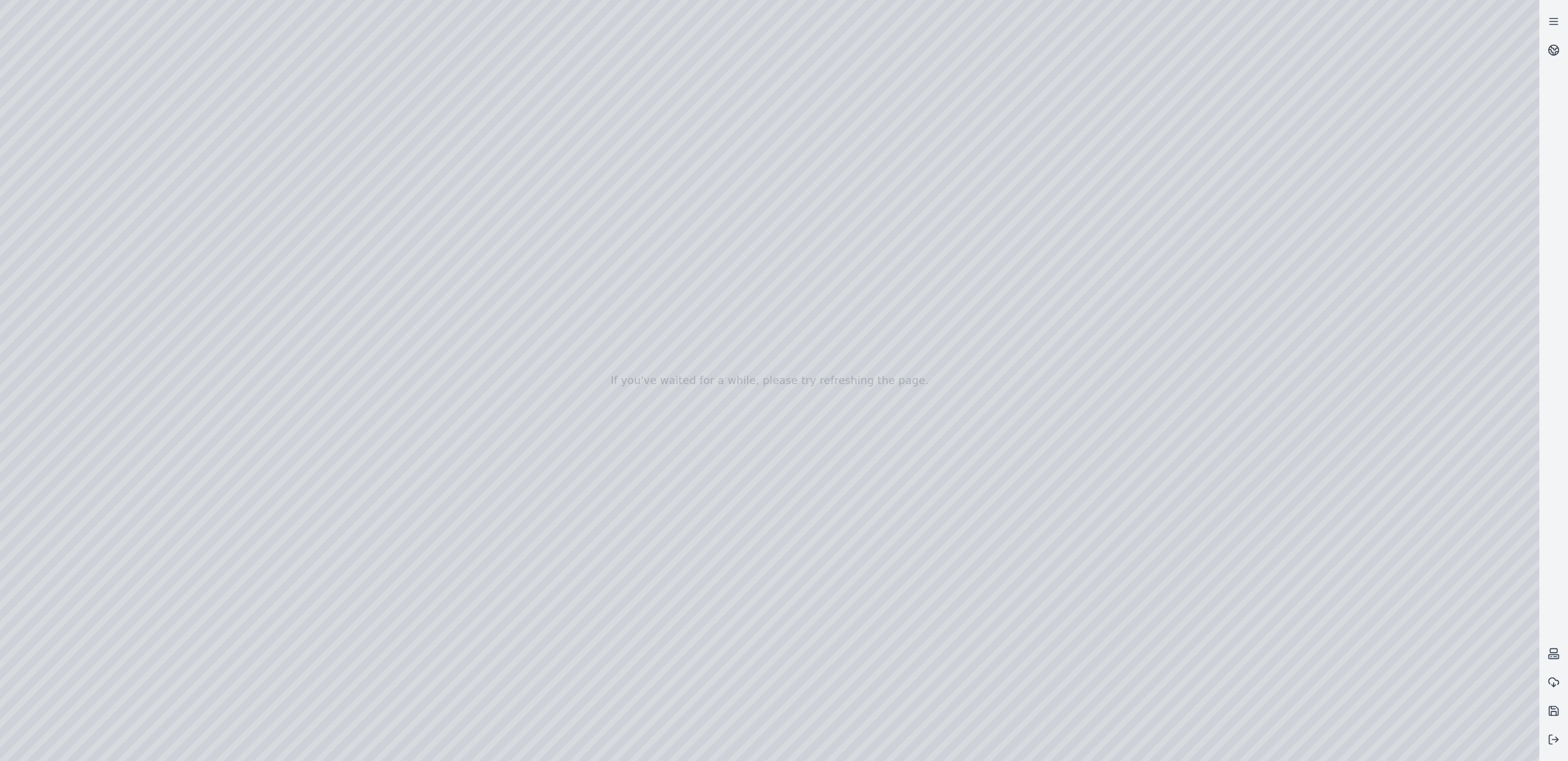
click at [736, 277] on div at bounding box center [770, 380] width 1540 height 761
click at [845, 296] on div at bounding box center [770, 380] width 1540 height 761
click at [898, 265] on div at bounding box center [770, 380] width 1540 height 761
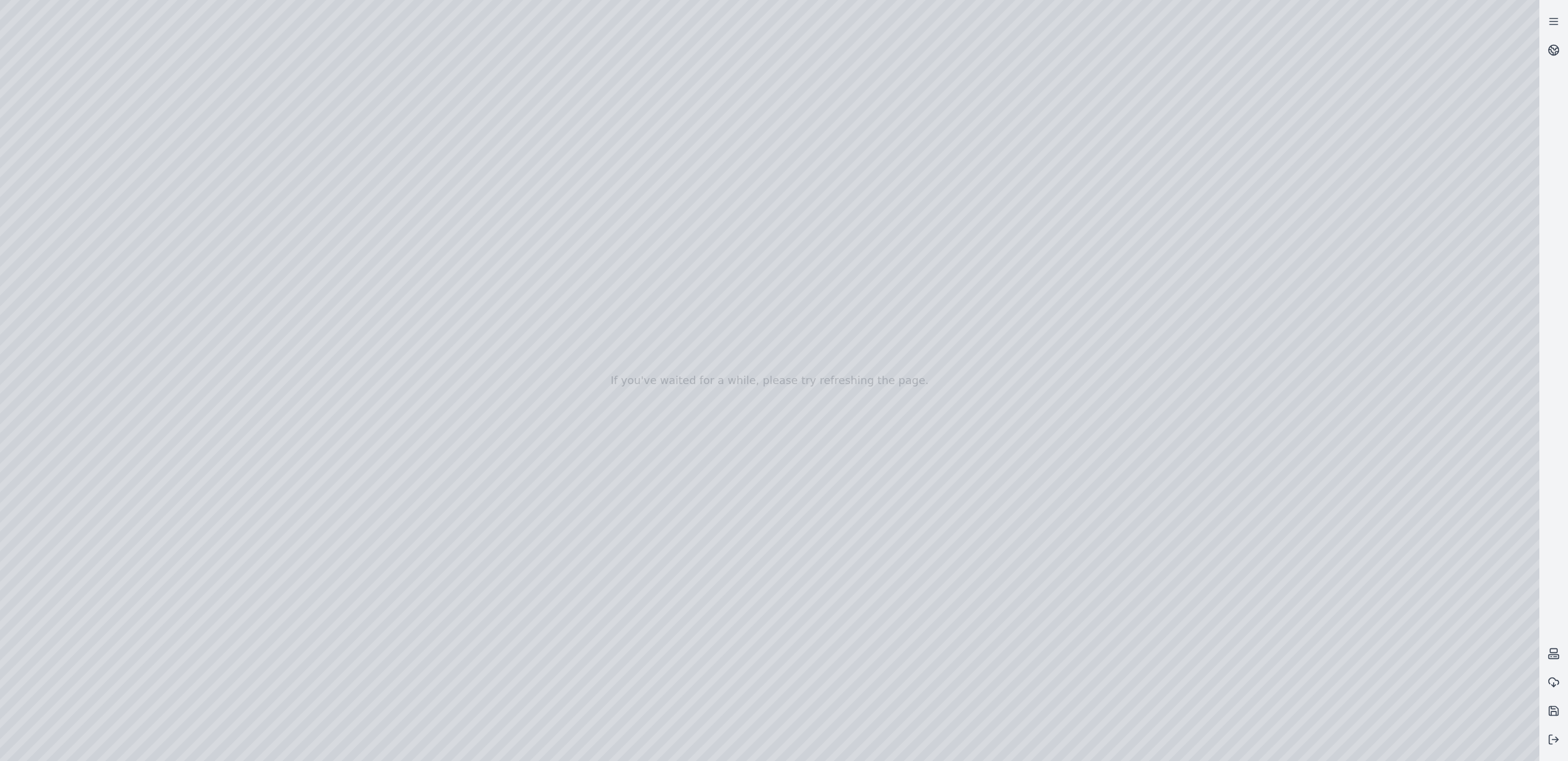
click at [898, 265] on div at bounding box center [770, 380] width 1540 height 761
click at [769, 258] on div at bounding box center [770, 380] width 1540 height 761
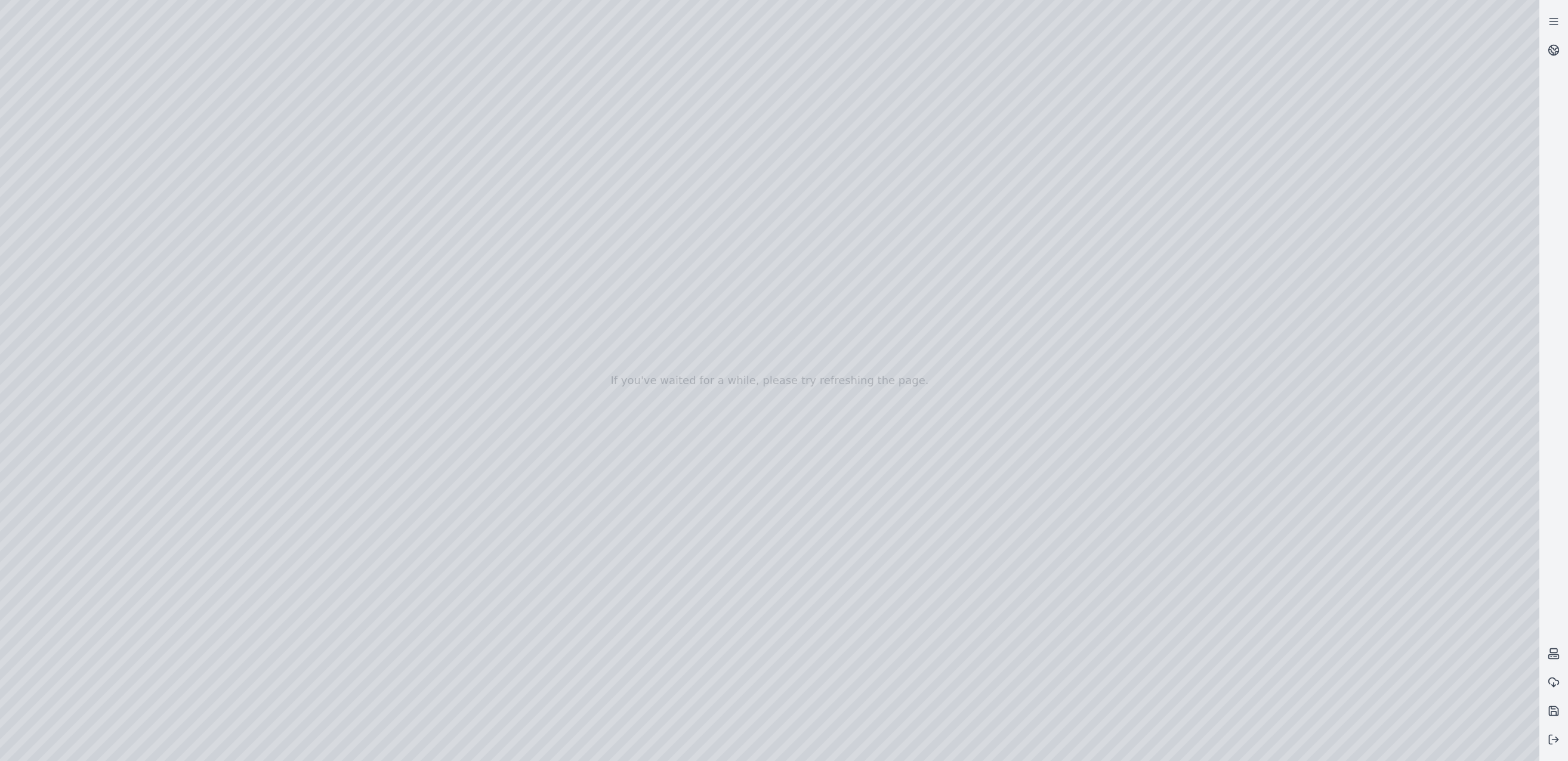
click at [769, 258] on div at bounding box center [770, 380] width 1540 height 761
click at [566, 126] on div at bounding box center [770, 380] width 1540 height 761
drag, startPoint x: 1018, startPoint y: 440, endPoint x: 853, endPoint y: 336, distance: 195.0
click at [350, 33] on div at bounding box center [770, 380] width 1540 height 761
click at [359, 34] on div at bounding box center [770, 380] width 1540 height 761
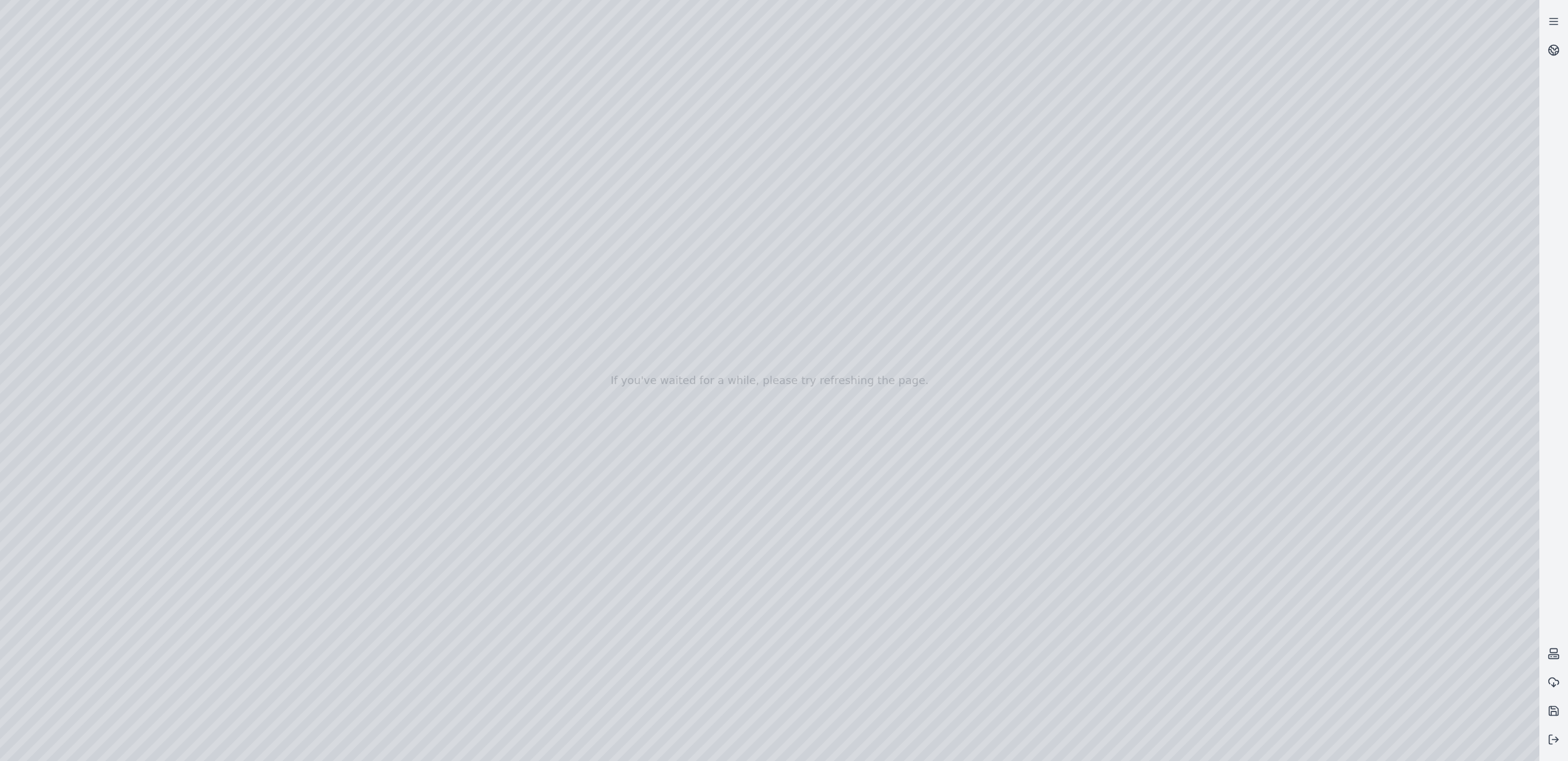
click at [411, 65] on div at bounding box center [770, 380] width 1540 height 761
drag, startPoint x: 924, startPoint y: 545, endPoint x: 943, endPoint y: 502, distance: 47.0
drag, startPoint x: 914, startPoint y: 446, endPoint x: 913, endPoint y: 516, distance: 70.0
drag, startPoint x: 982, startPoint y: 109, endPoint x: 910, endPoint y: 210, distance: 124.0
click at [910, 210] on div at bounding box center [770, 380] width 1540 height 761
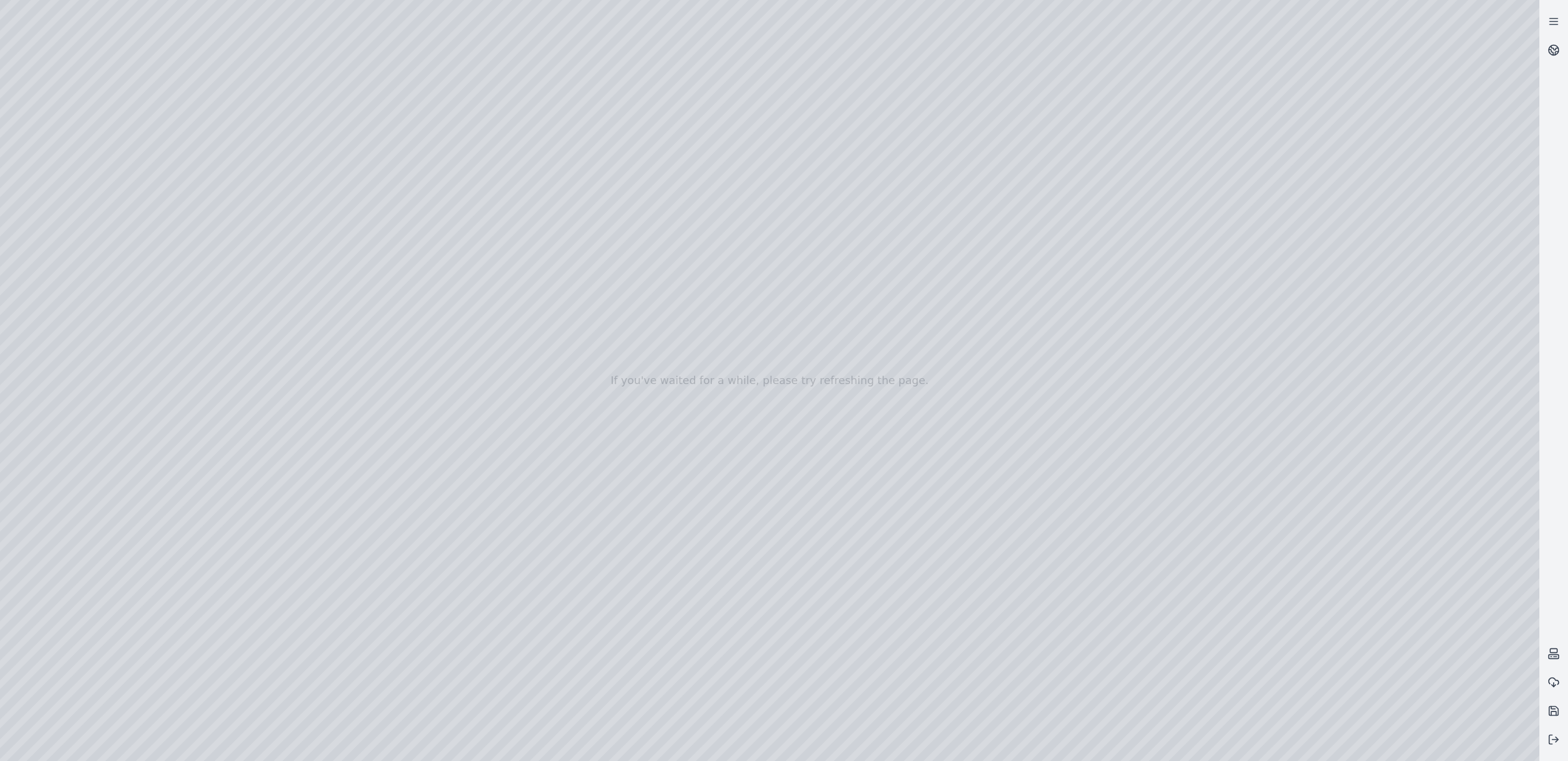
drag, startPoint x: 996, startPoint y: 148, endPoint x: 760, endPoint y: 481, distance: 408.1
drag, startPoint x: 918, startPoint y: 472, endPoint x: 924, endPoint y: 463, distance: 10.8
click at [575, 349] on div at bounding box center [770, 380] width 1540 height 761
click at [60, 178] on div at bounding box center [770, 380] width 1540 height 761
click at [60, 173] on div at bounding box center [770, 380] width 1540 height 761
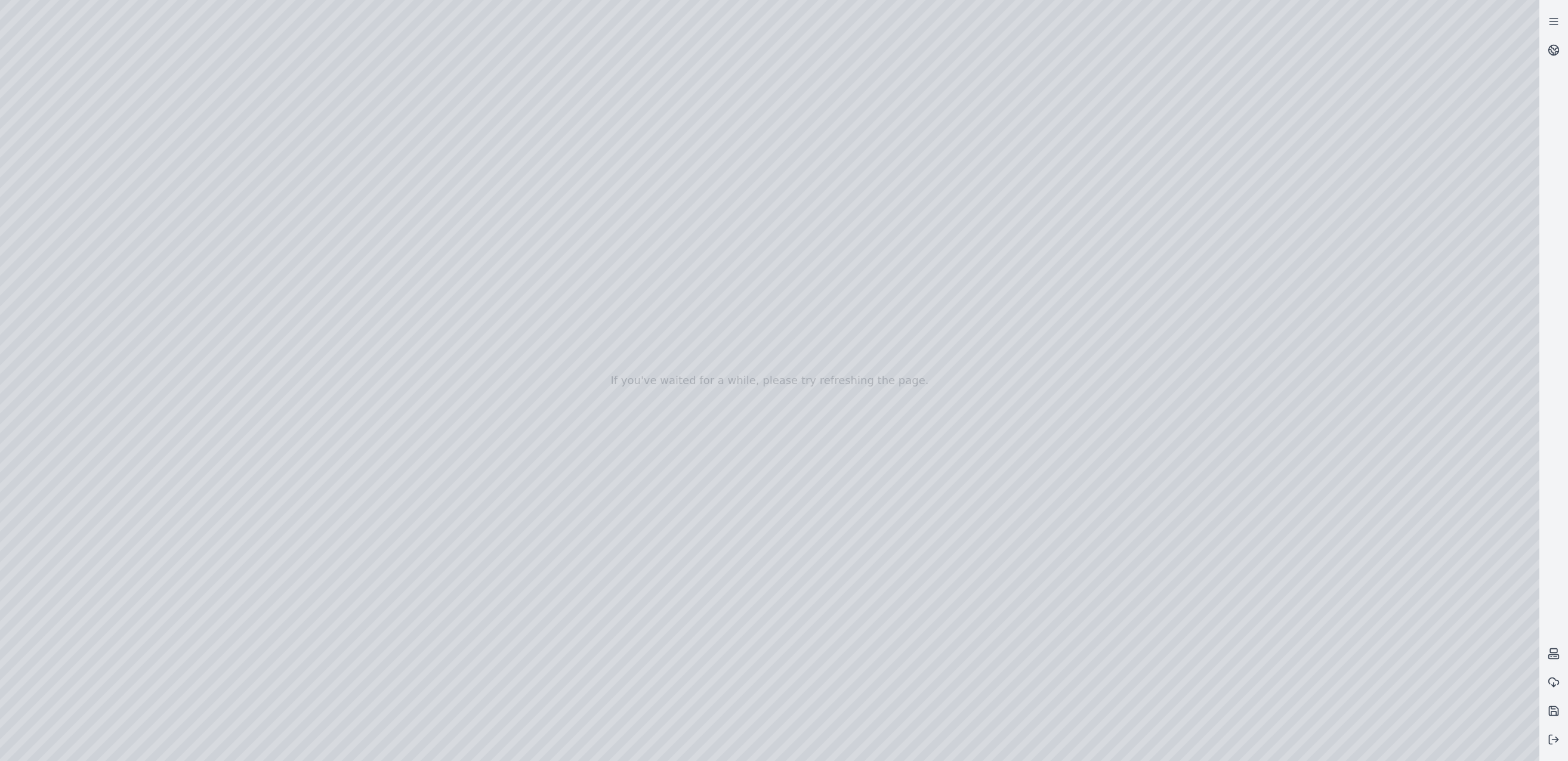
click at [80, 245] on div at bounding box center [770, 380] width 1540 height 761
click at [72, 218] on div at bounding box center [770, 380] width 1540 height 761
click at [342, 274] on div at bounding box center [770, 380] width 1540 height 761
drag, startPoint x: 850, startPoint y: 443, endPoint x: 903, endPoint y: 393, distance: 72.9
drag, startPoint x: 882, startPoint y: 416, endPoint x: 852, endPoint y: 413, distance: 30.1
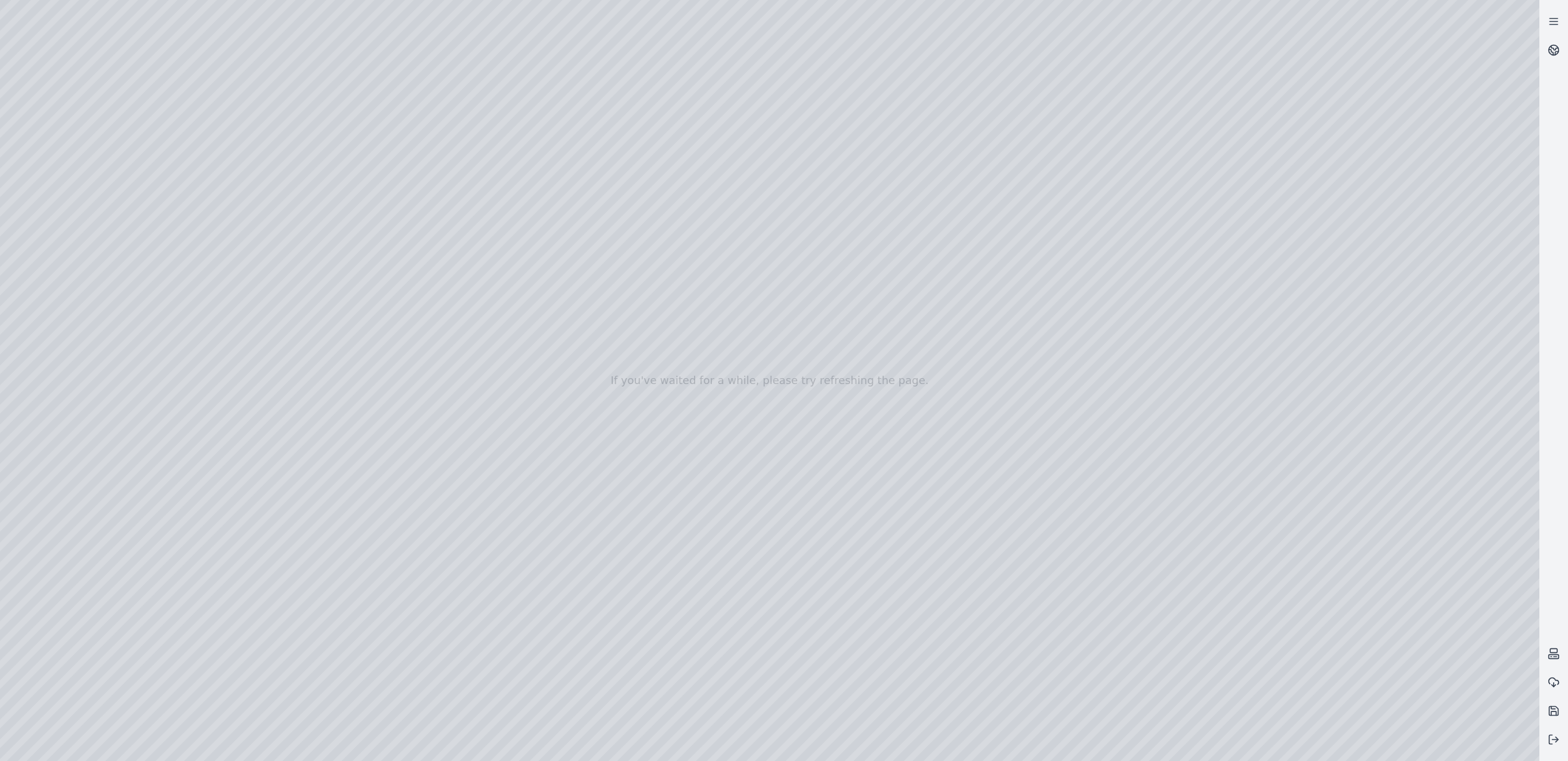
click at [852, 416] on div at bounding box center [770, 380] width 1540 height 761
drag, startPoint x: 857, startPoint y: 400, endPoint x: 823, endPoint y: 407, distance: 34.7
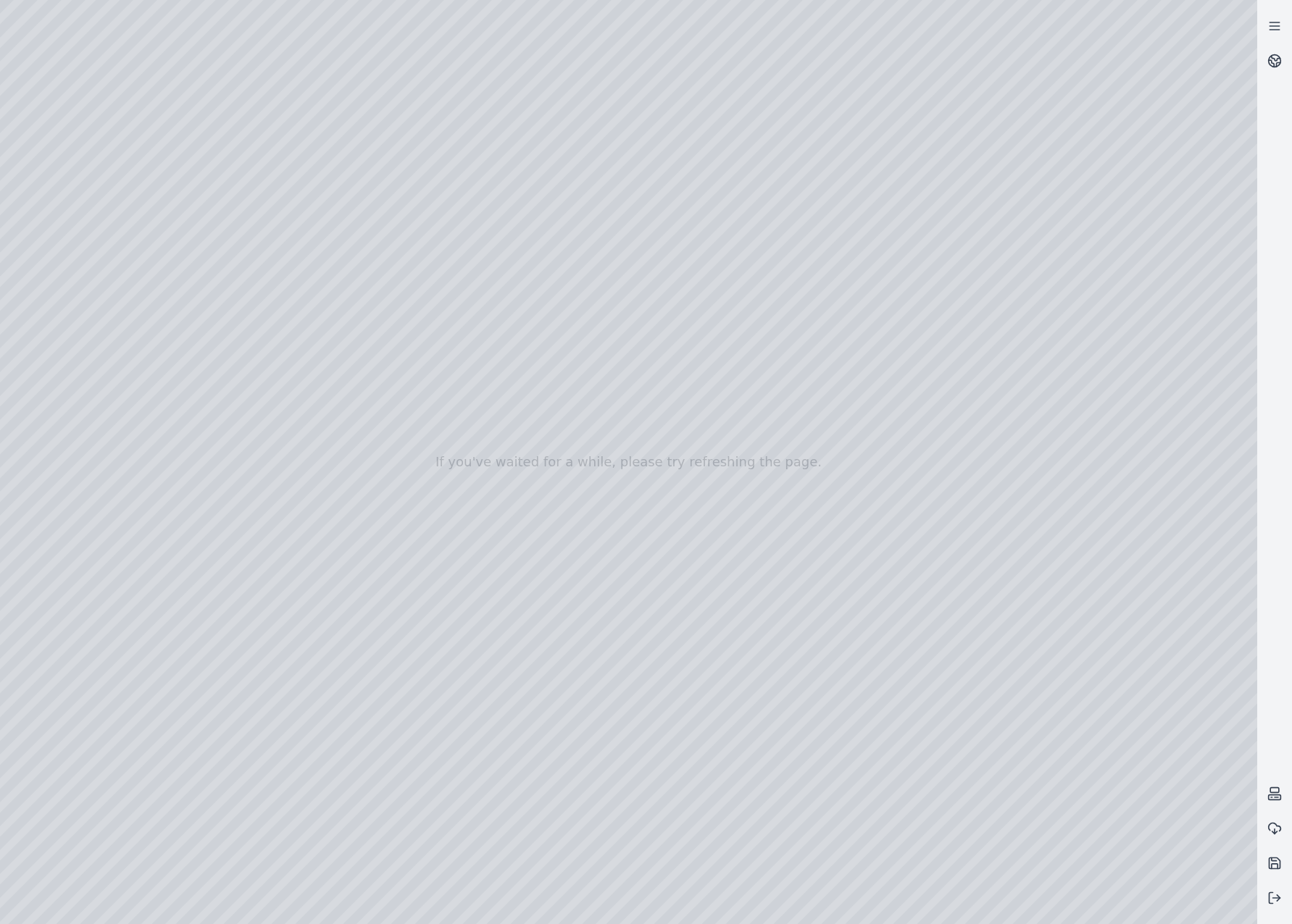
drag, startPoint x: 892, startPoint y: 440, endPoint x: 740, endPoint y: 449, distance: 152.3
drag, startPoint x: 875, startPoint y: 472, endPoint x: 741, endPoint y: 475, distance: 134.0
click at [740, 475] on div at bounding box center [628, 462] width 1258 height 924
drag, startPoint x: 947, startPoint y: 481, endPoint x: 842, endPoint y: 444, distance: 111.3
click at [842, 444] on div at bounding box center [628, 462] width 1258 height 924
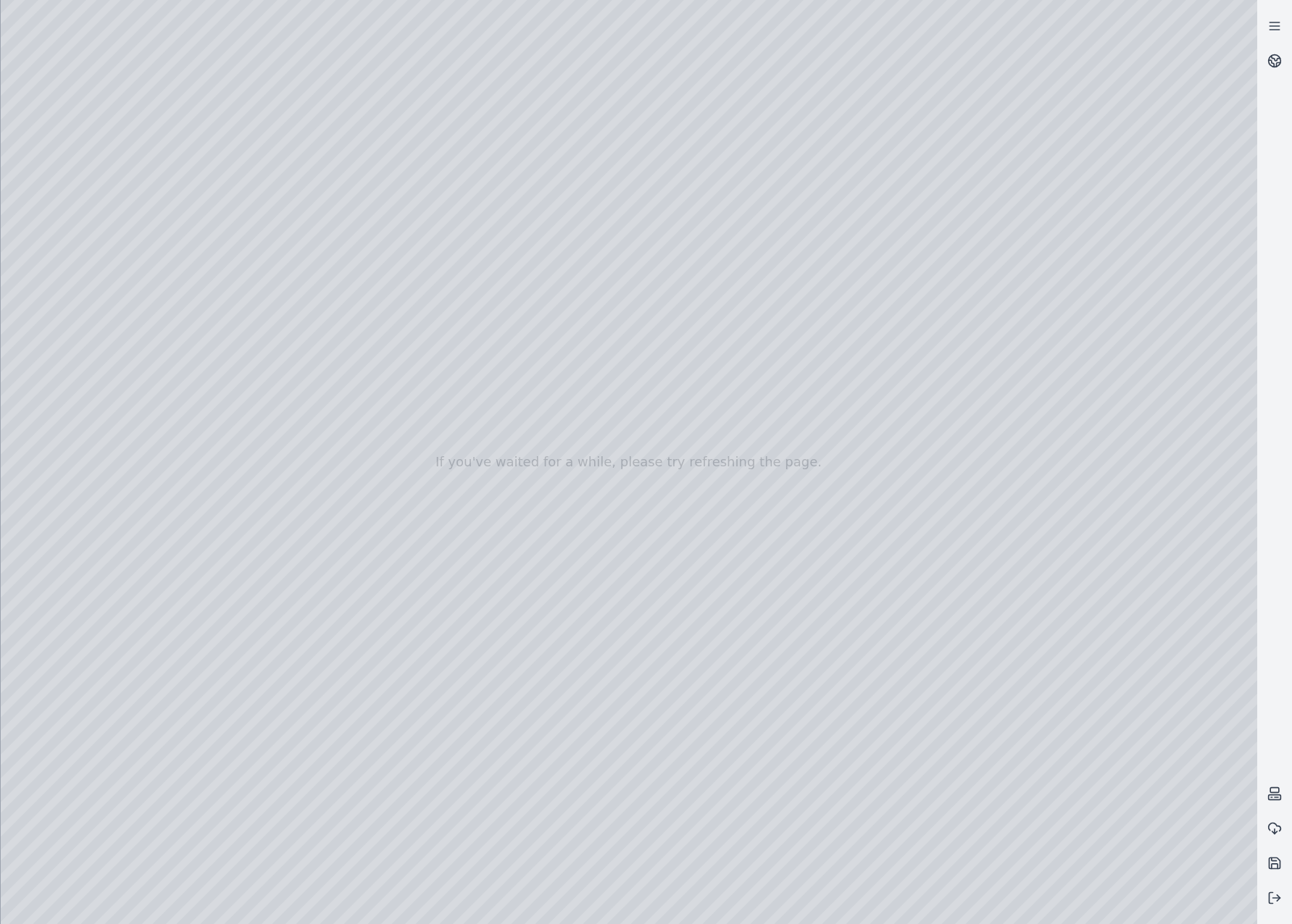
drag, startPoint x: 745, startPoint y: 465, endPoint x: 1019, endPoint y: 499, distance: 276.1
click at [1019, 499] on div at bounding box center [629, 462] width 1257 height 924
click at [1048, 442] on div at bounding box center [629, 462] width 1257 height 924
click at [833, 485] on div at bounding box center [629, 462] width 1257 height 924
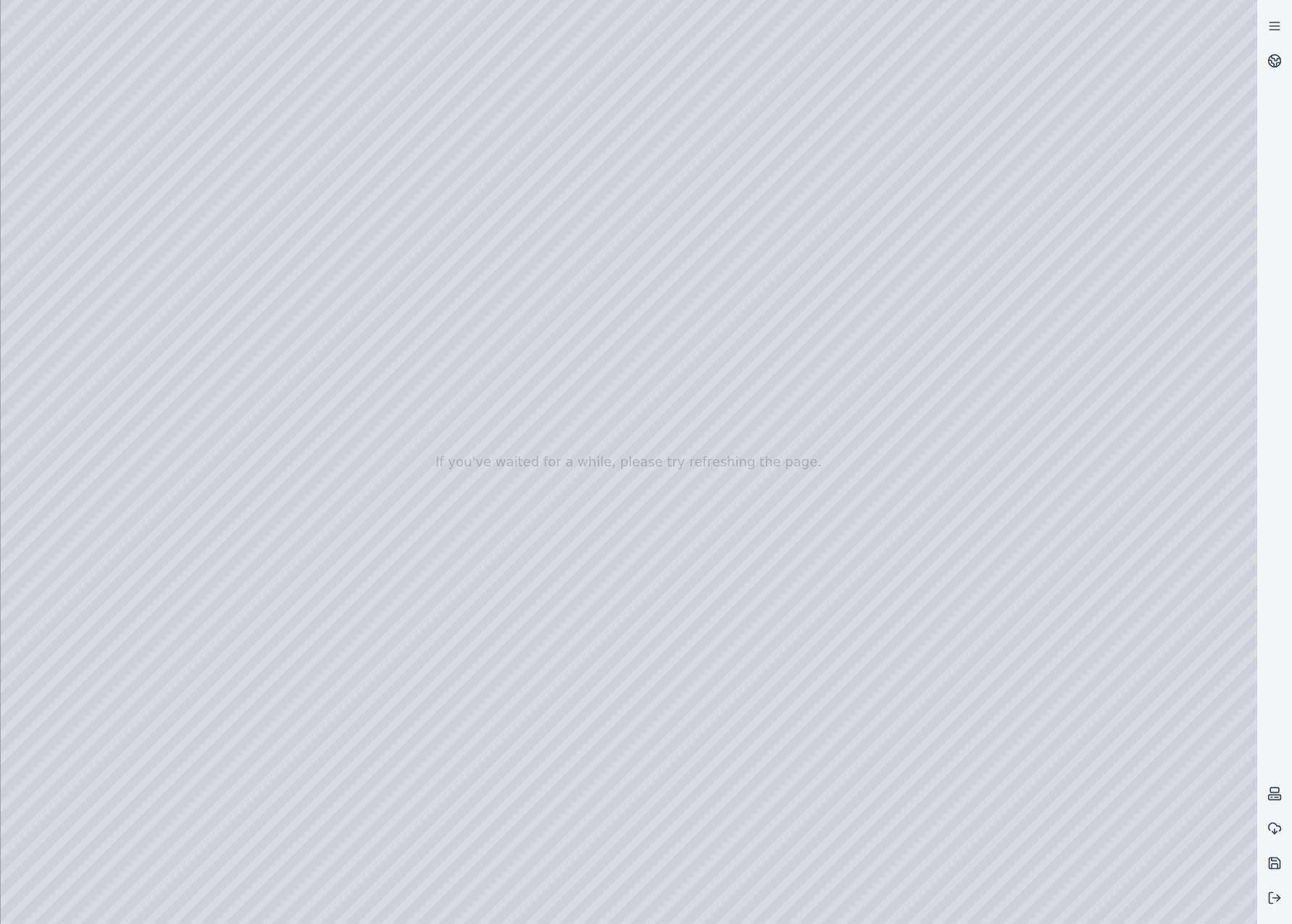
click at [833, 485] on div at bounding box center [629, 462] width 1257 height 924
click at [550, 70] on div at bounding box center [629, 462] width 1257 height 924
click at [177, 55] on div at bounding box center [629, 462] width 1257 height 924
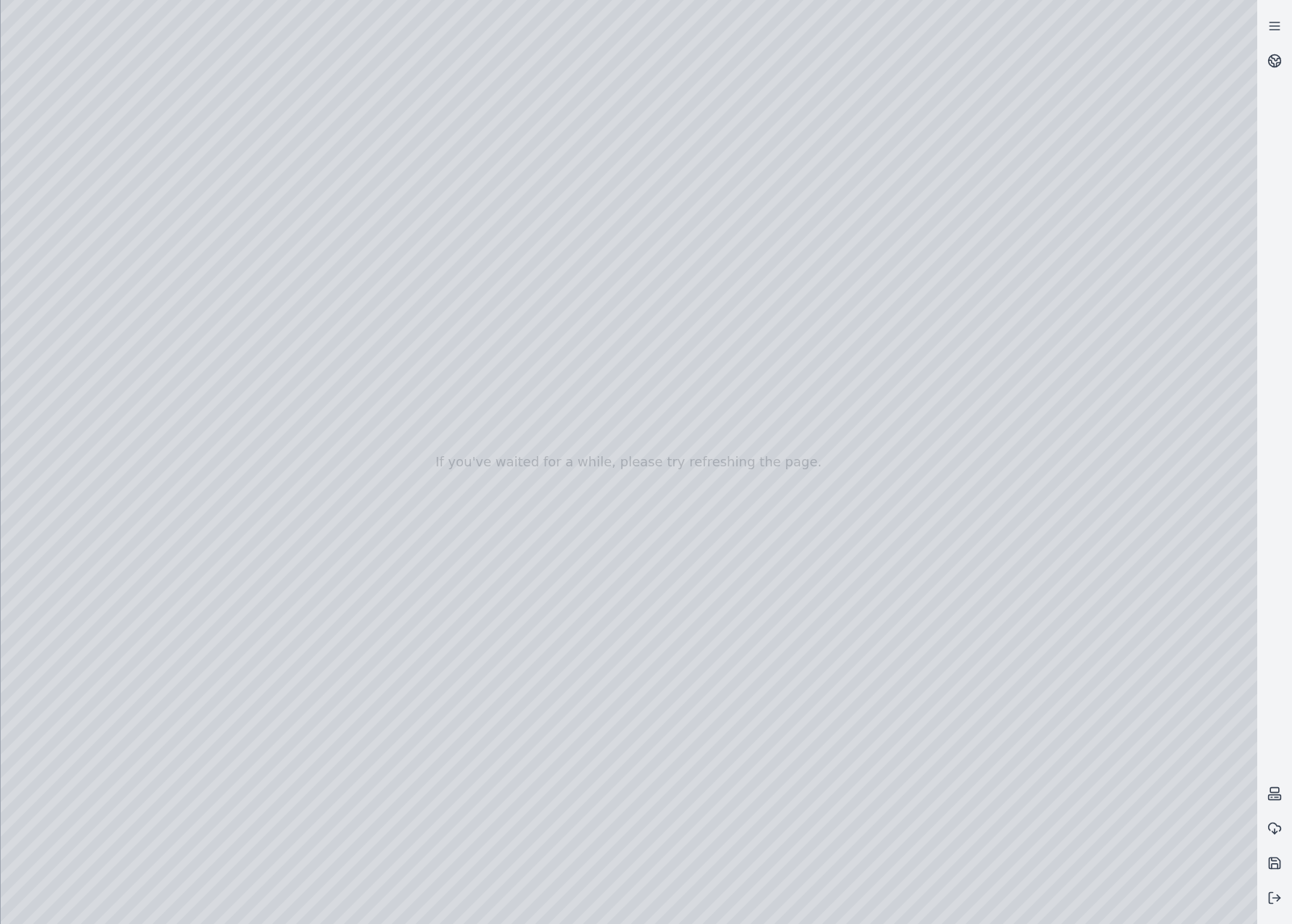
click at [564, 426] on div at bounding box center [629, 462] width 1257 height 924
click at [269, 13] on div at bounding box center [629, 462] width 1257 height 924
drag, startPoint x: 829, startPoint y: 655, endPoint x: 790, endPoint y: 508, distance: 152.1
click at [790, 509] on div at bounding box center [629, 462] width 1257 height 924
drag, startPoint x: 471, startPoint y: 729, endPoint x: 692, endPoint y: 579, distance: 267.1
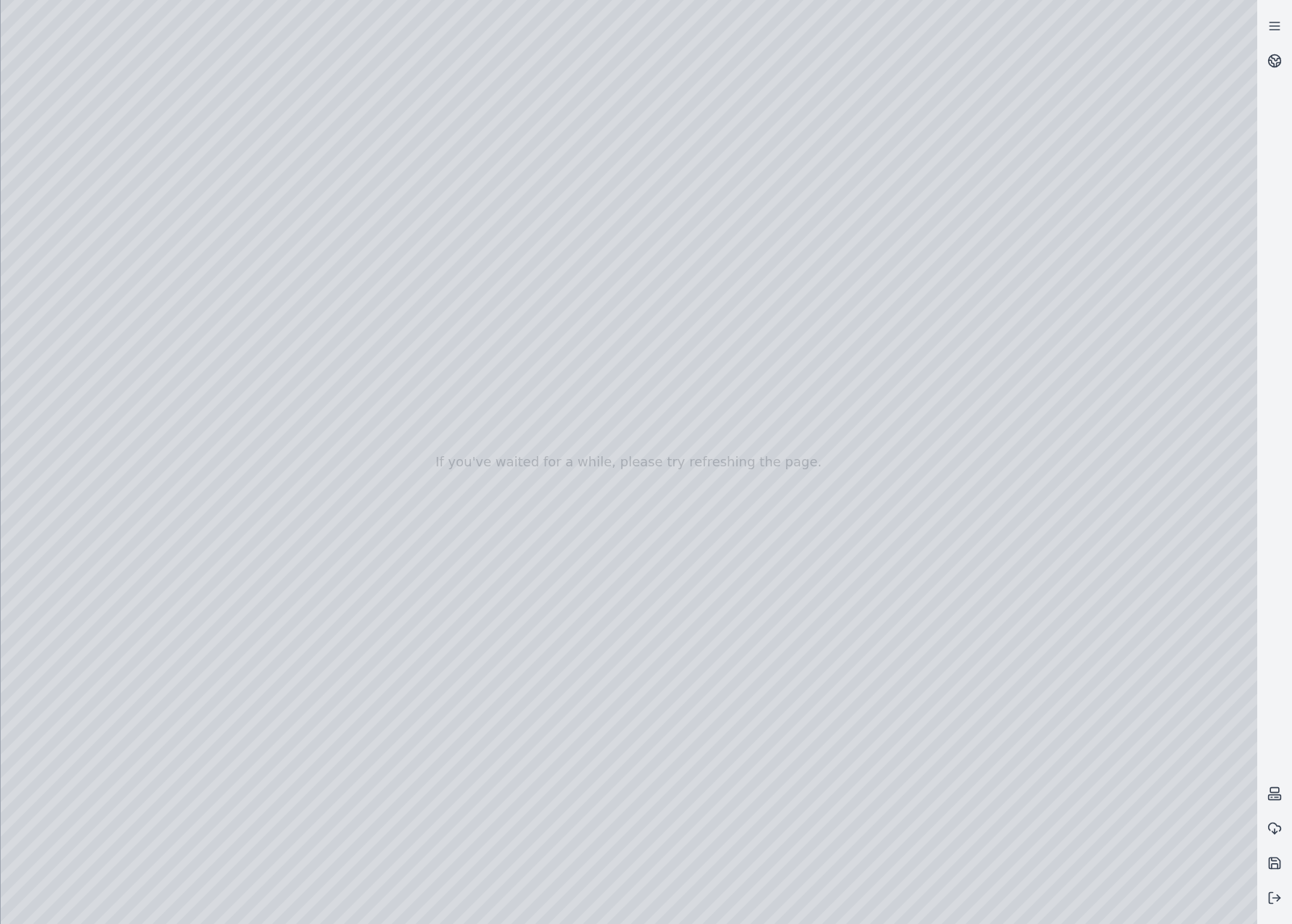
drag, startPoint x: 802, startPoint y: 610, endPoint x: 643, endPoint y: 687, distance: 176.7
drag, startPoint x: 564, startPoint y: 597, endPoint x: 607, endPoint y: 568, distance: 51.9
drag, startPoint x: 752, startPoint y: 502, endPoint x: 697, endPoint y: 511, distance: 55.7
click at [126, 279] on div at bounding box center [629, 462] width 1257 height 924
click at [105, 232] on div at bounding box center [629, 462] width 1257 height 924
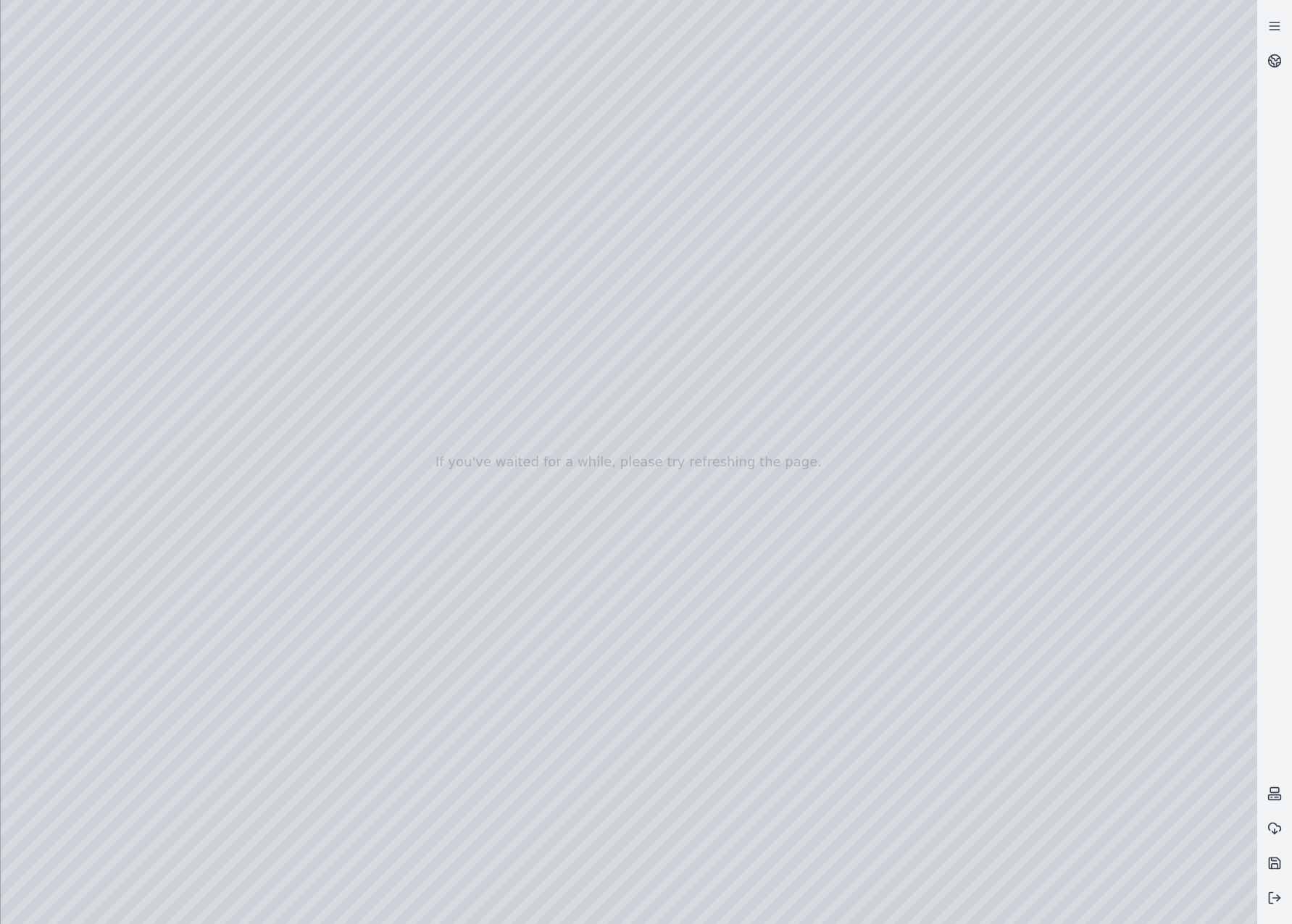
click at [111, 280] on div at bounding box center [629, 462] width 1257 height 924
click at [409, 337] on div at bounding box center [629, 462] width 1257 height 924
click at [174, 61] on div at bounding box center [629, 462] width 1257 height 924
drag, startPoint x: 499, startPoint y: 409, endPoint x: 570, endPoint y: 462, distance: 88.6
drag, startPoint x: 766, startPoint y: 547, endPoint x: 742, endPoint y: 547, distance: 24.0
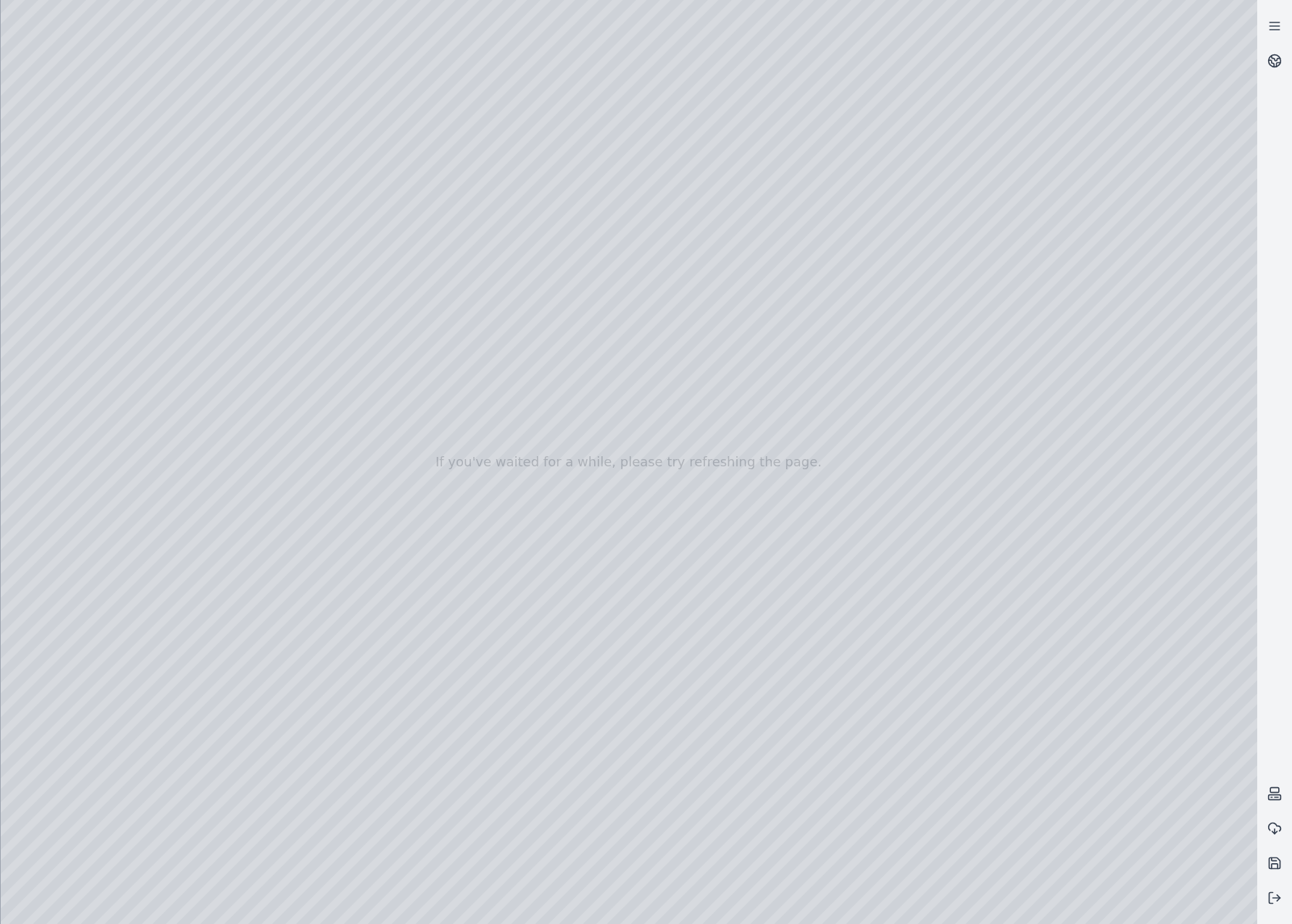
click at [742, 547] on div at bounding box center [629, 462] width 1257 height 924
click at [21, 169] on div at bounding box center [629, 462] width 1257 height 924
drag, startPoint x: 733, startPoint y: 632, endPoint x: 742, endPoint y: 642, distance: 13.5
click at [721, 582] on div at bounding box center [629, 462] width 1257 height 924
drag, startPoint x: 733, startPoint y: 571, endPoint x: 654, endPoint y: 542, distance: 84.2
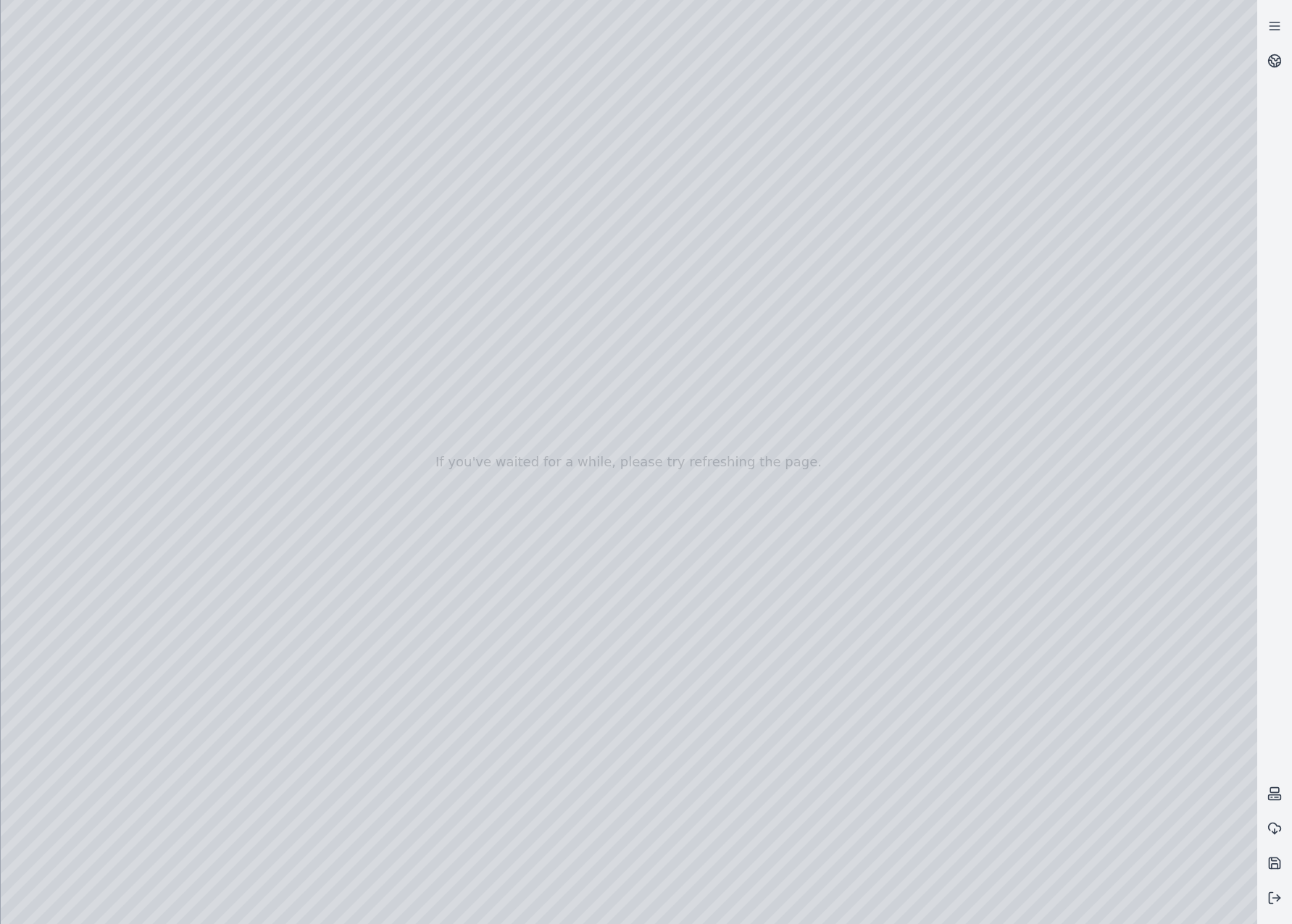
click at [660, 457] on div at bounding box center [629, 462] width 1257 height 924
click at [255, 9] on div at bounding box center [629, 462] width 1257 height 924
click at [811, 126] on div at bounding box center [629, 462] width 1257 height 924
click at [746, 371] on div at bounding box center [629, 462] width 1257 height 924
